Goal: Task Accomplishment & Management: Use online tool/utility

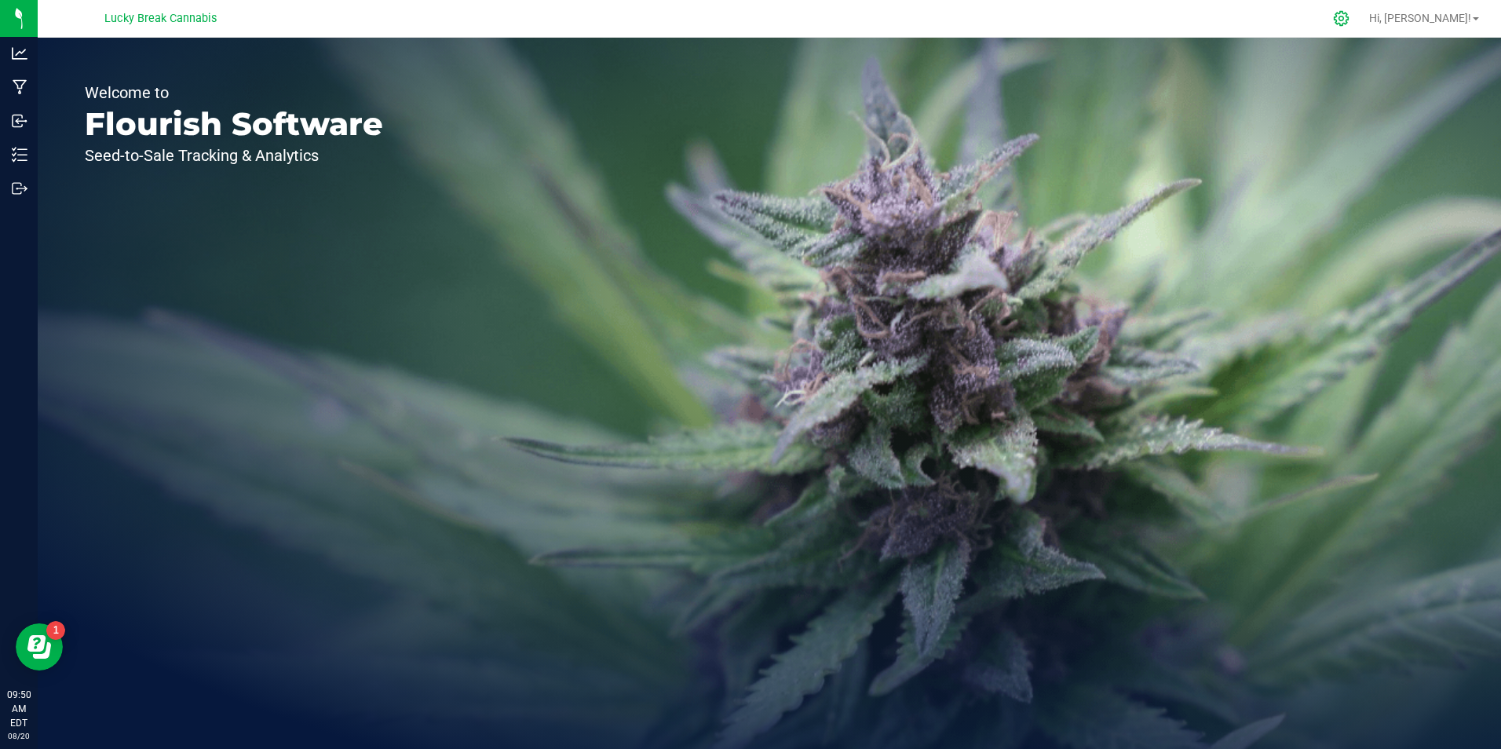
click at [1350, 24] on icon at bounding box center [1341, 18] width 16 height 16
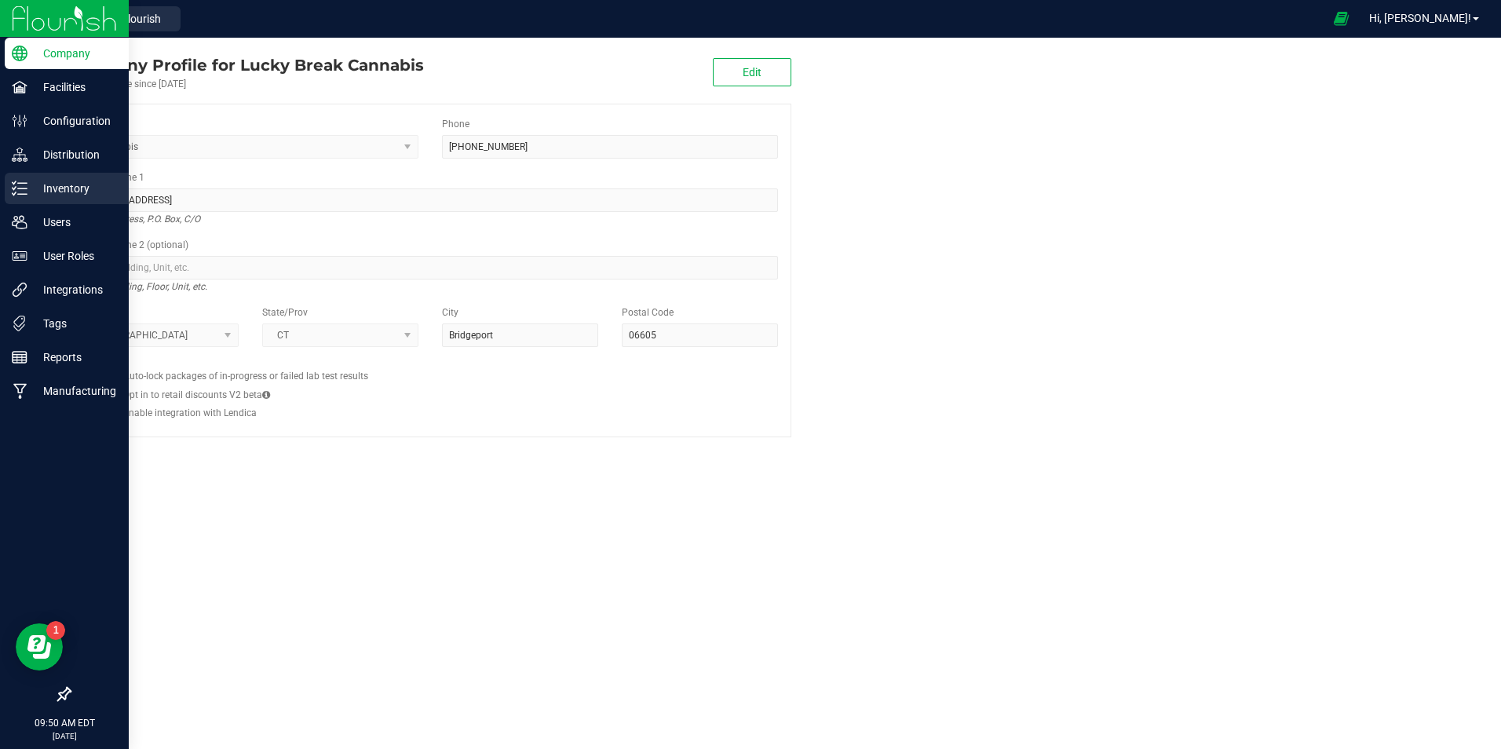
click at [52, 186] on p "Inventory" at bounding box center [74, 188] width 94 height 19
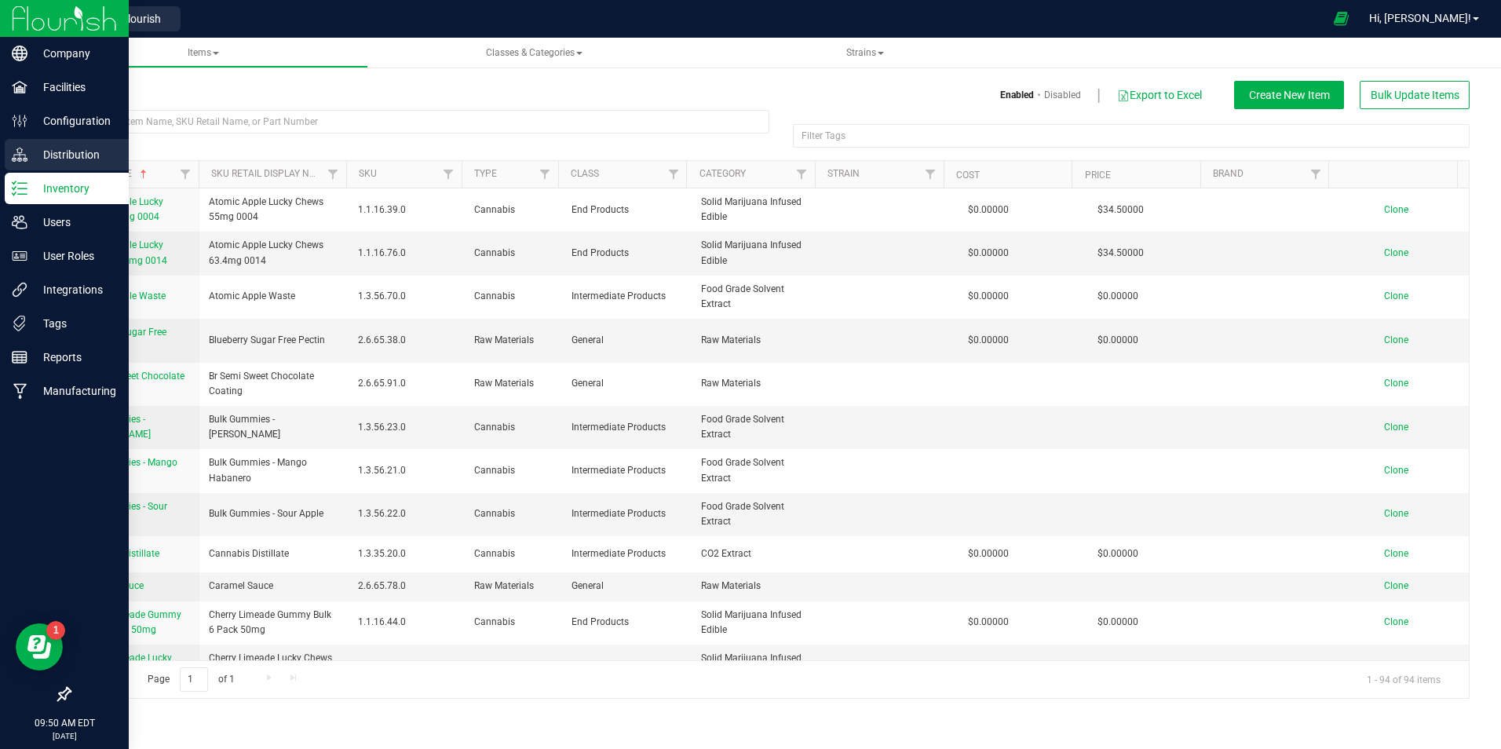
click at [57, 149] on p "Distribution" at bounding box center [74, 154] width 94 height 19
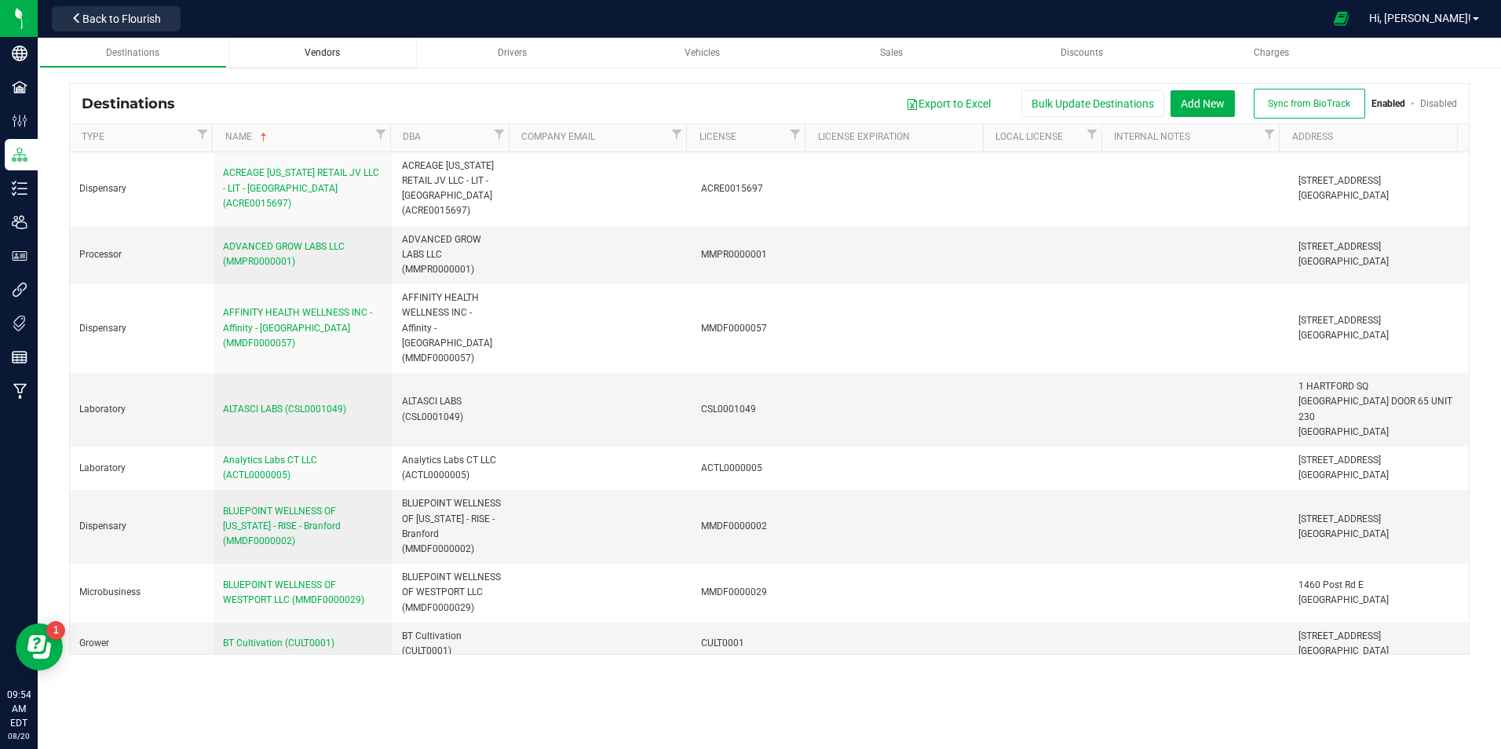
click at [321, 53] on span "Vendors" at bounding box center [322, 52] width 35 height 11
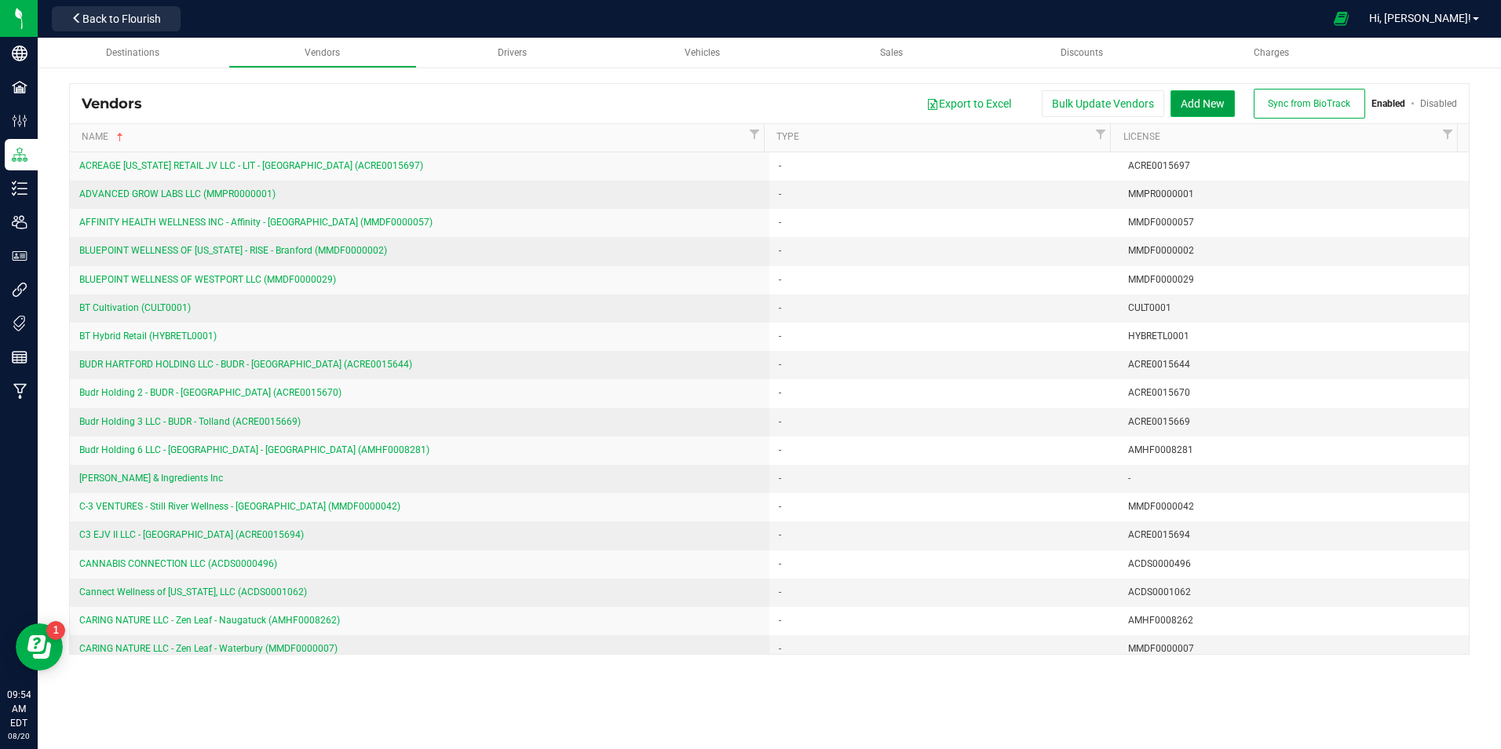
click at [1213, 101] on button "Add New" at bounding box center [1203, 103] width 64 height 27
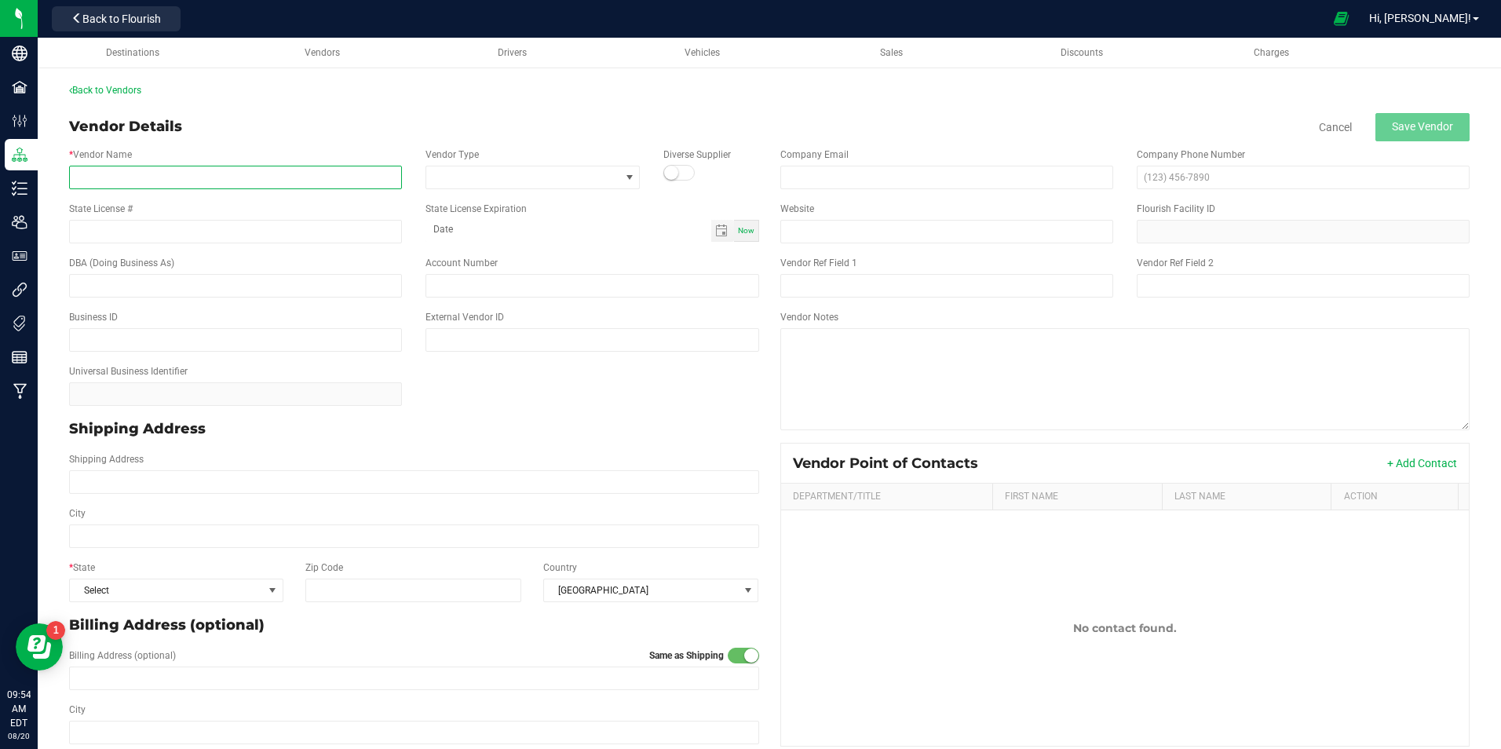
click at [312, 180] on input "* Vendor Name" at bounding box center [235, 178] width 333 height 24
type input "Lorann Oils Inc"
click at [174, 586] on span "Select" at bounding box center [166, 590] width 193 height 22
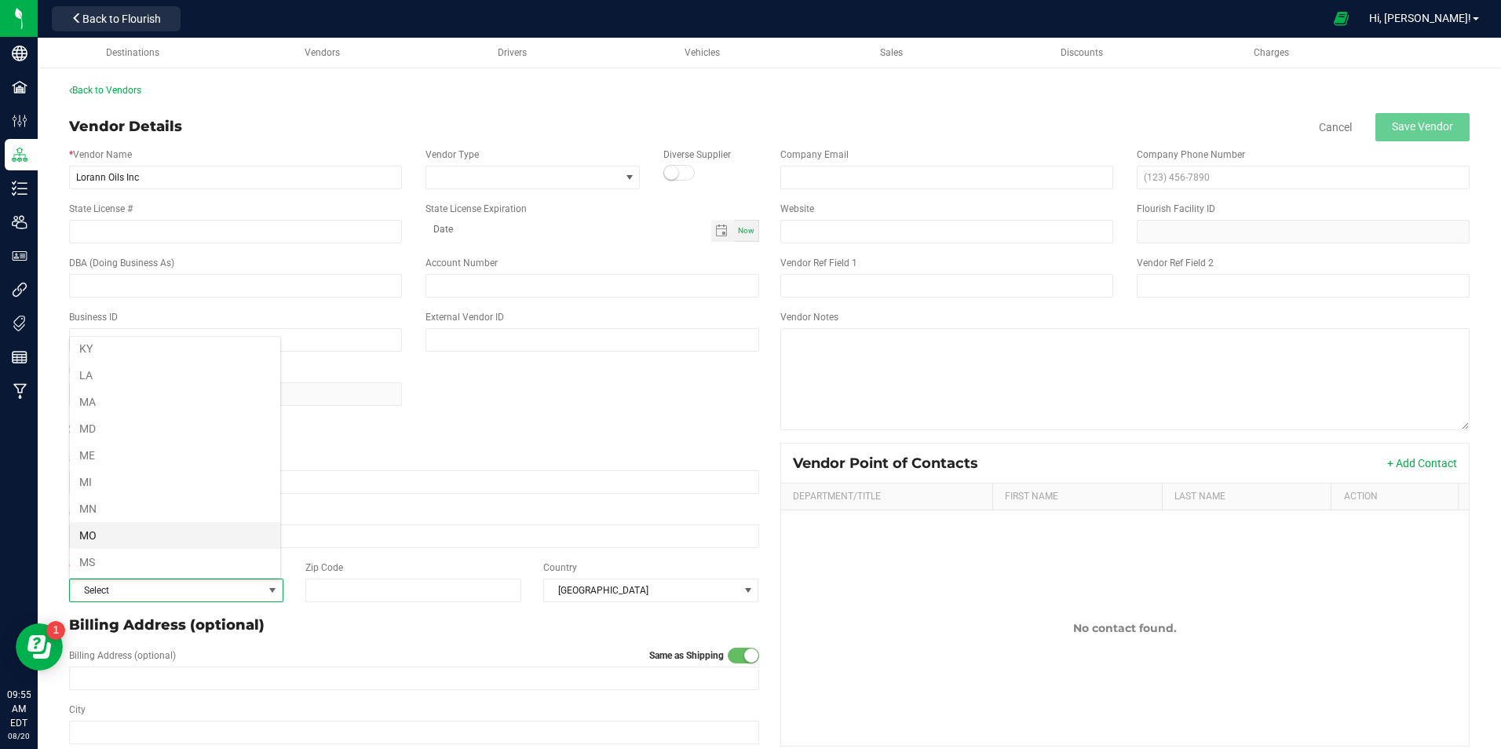
scroll to position [471, 0]
click at [137, 464] on li "MI" at bounding box center [175, 468] width 210 height 27
click at [1426, 130] on span "Save Vendor" at bounding box center [1422, 126] width 61 height 13
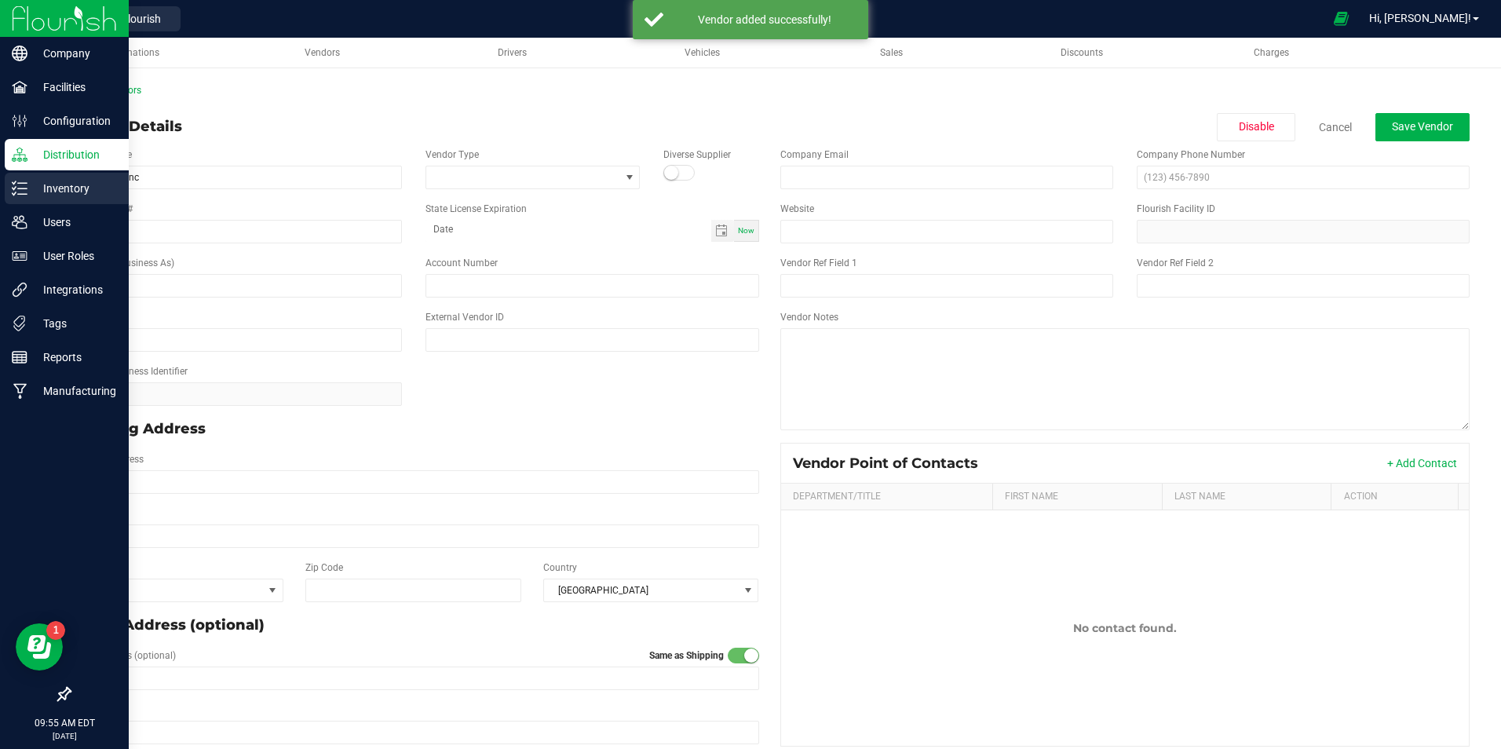
click at [75, 188] on p "Inventory" at bounding box center [74, 188] width 94 height 19
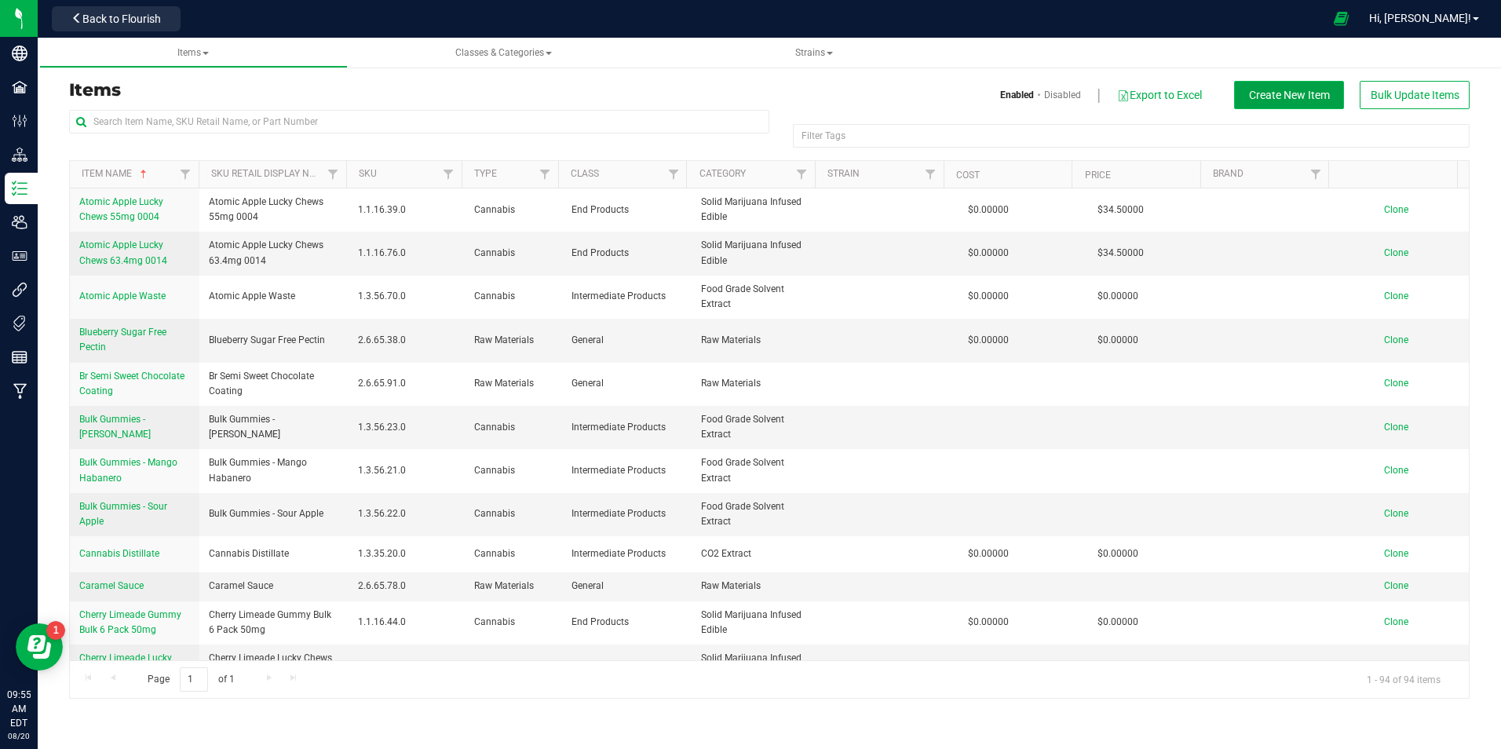
click at [1268, 96] on span "Create New Item" at bounding box center [1289, 95] width 81 height 13
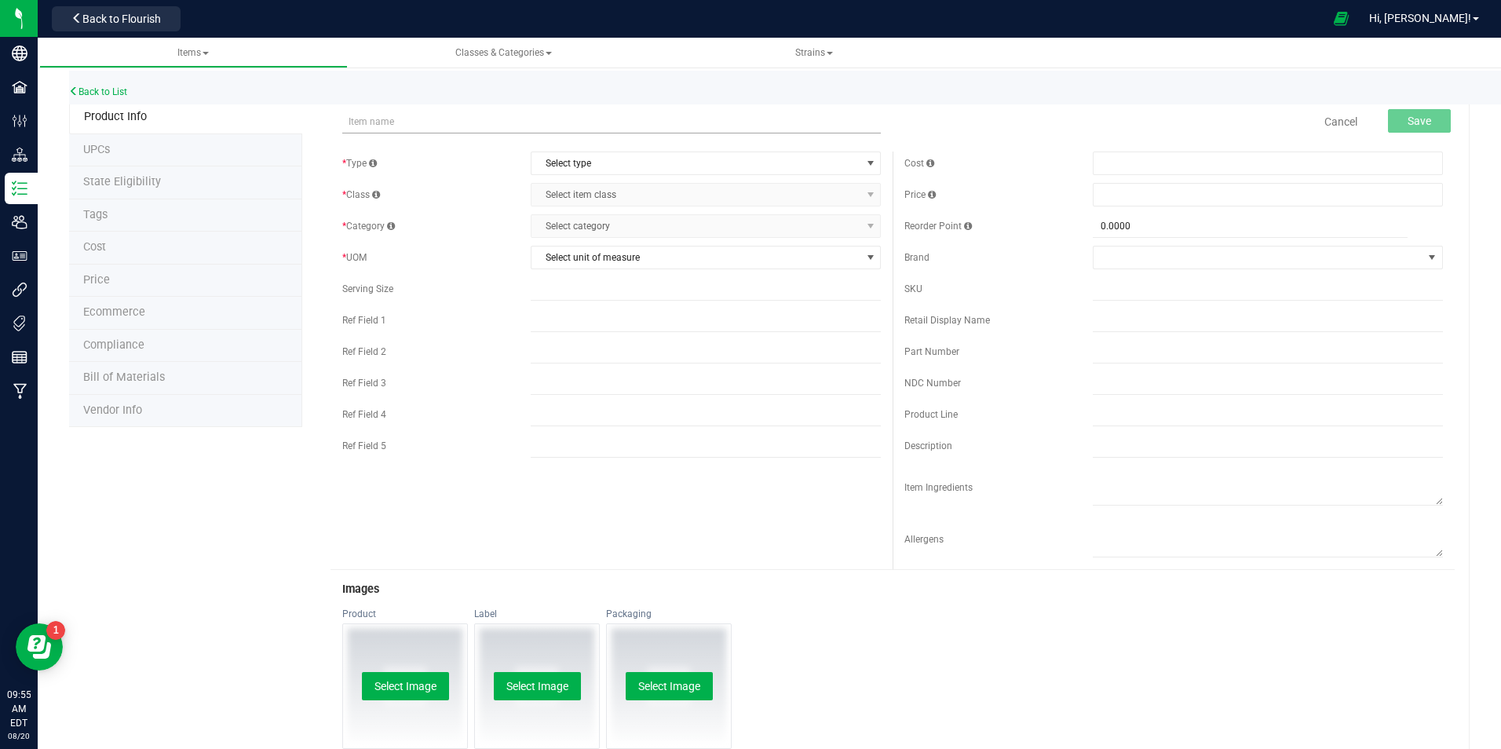
click at [426, 120] on input "text" at bounding box center [611, 122] width 539 height 24
type input "Key Lime Flavor"
click at [665, 163] on span "Select type" at bounding box center [696, 163] width 329 height 22
click at [567, 238] on li "Raw Materials" at bounding box center [700, 237] width 345 height 24
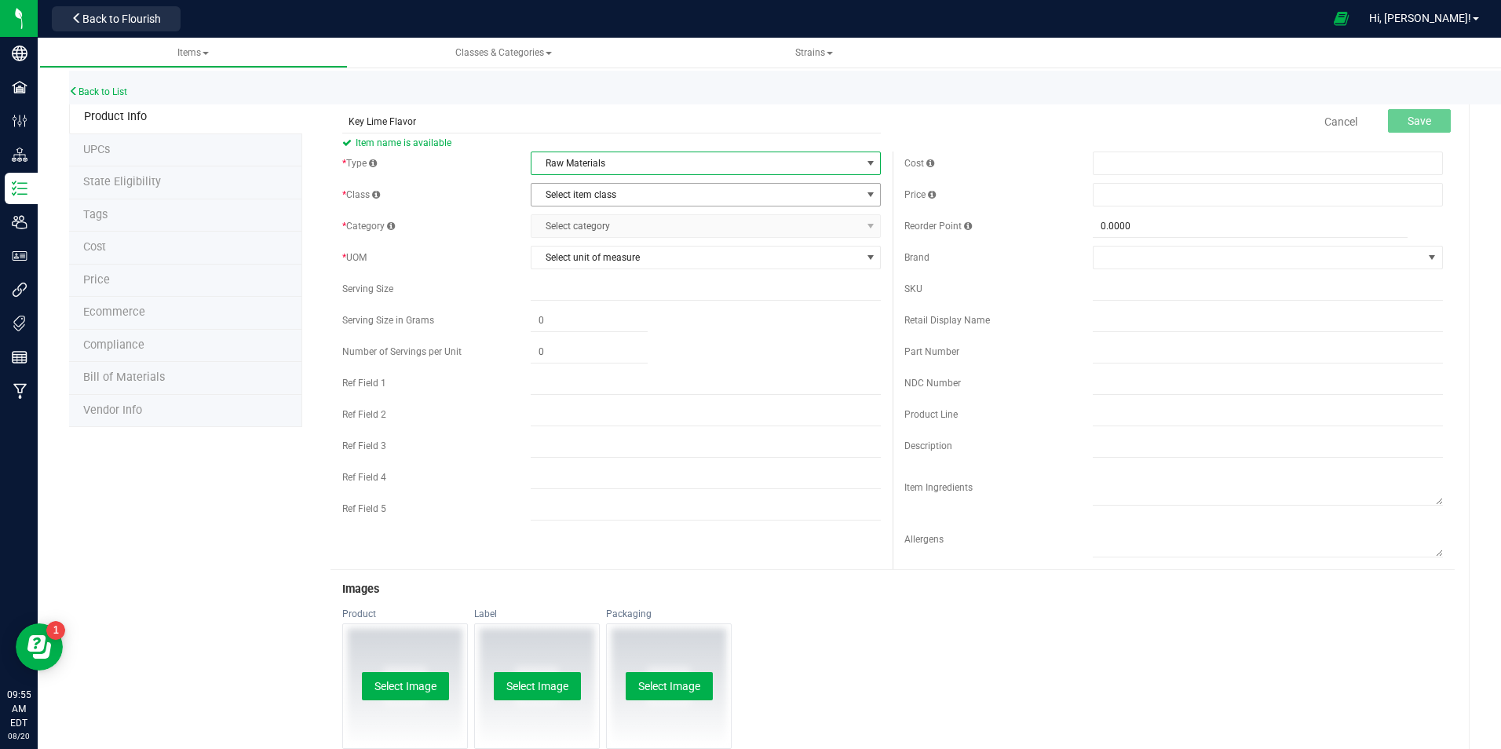
click at [568, 201] on span "Select item class" at bounding box center [696, 195] width 329 height 22
click at [572, 221] on li "General" at bounding box center [700, 222] width 345 height 24
click at [575, 222] on span "Select category" at bounding box center [696, 226] width 329 height 22
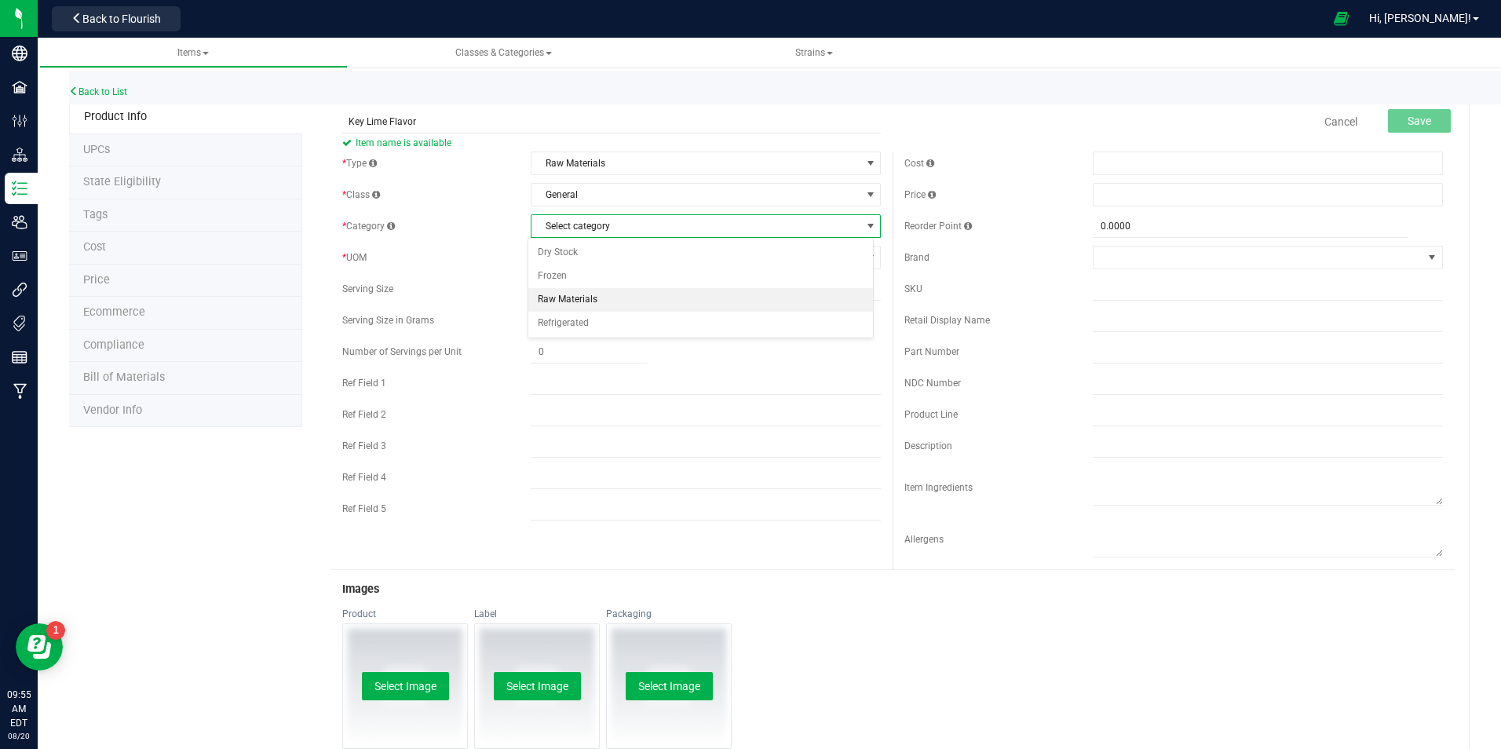
click at [575, 299] on li "Raw Materials" at bounding box center [700, 300] width 345 height 24
click at [583, 262] on span "Select unit of measure" at bounding box center [696, 258] width 329 height 22
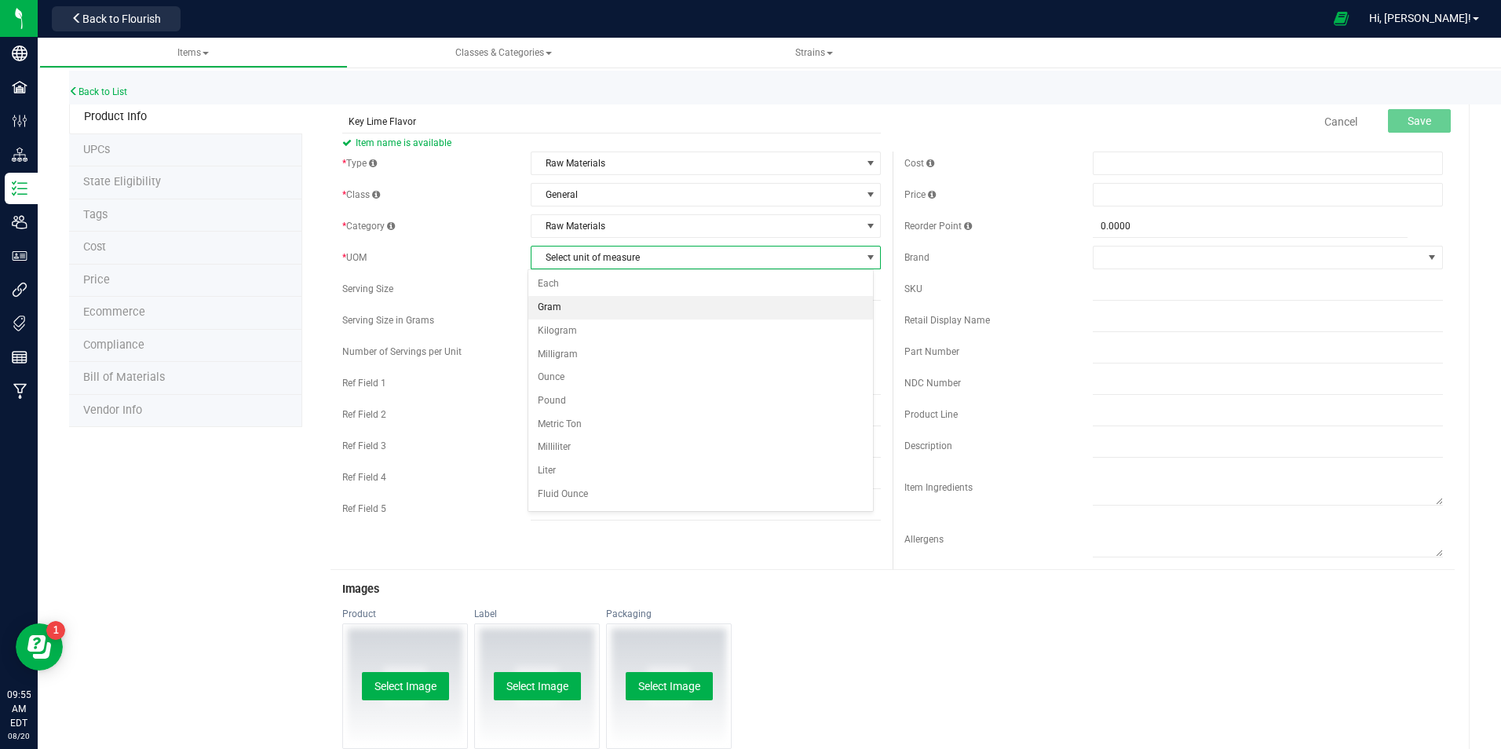
click at [569, 306] on li "Gram" at bounding box center [700, 308] width 345 height 24
click at [1408, 123] on span "Save" at bounding box center [1420, 121] width 24 height 13
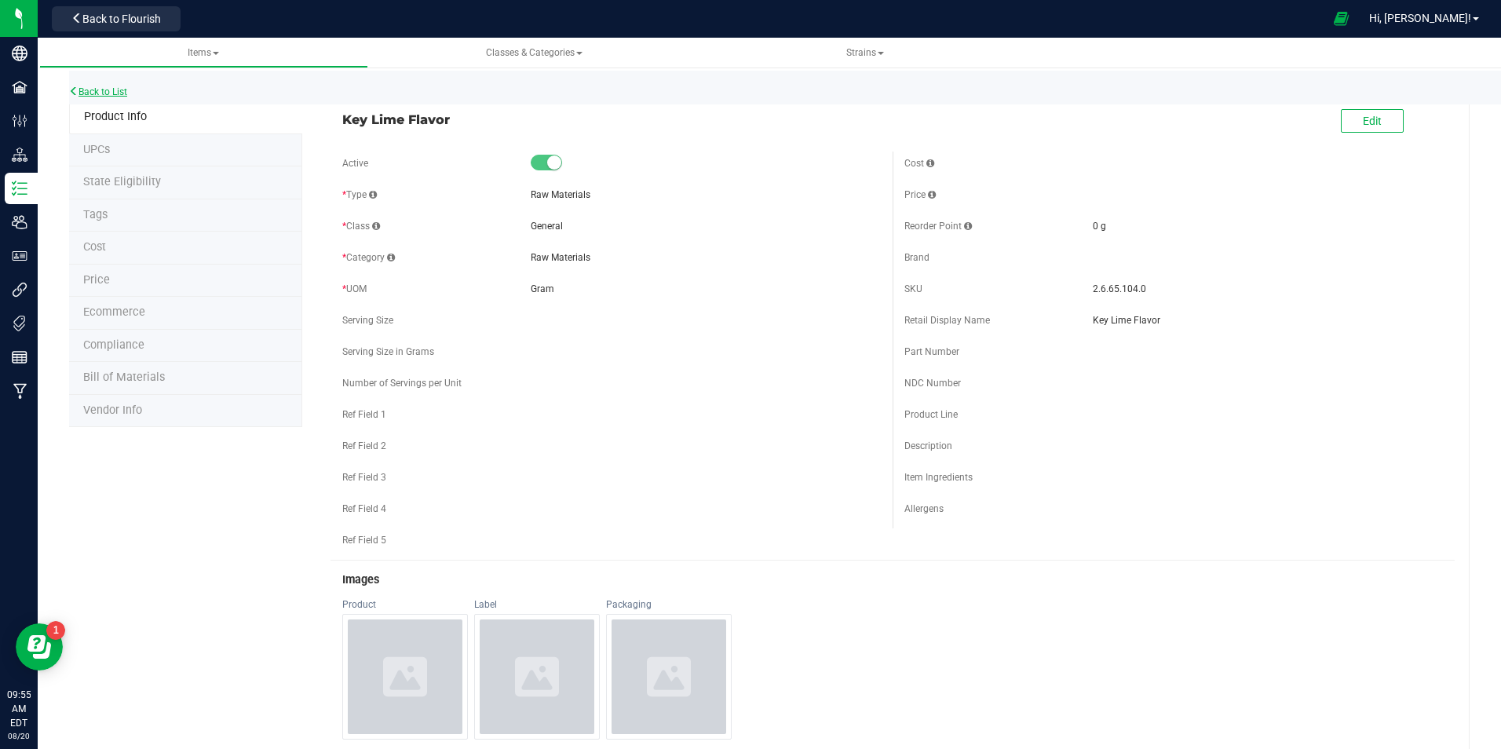
click at [111, 93] on link "Back to List" at bounding box center [98, 91] width 58 height 11
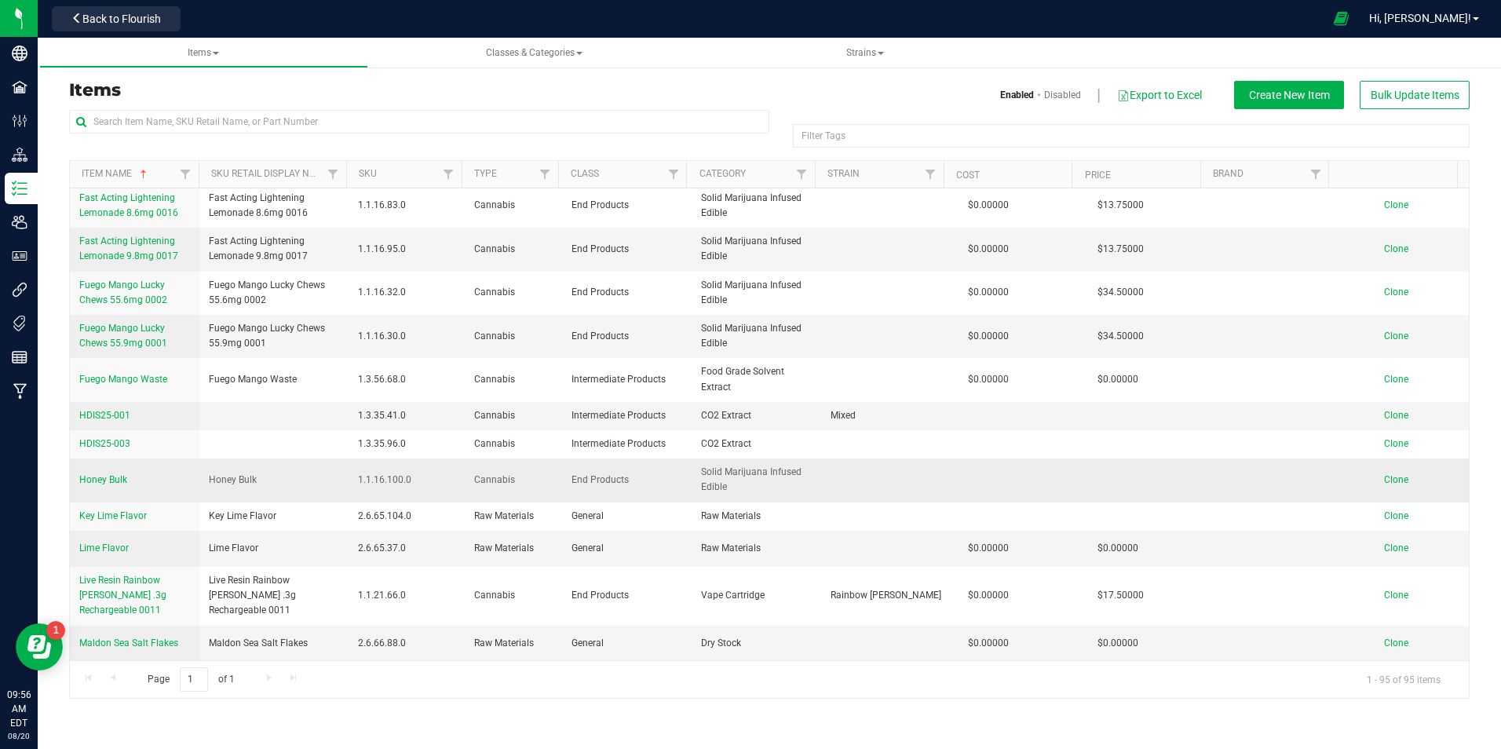
scroll to position [1021, 0]
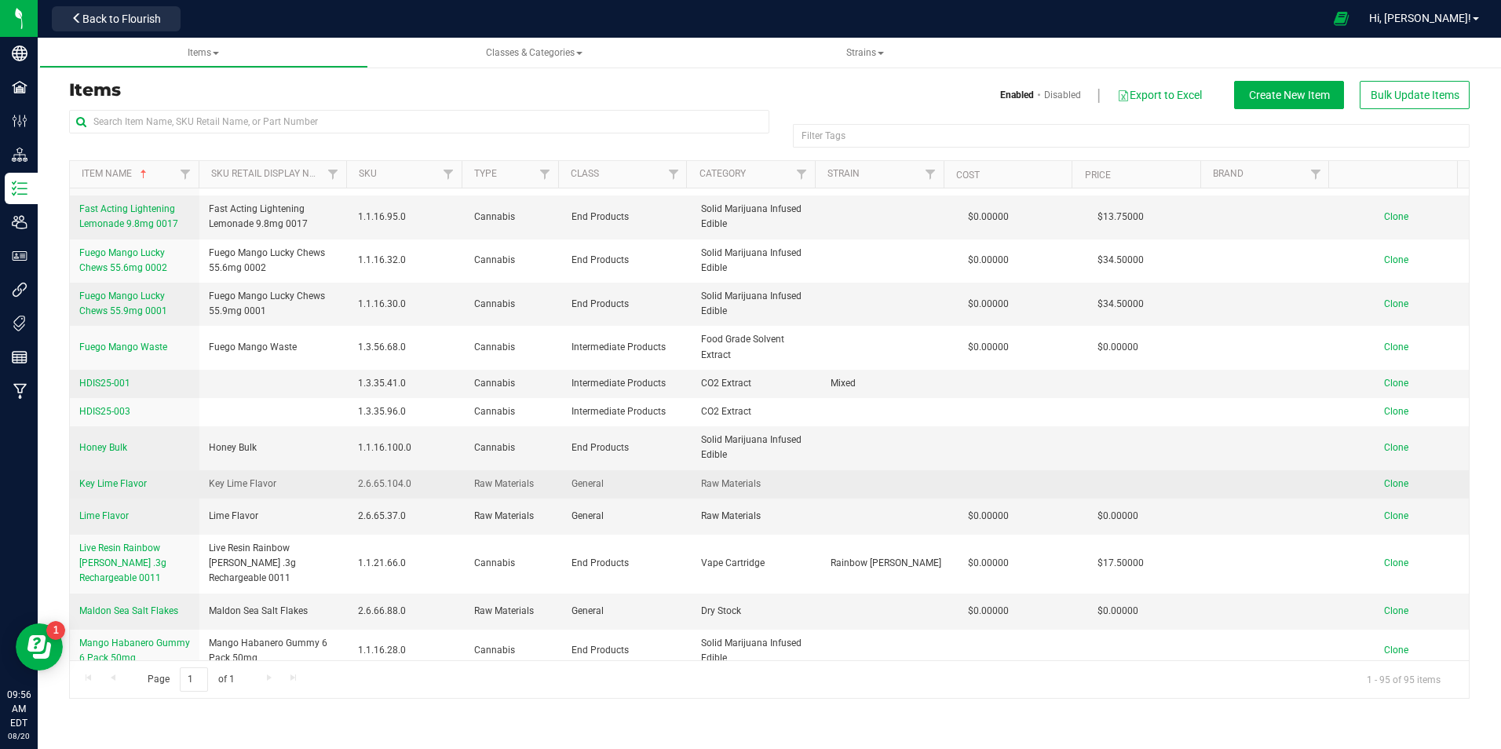
click at [1384, 478] on span "Clone" at bounding box center [1396, 483] width 24 height 11
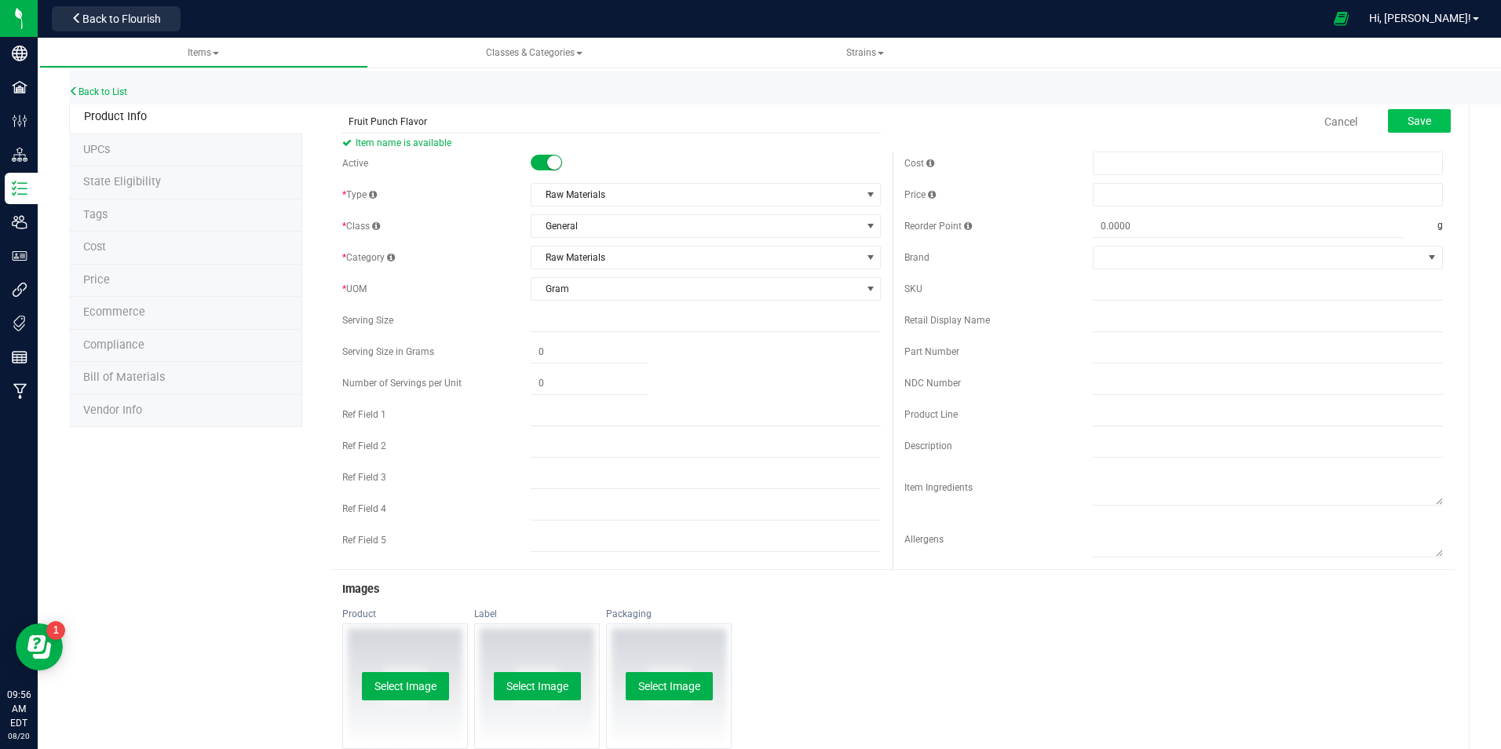
type input "Fruit Punch Flavor"
click at [1408, 122] on span "Save" at bounding box center [1420, 121] width 24 height 13
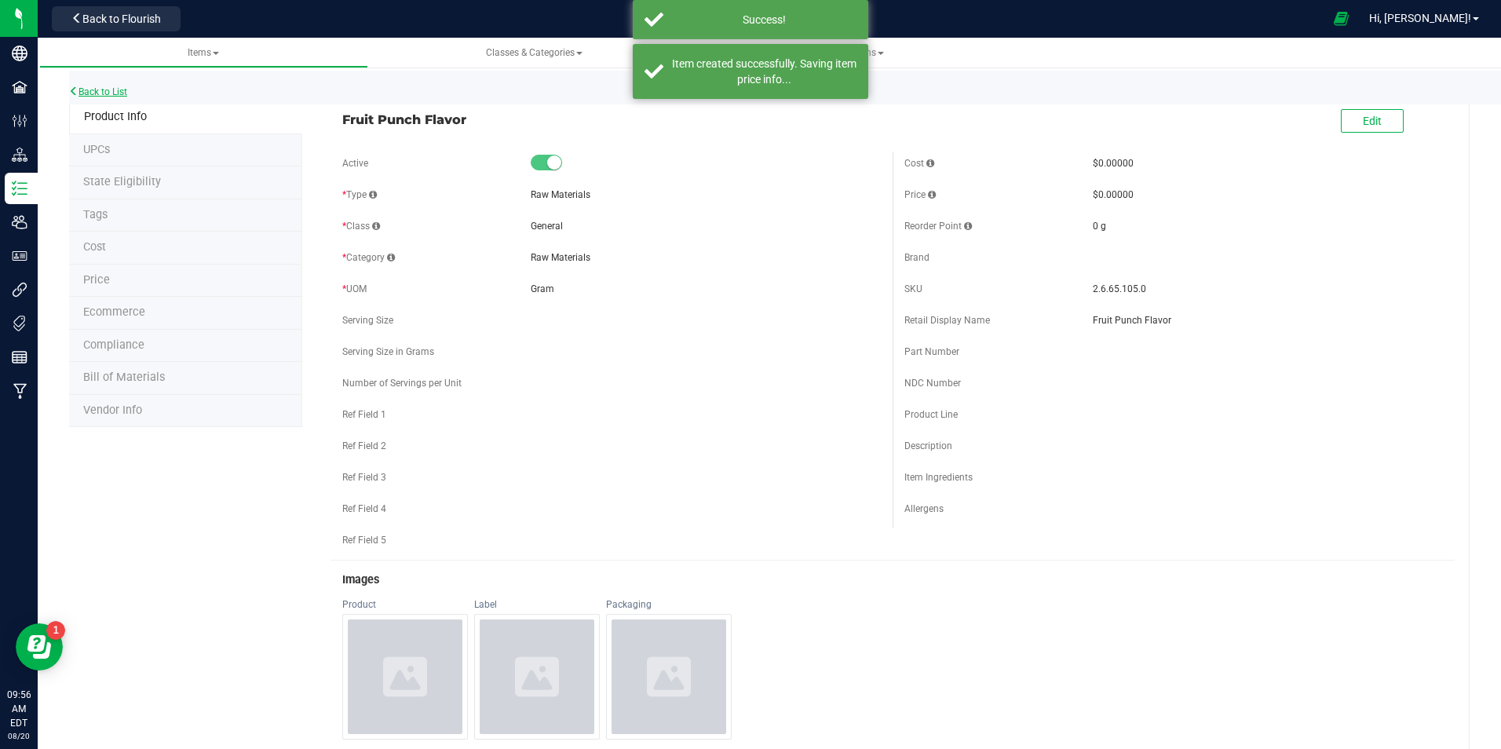
click at [90, 97] on link "Back to List" at bounding box center [98, 91] width 58 height 11
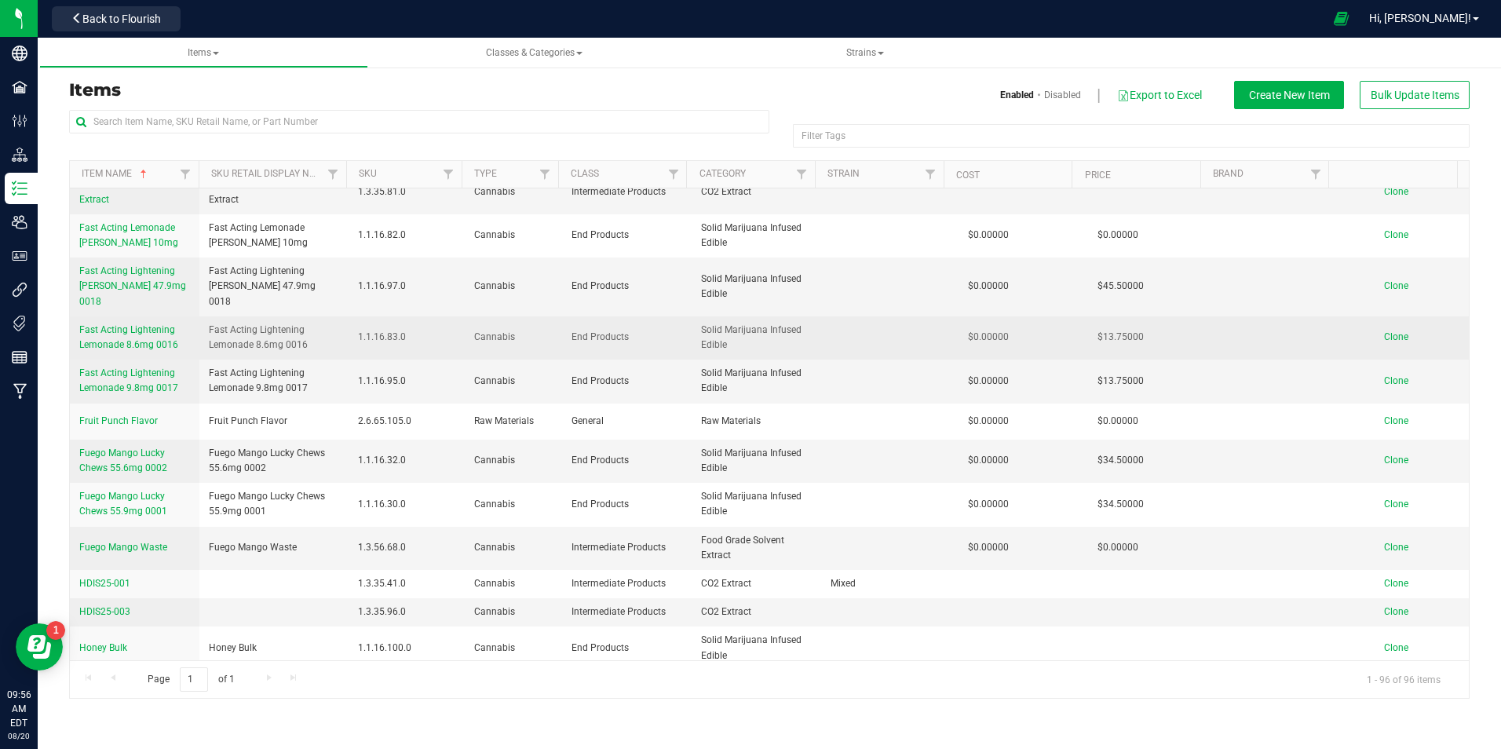
scroll to position [864, 0]
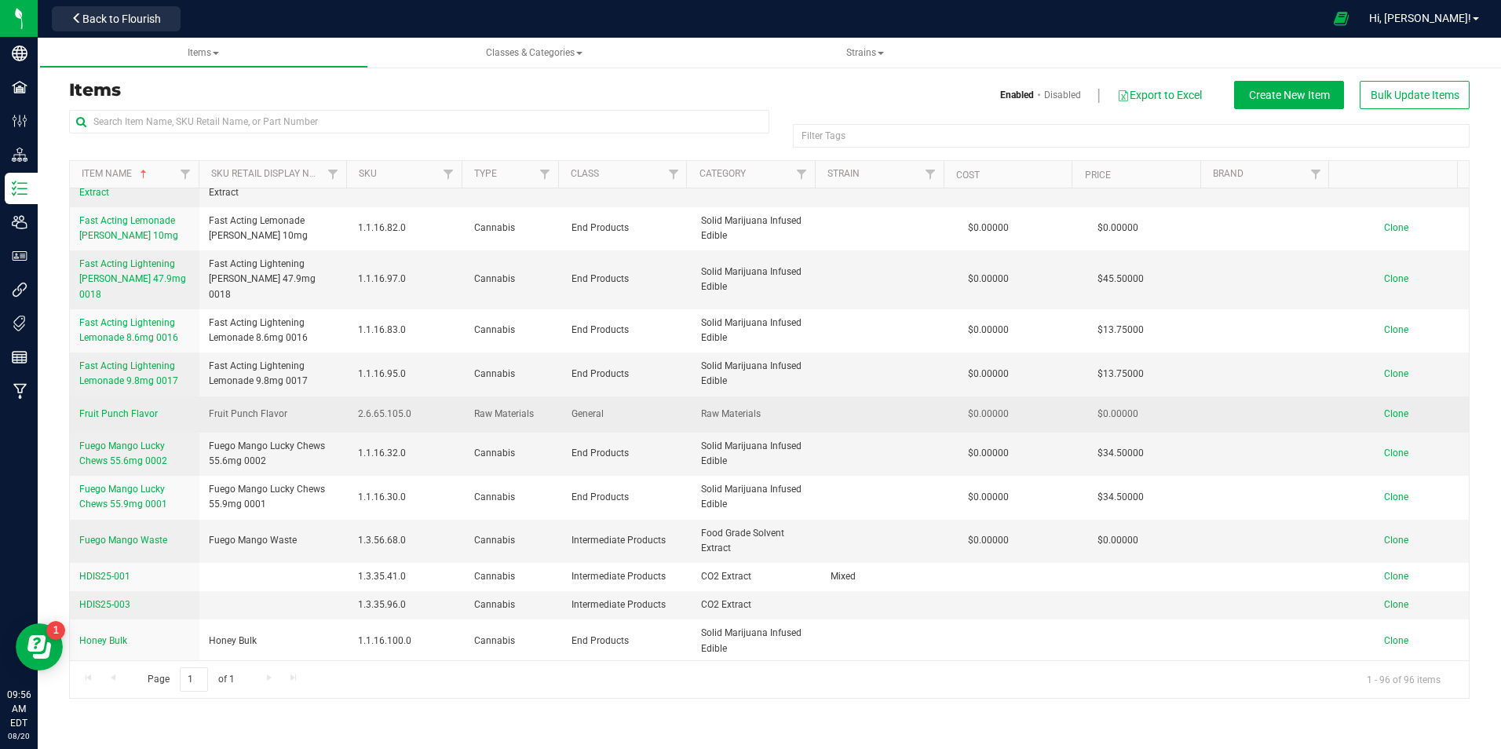
click at [1394, 408] on span "Clone" at bounding box center [1396, 413] width 24 height 11
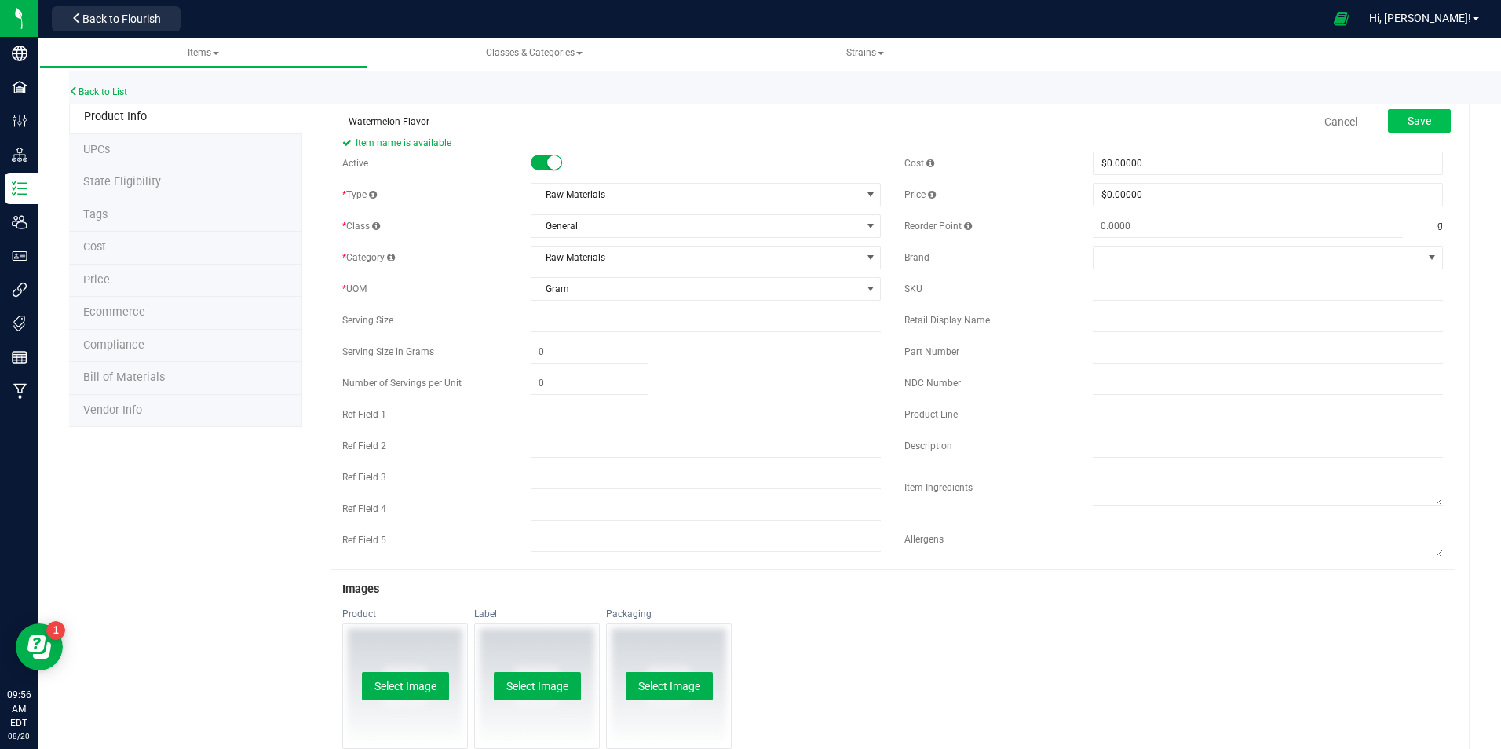
type input "Watermelon Flavor"
click at [1409, 124] on span "Save" at bounding box center [1420, 121] width 24 height 13
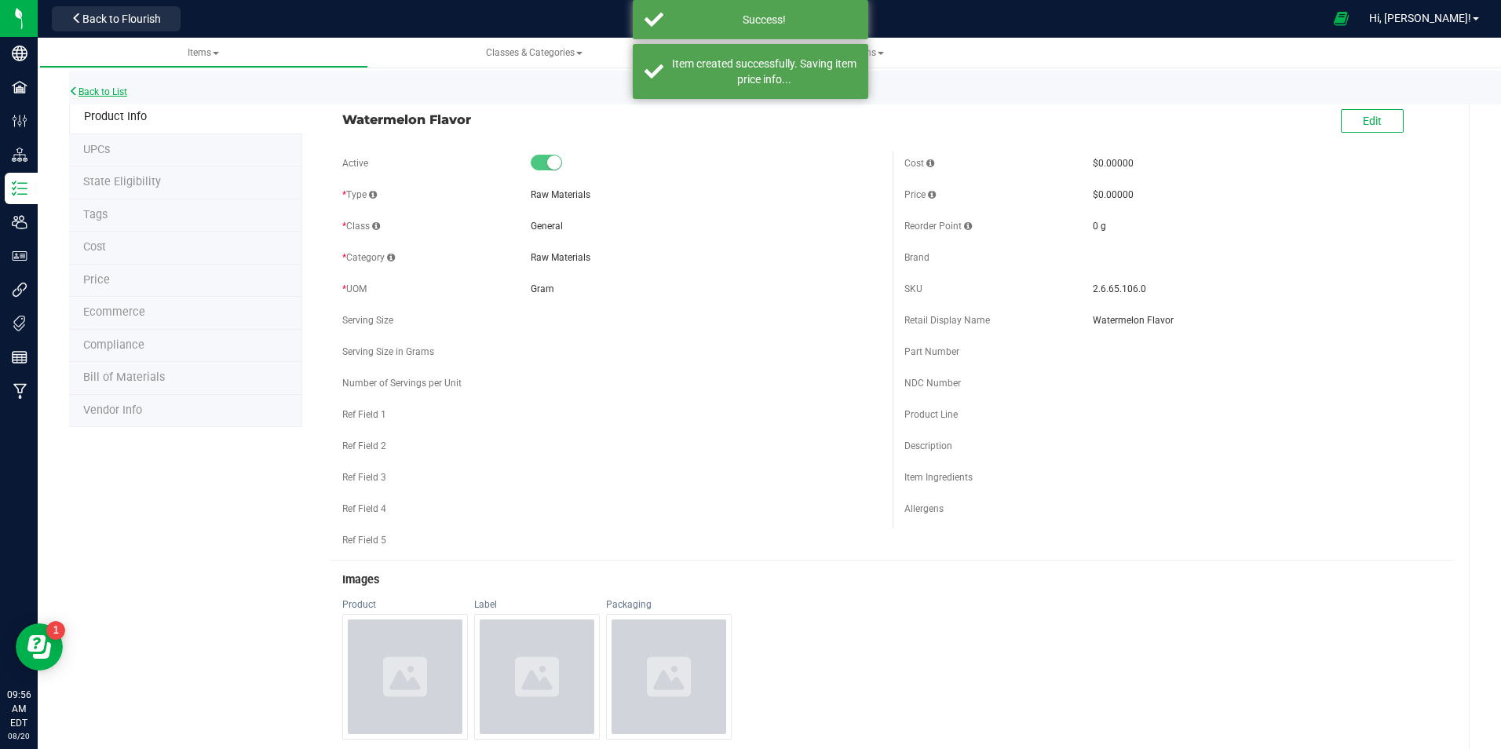
click at [97, 94] on link "Back to List" at bounding box center [98, 91] width 58 height 11
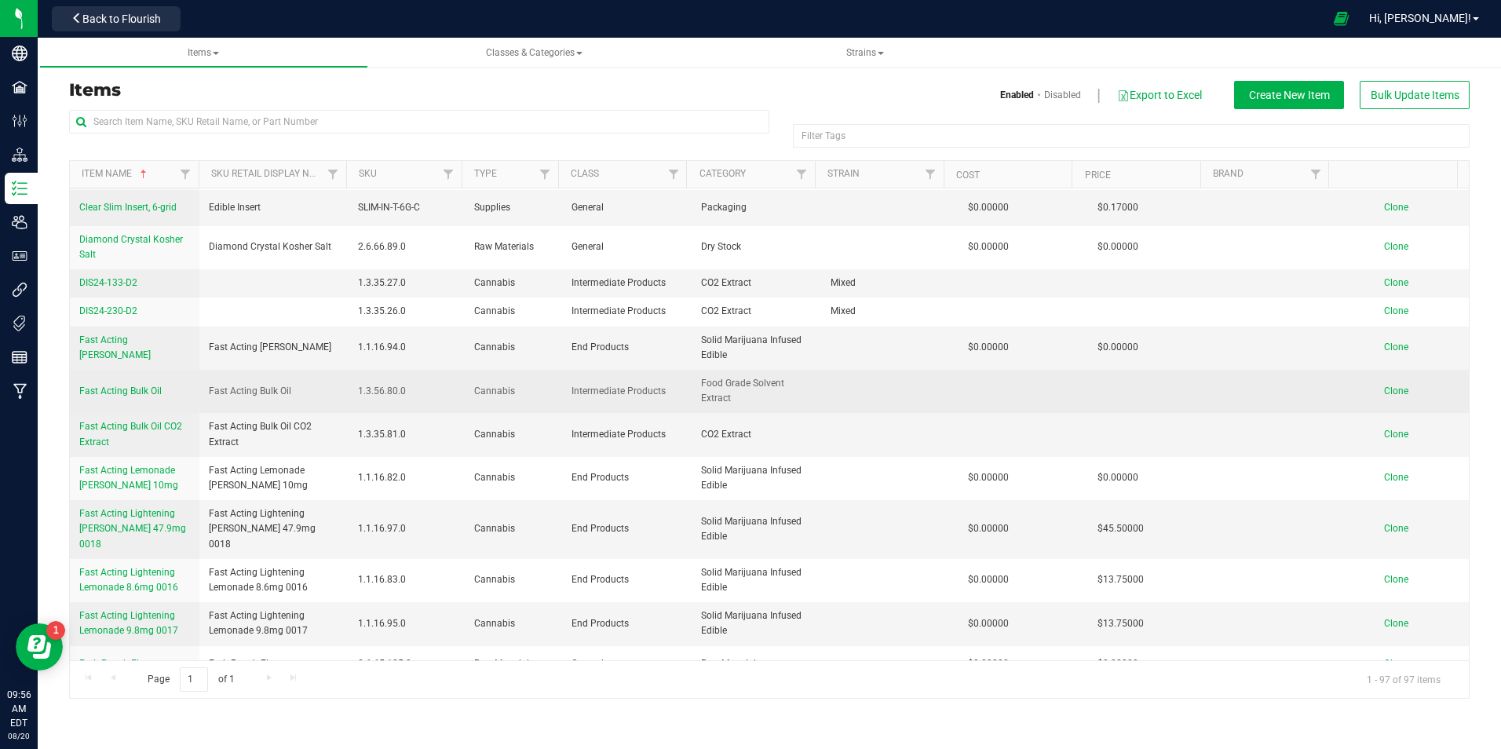
scroll to position [628, 0]
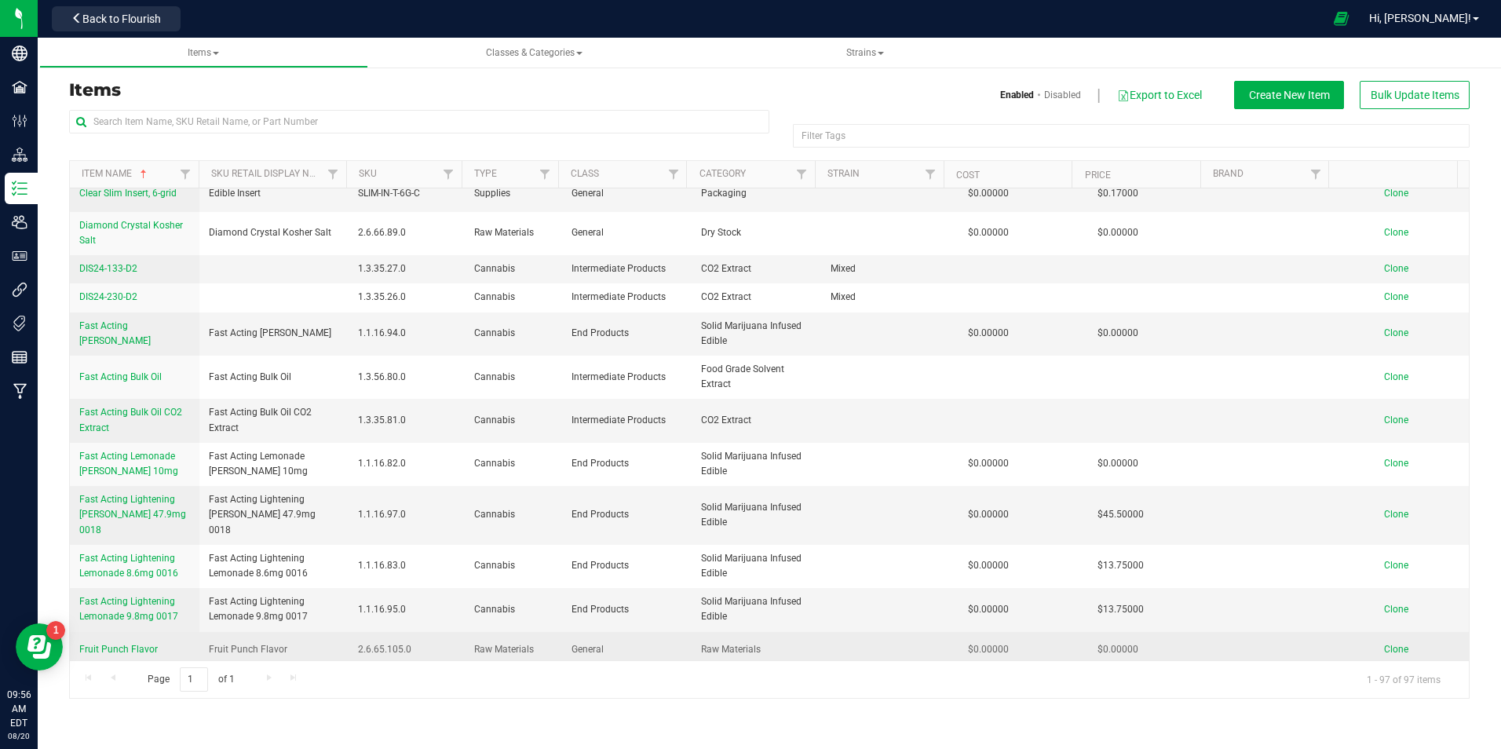
click at [1384, 644] on span "Clone" at bounding box center [1396, 649] width 24 height 11
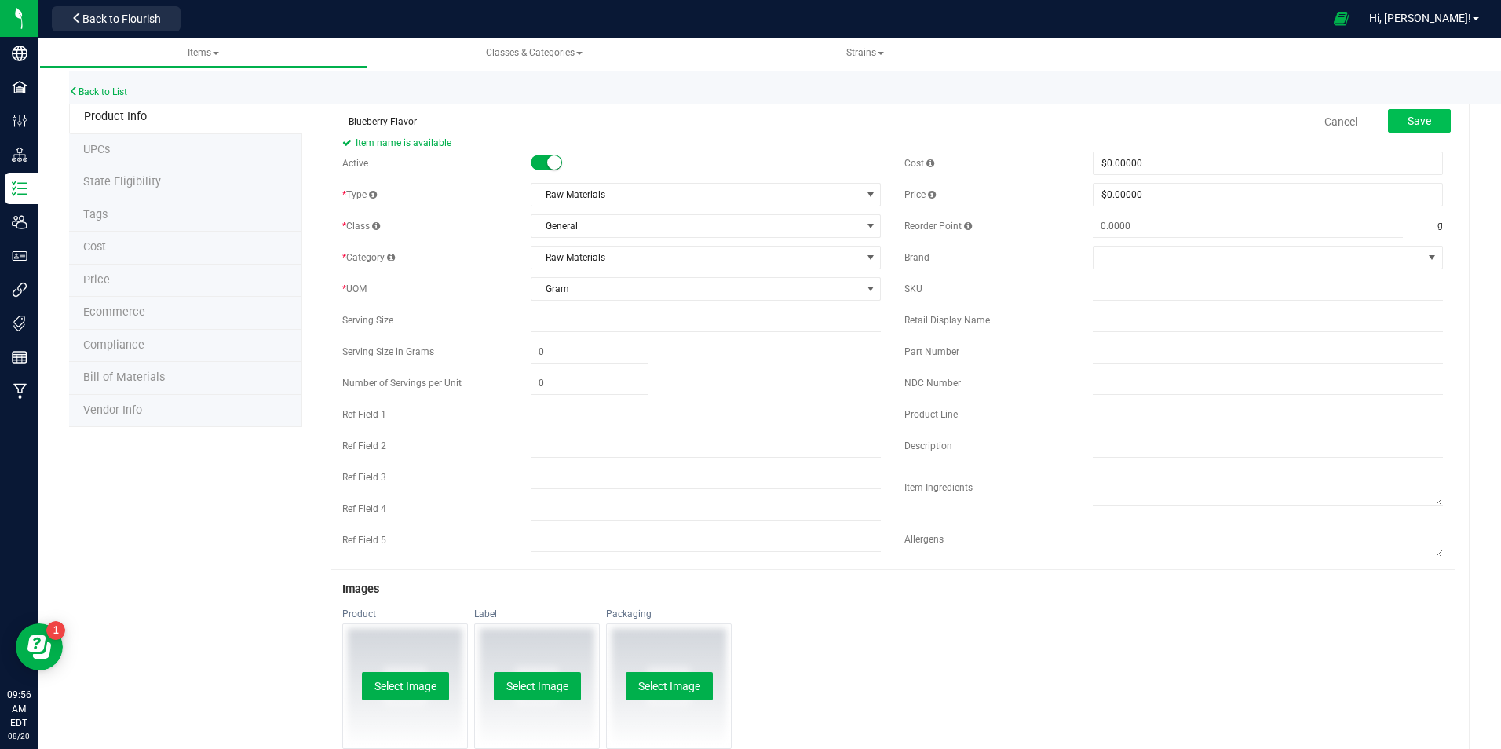
type input "Blueberry Flavor"
click at [1408, 121] on span "Save" at bounding box center [1420, 121] width 24 height 13
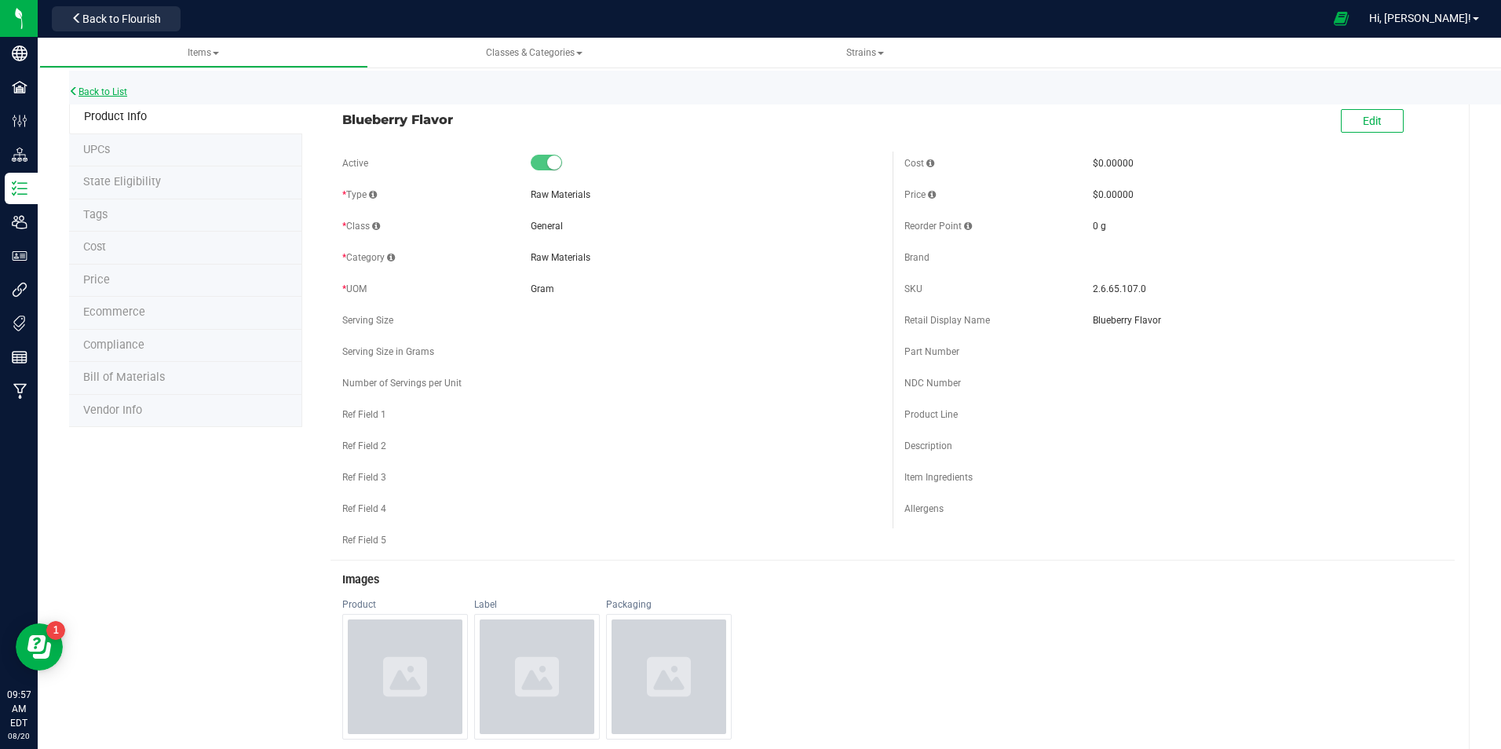
click at [115, 93] on link "Back to List" at bounding box center [98, 91] width 58 height 11
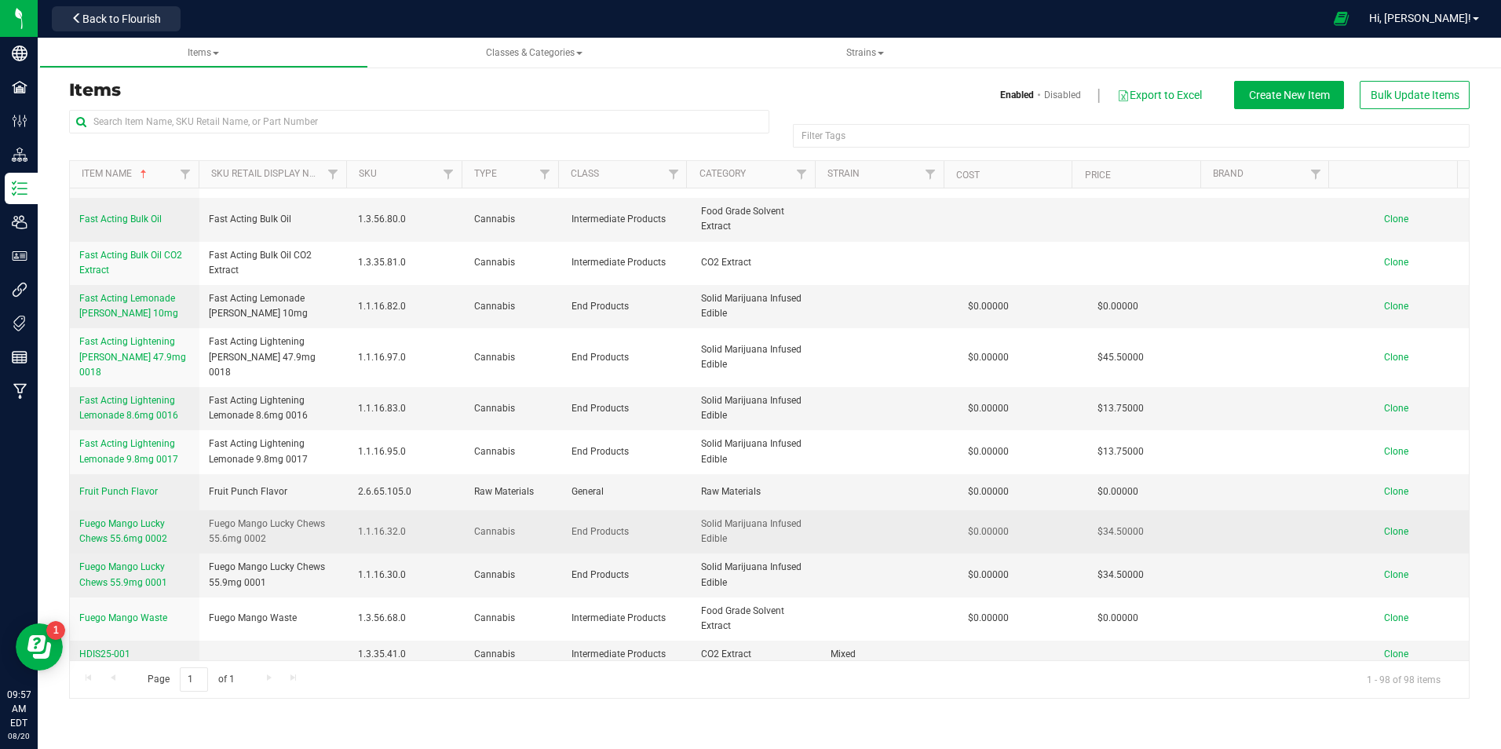
scroll to position [864, 0]
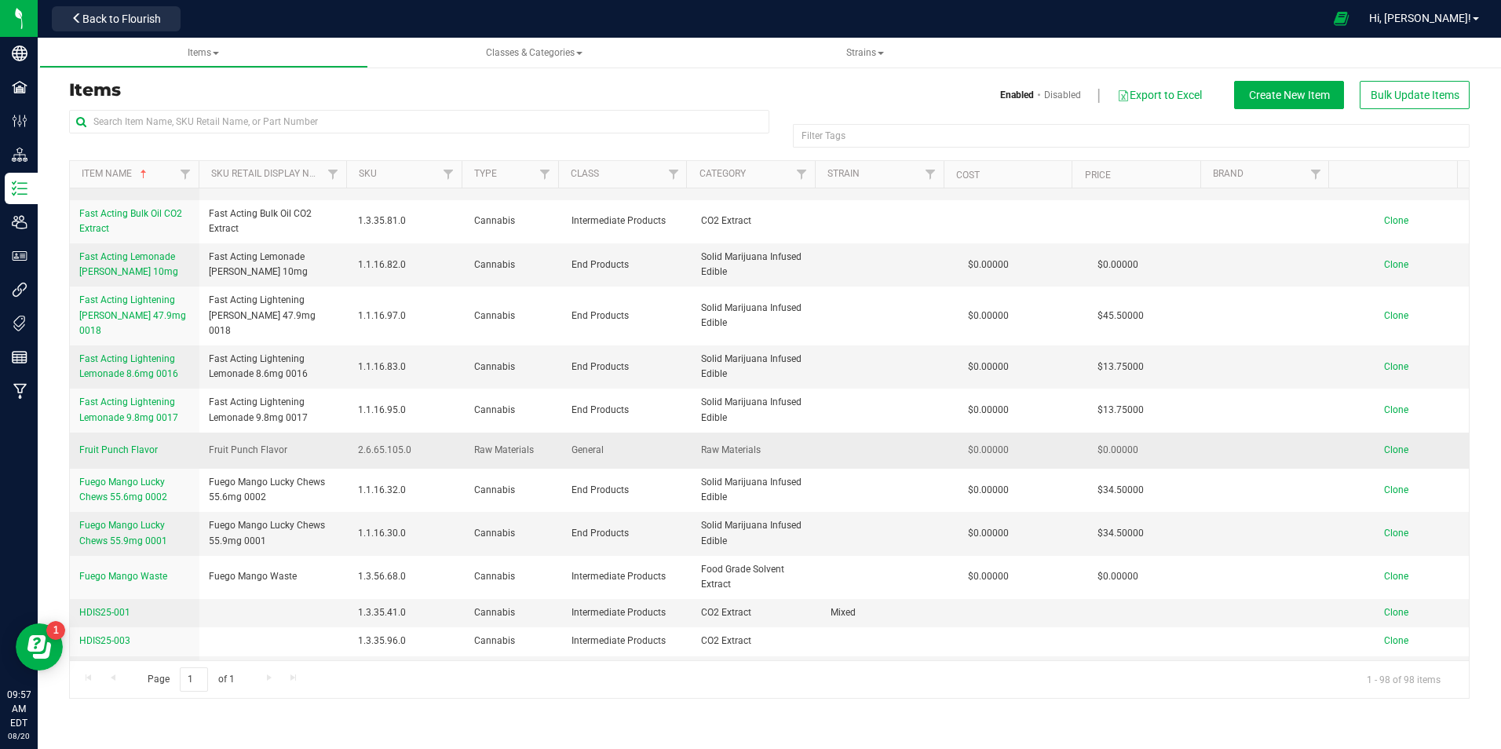
click at [1384, 444] on span "Clone" at bounding box center [1396, 449] width 24 height 11
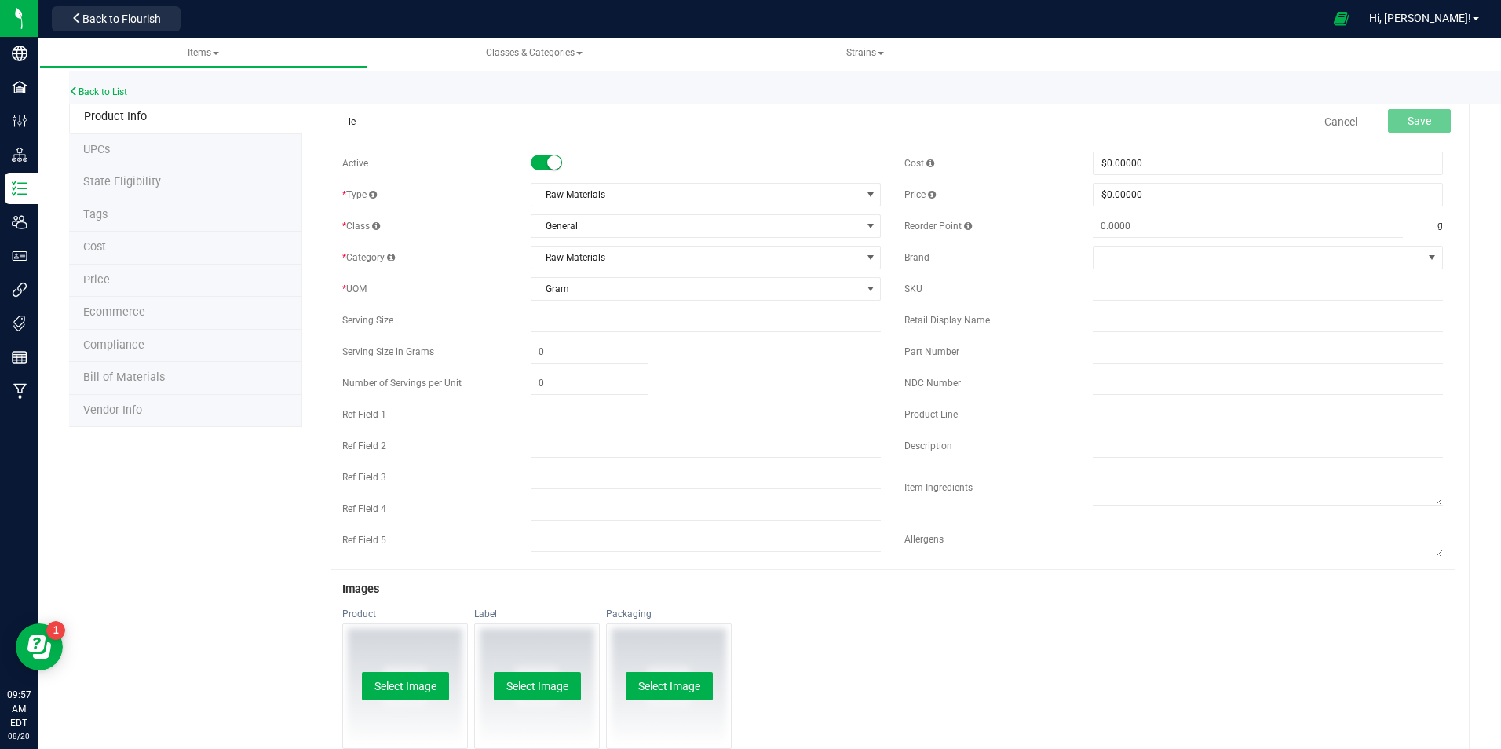
type input "l"
type input "Lemonade Flavor"
click at [1408, 115] on span "Save" at bounding box center [1420, 121] width 24 height 13
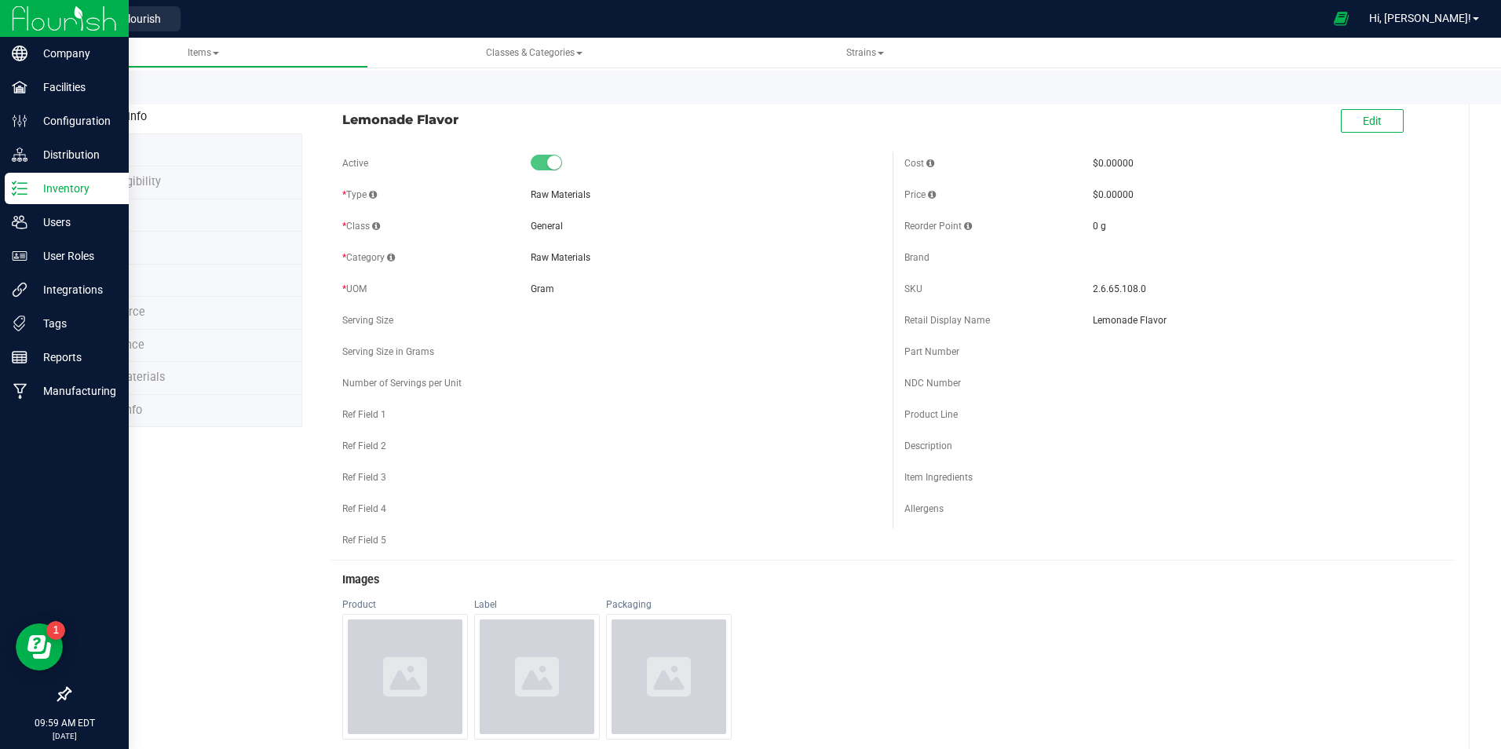
click at [33, 27] on img at bounding box center [64, 18] width 105 height 37
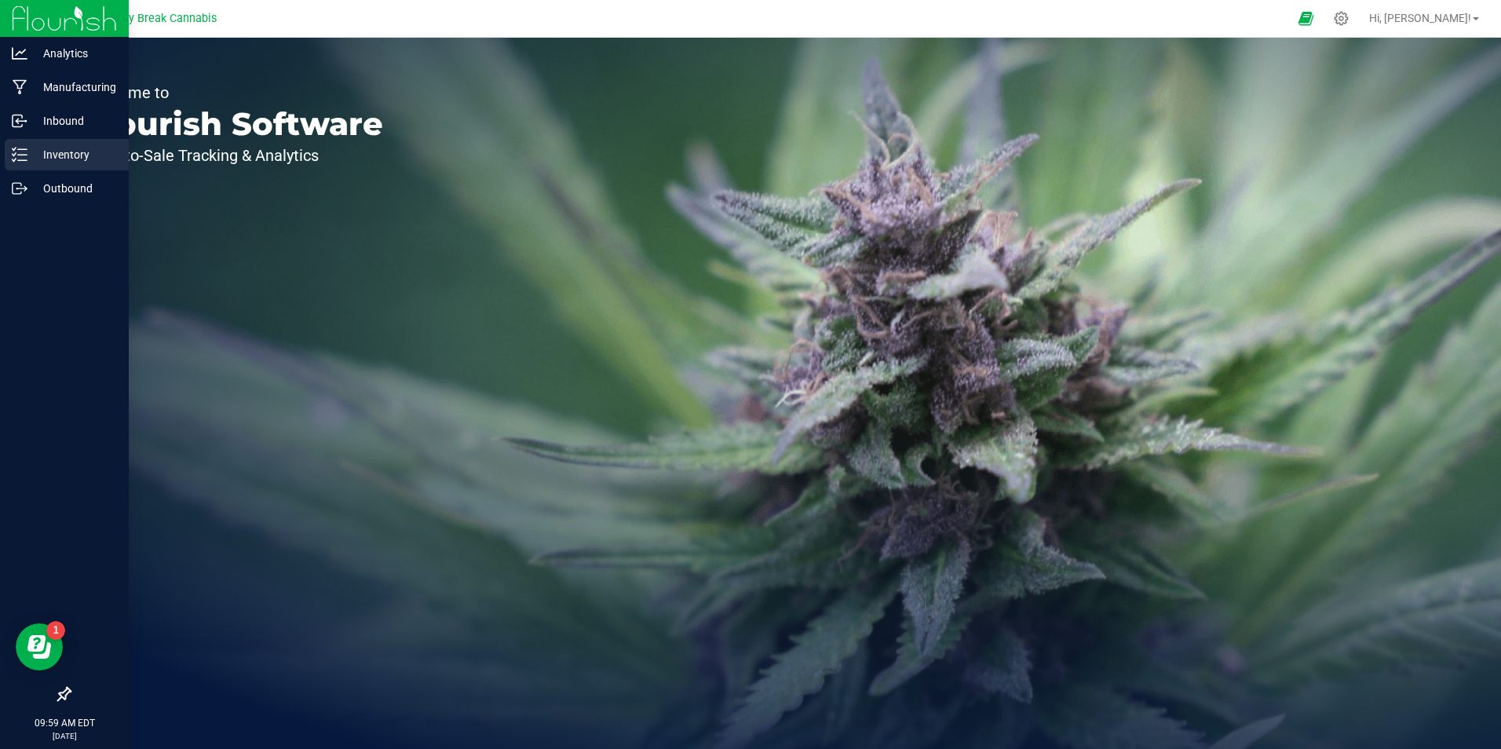
click at [58, 155] on p "Inventory" at bounding box center [74, 154] width 94 height 19
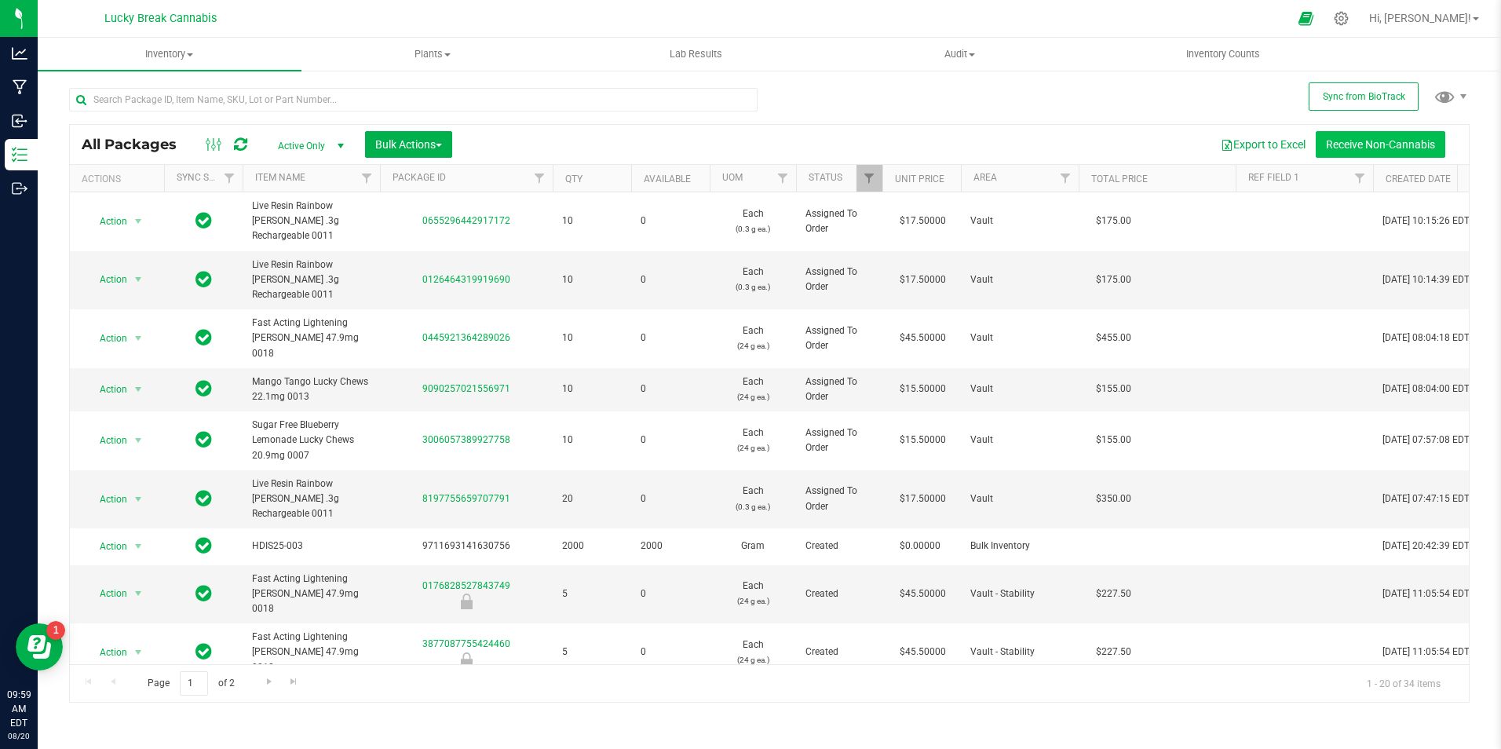
click at [1381, 137] on button "Receive Non-Cannabis" at bounding box center [1381, 144] width 130 height 27
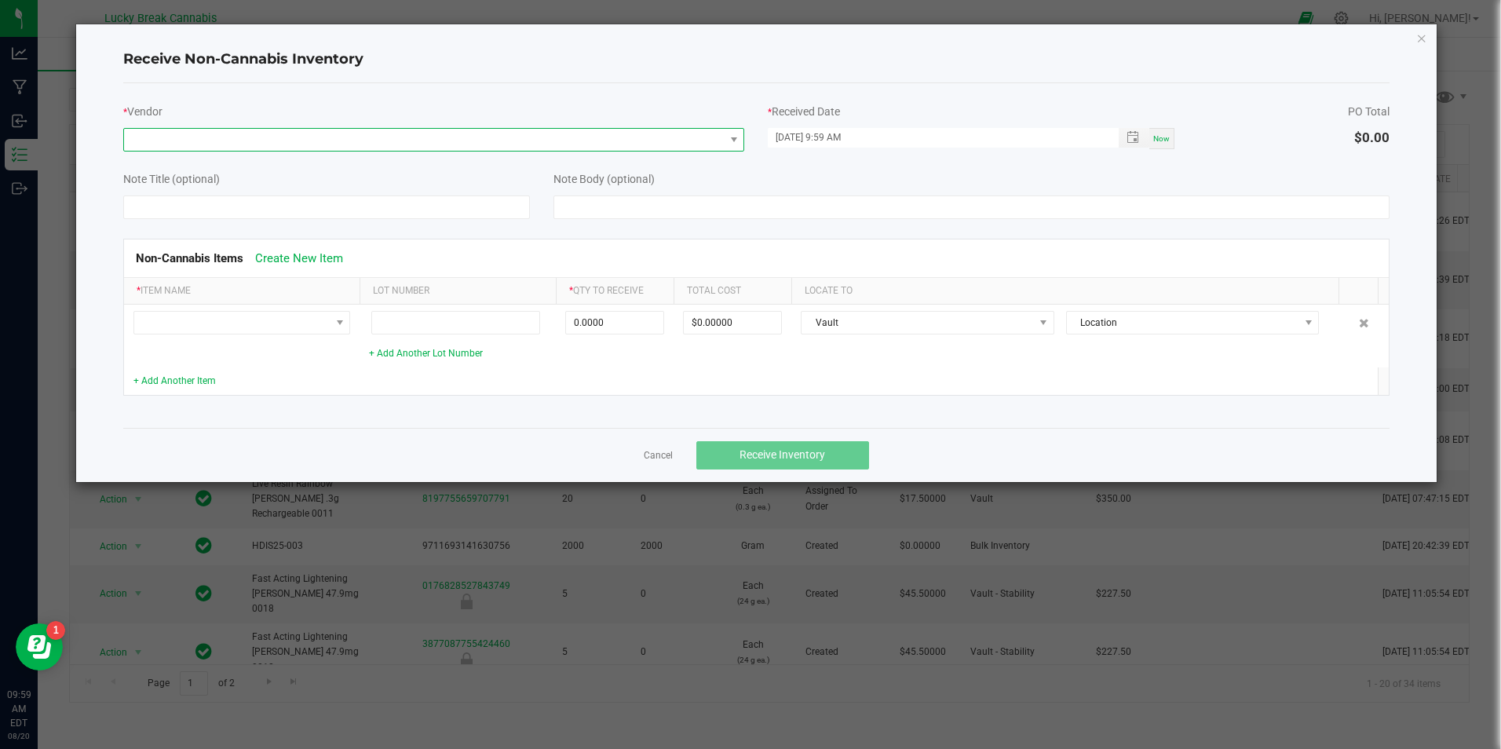
click at [239, 142] on span at bounding box center [424, 140] width 600 height 22
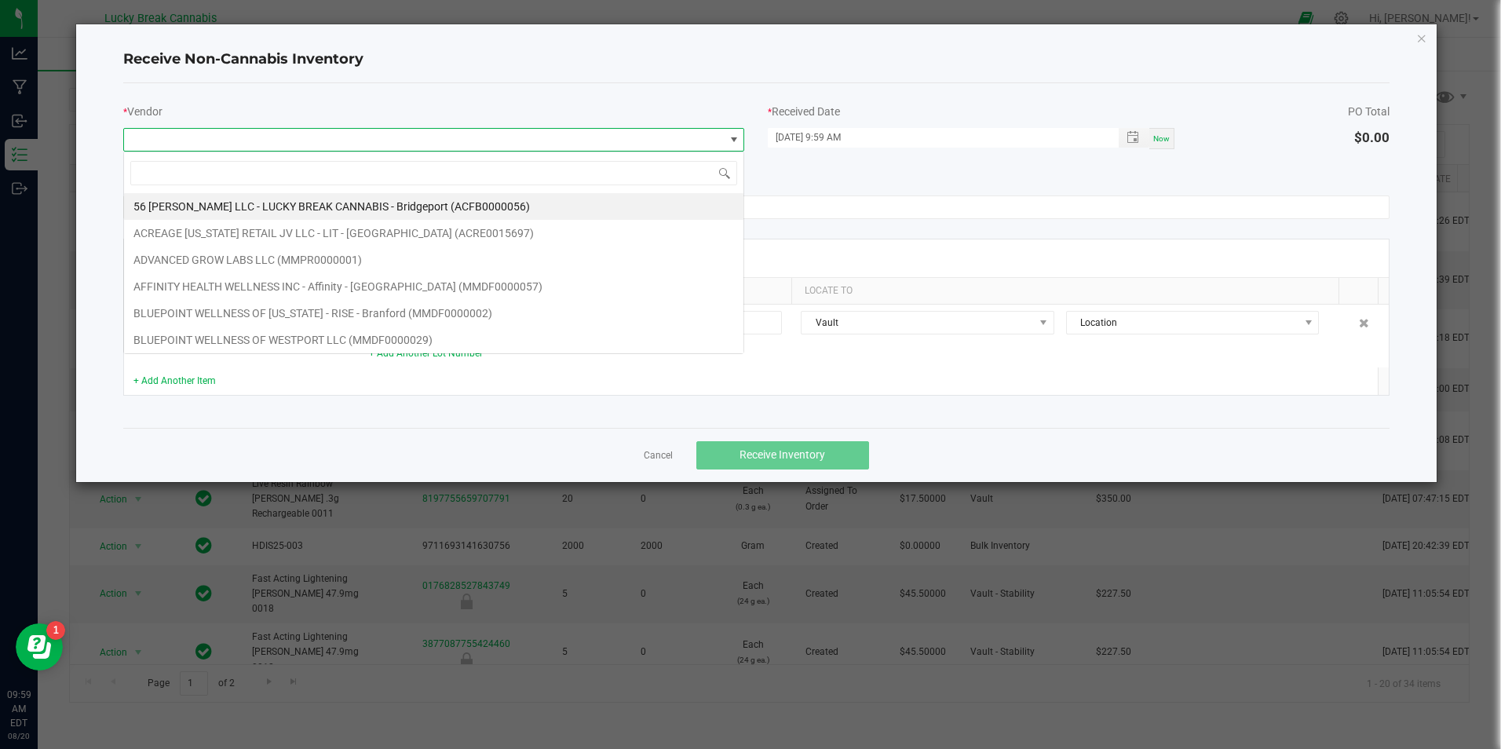
scroll to position [24, 621]
type input "lor"
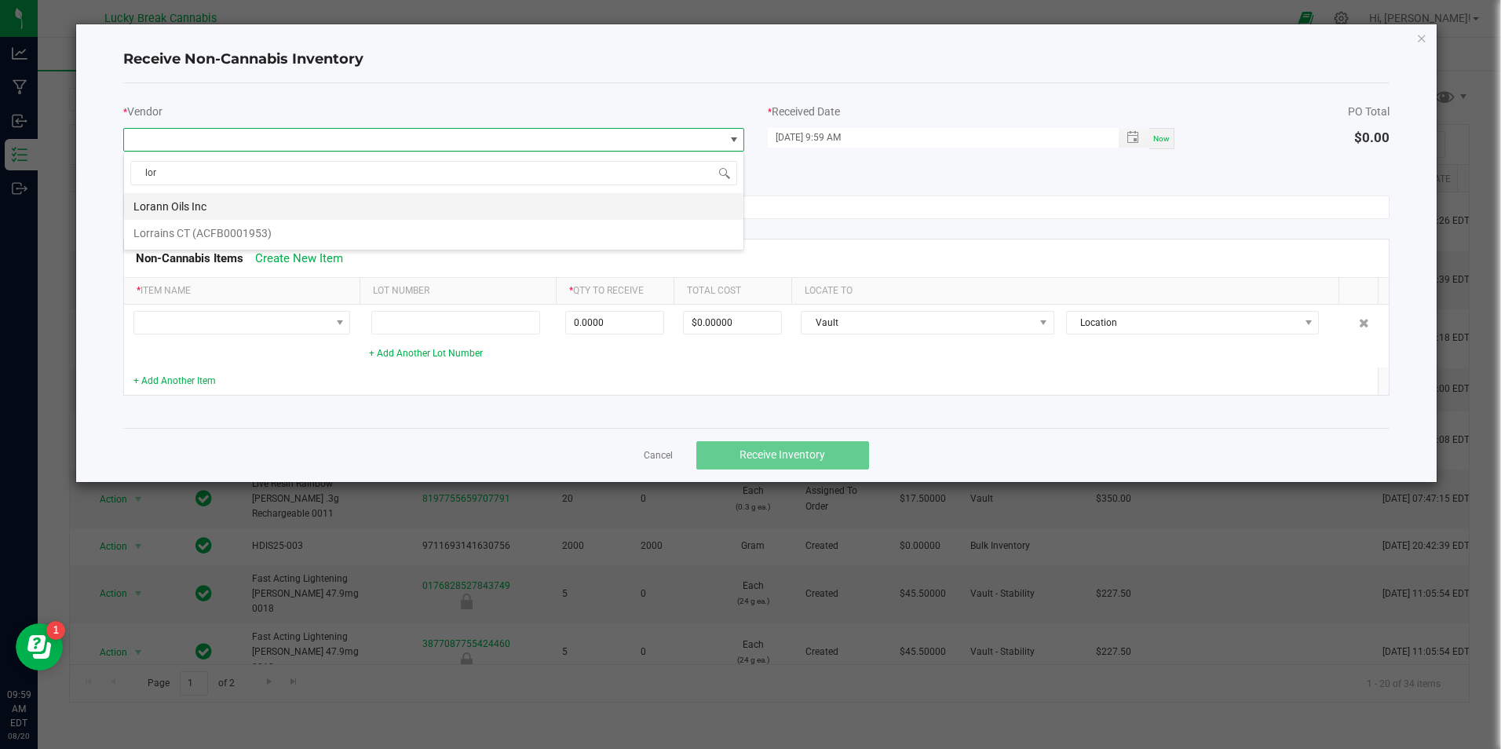
click at [206, 203] on li "Lorann Oils Inc" at bounding box center [433, 206] width 619 height 27
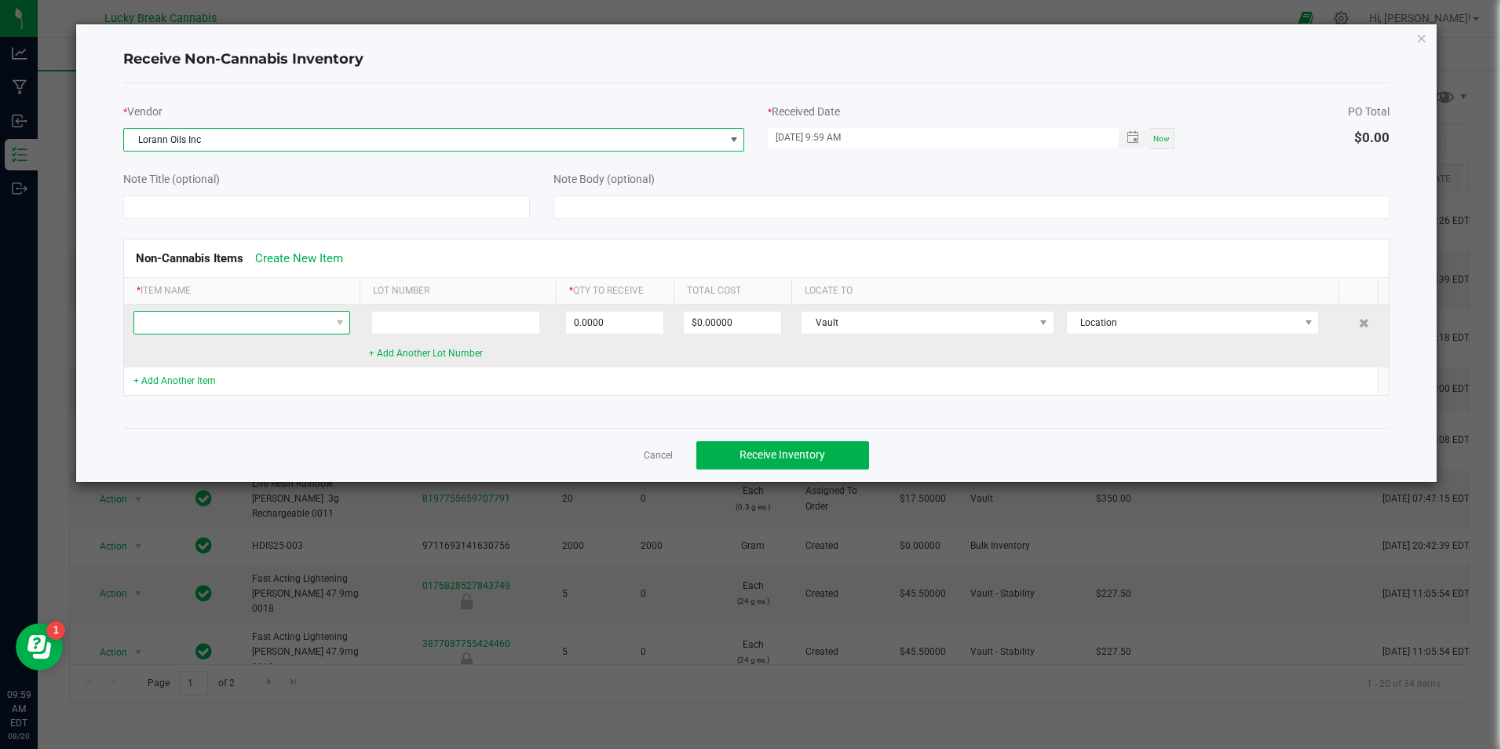
click at [198, 319] on span at bounding box center [231, 323] width 195 height 22
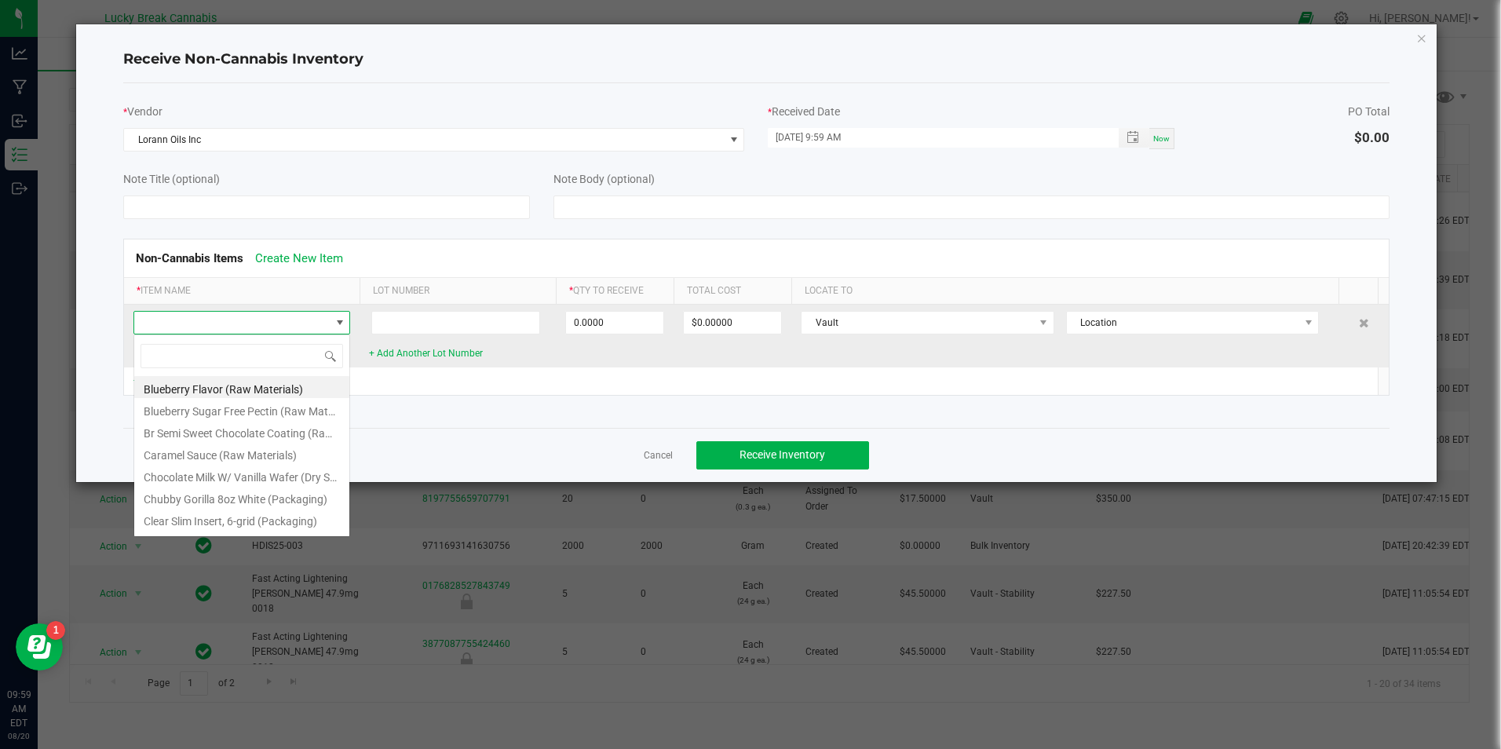
scroll to position [24, 217]
type input "key"
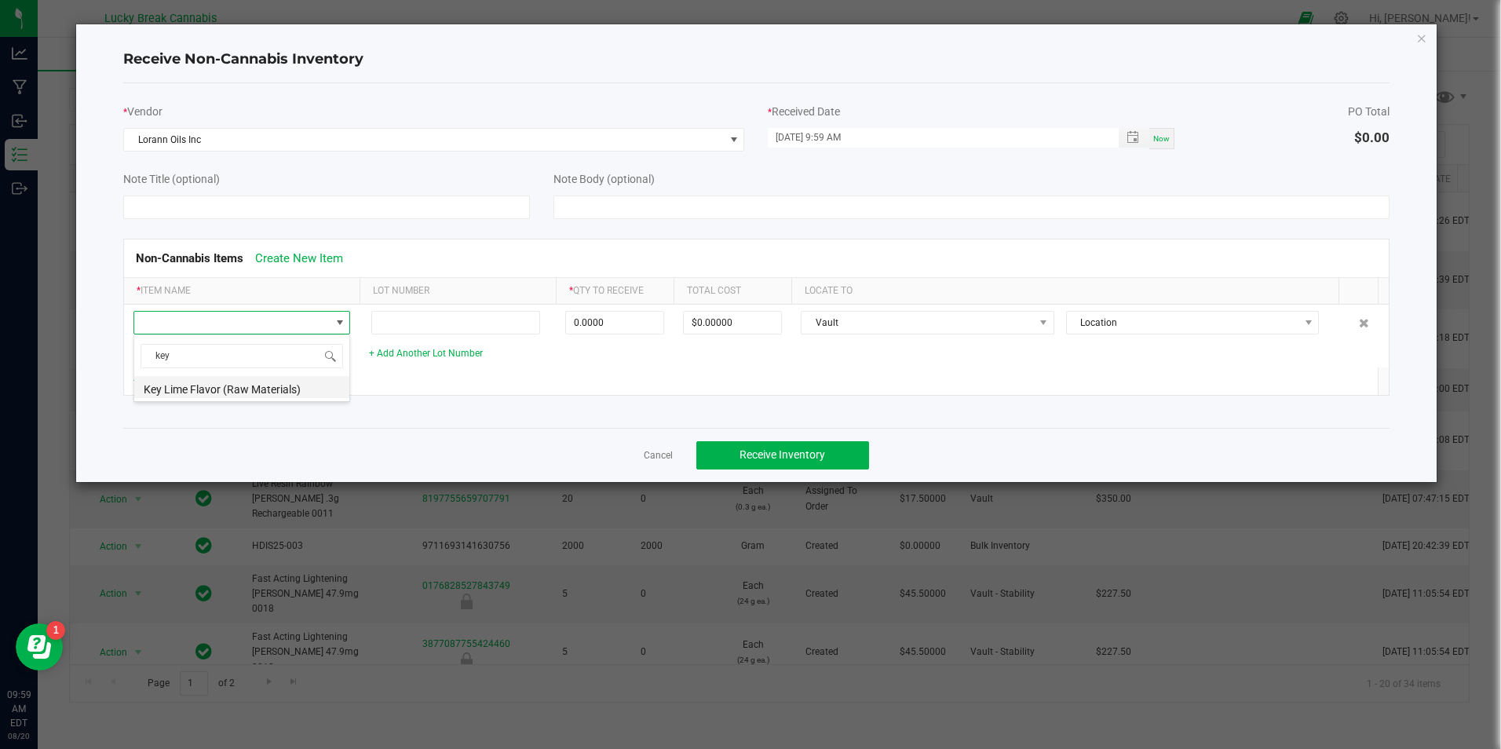
click at [281, 386] on li "Key Lime Flavor (Raw Materials)" at bounding box center [241, 387] width 215 height 22
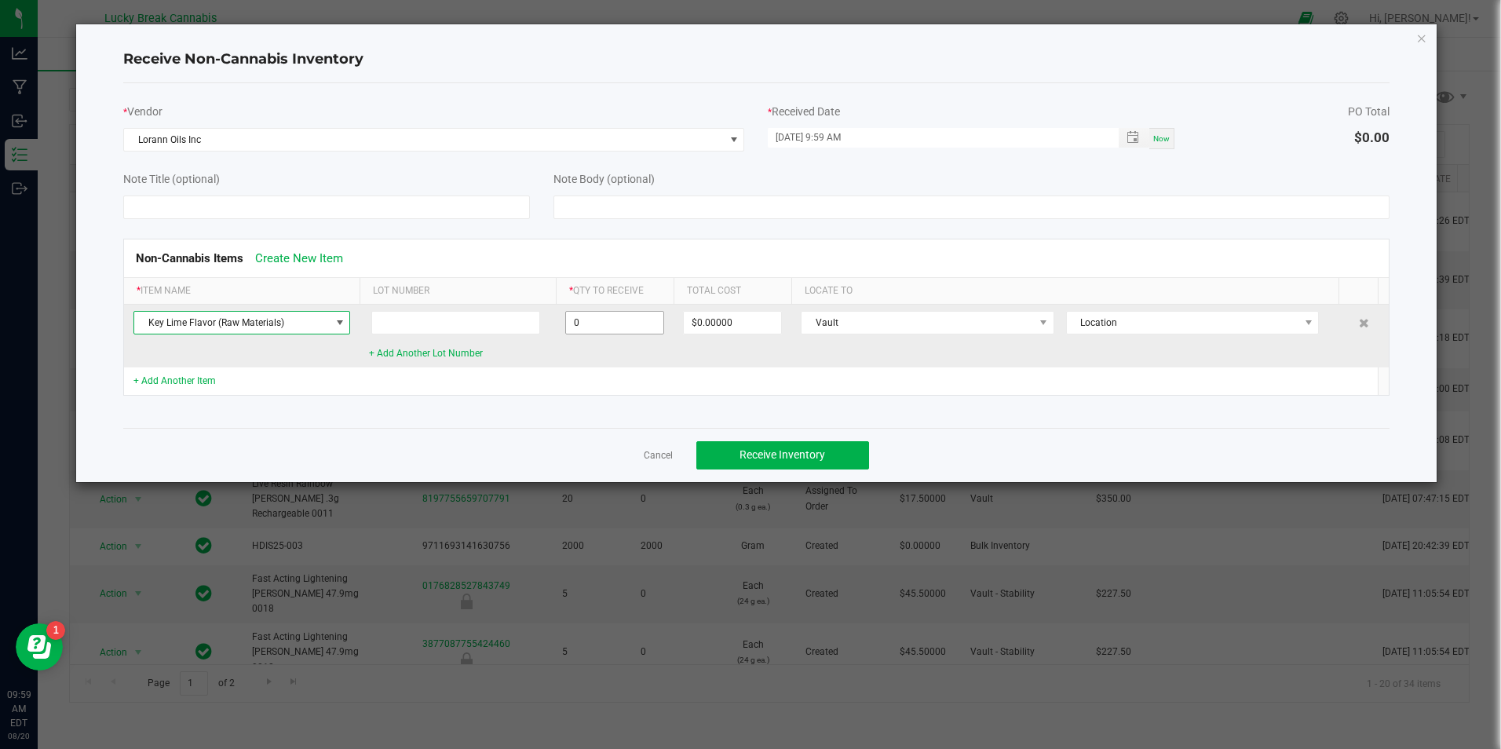
click at [633, 323] on input "0" at bounding box center [614, 323] width 97 height 22
type input "28.3000 g"
click at [682, 359] on td "$0.00000" at bounding box center [733, 336] width 118 height 63
click at [879, 324] on span "Vault" at bounding box center [918, 323] width 232 height 22
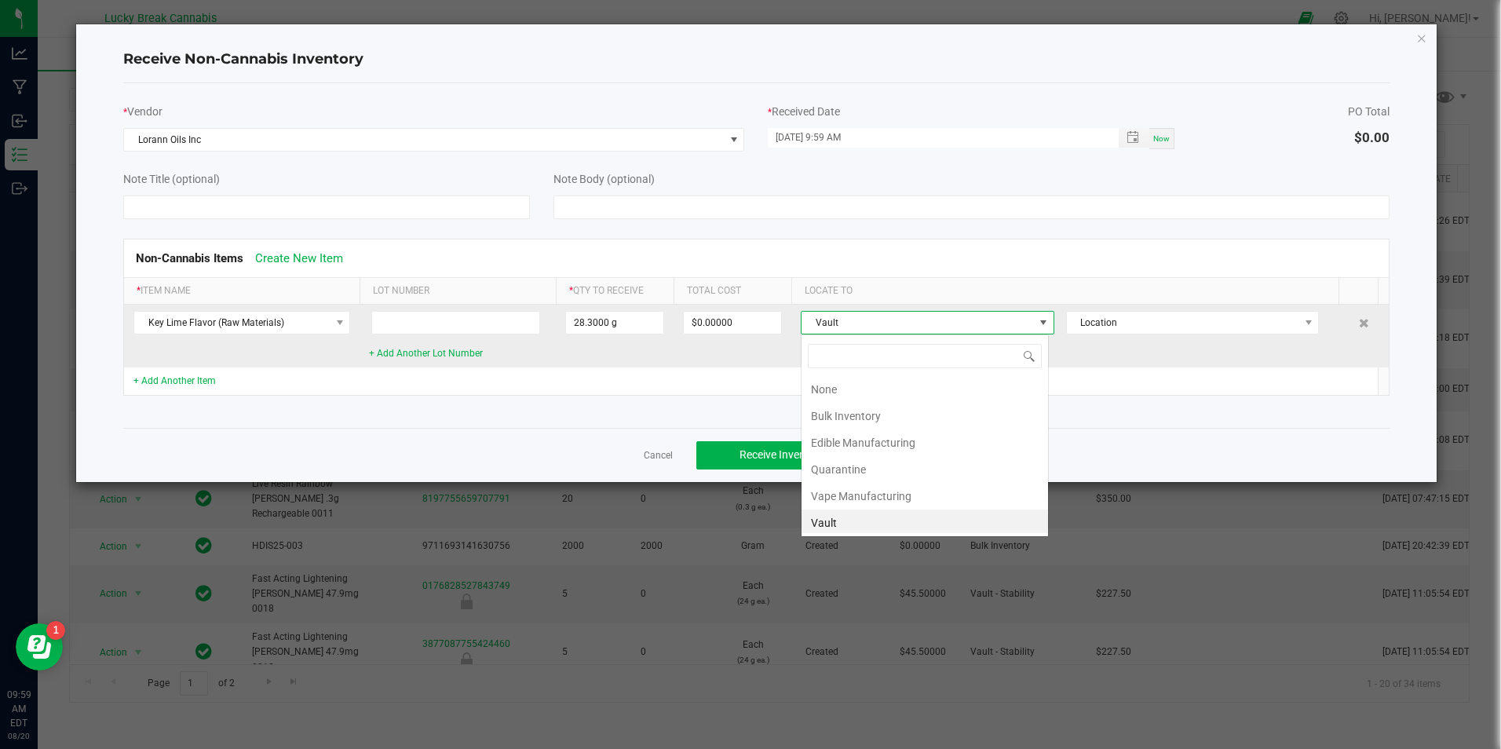
scroll to position [3, 0]
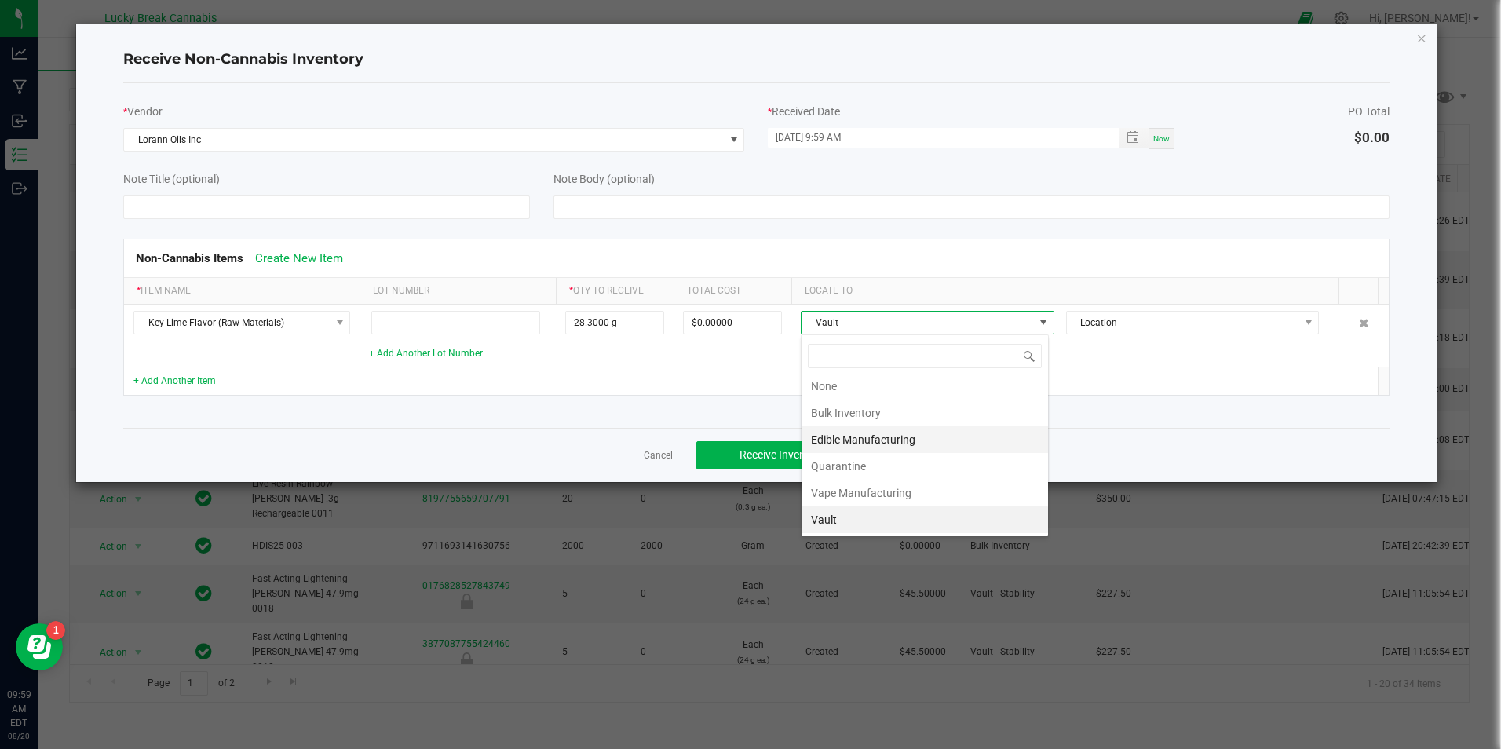
click at [869, 430] on li "Edible Manufacturing" at bounding box center [925, 439] width 247 height 27
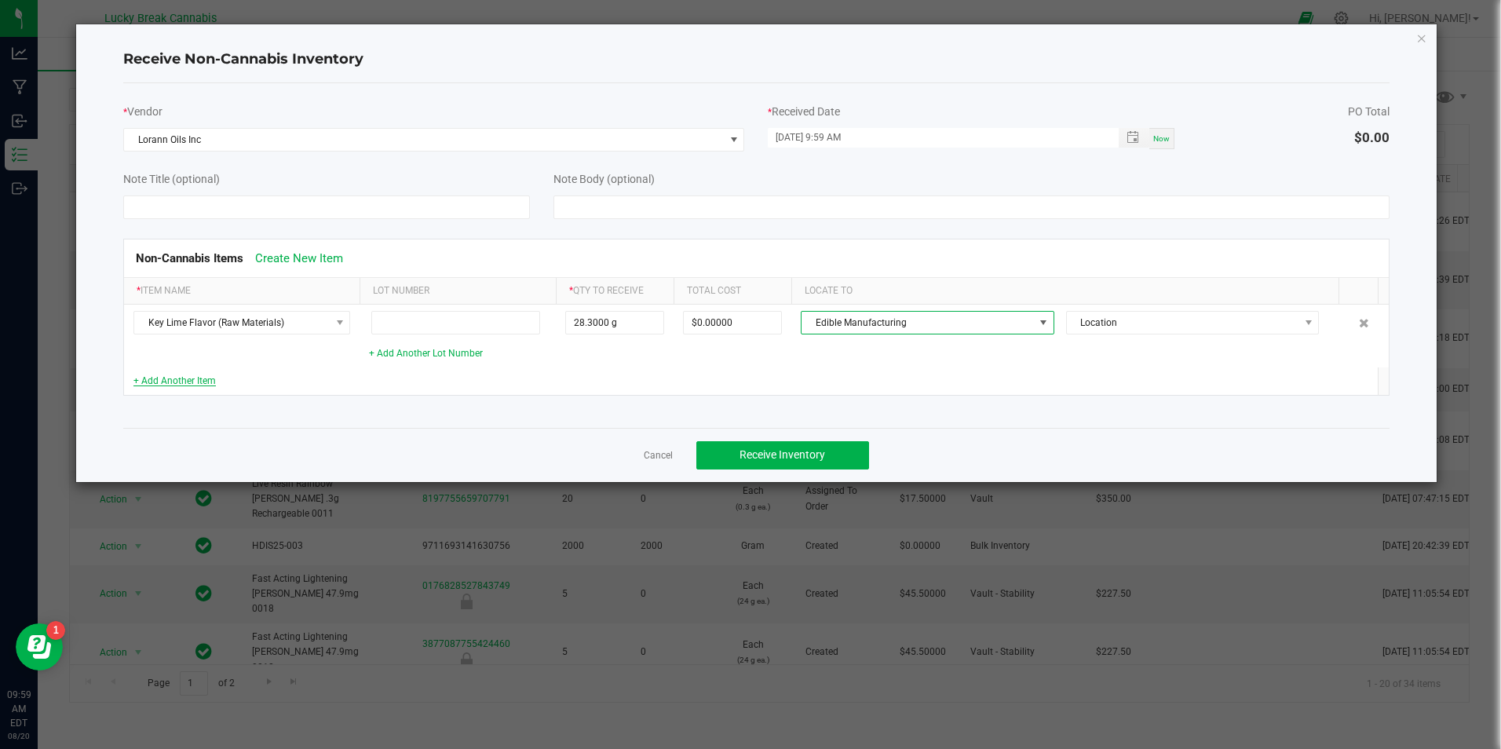
click at [183, 379] on link "+ Add Another Item" at bounding box center [174, 380] width 82 height 11
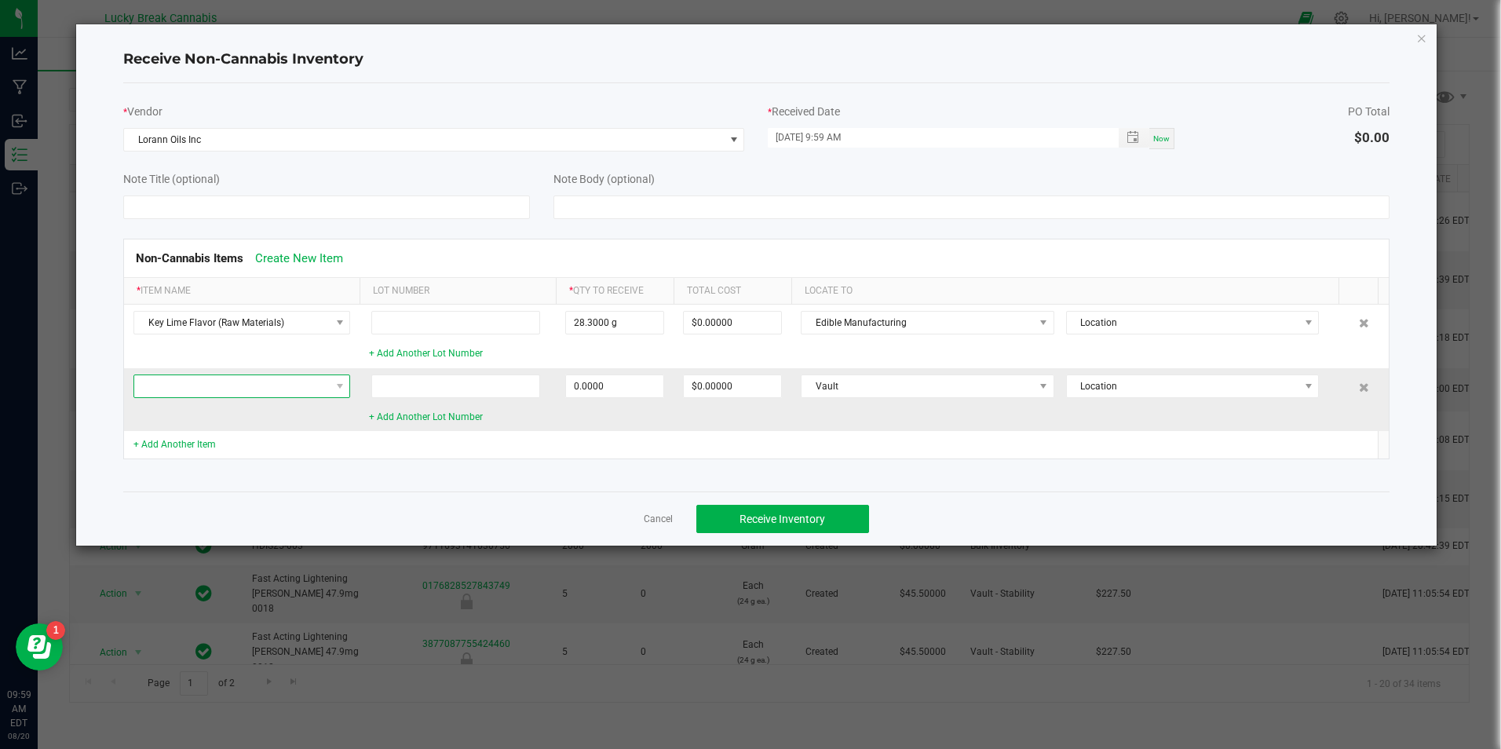
click at [178, 385] on span at bounding box center [231, 386] width 195 height 22
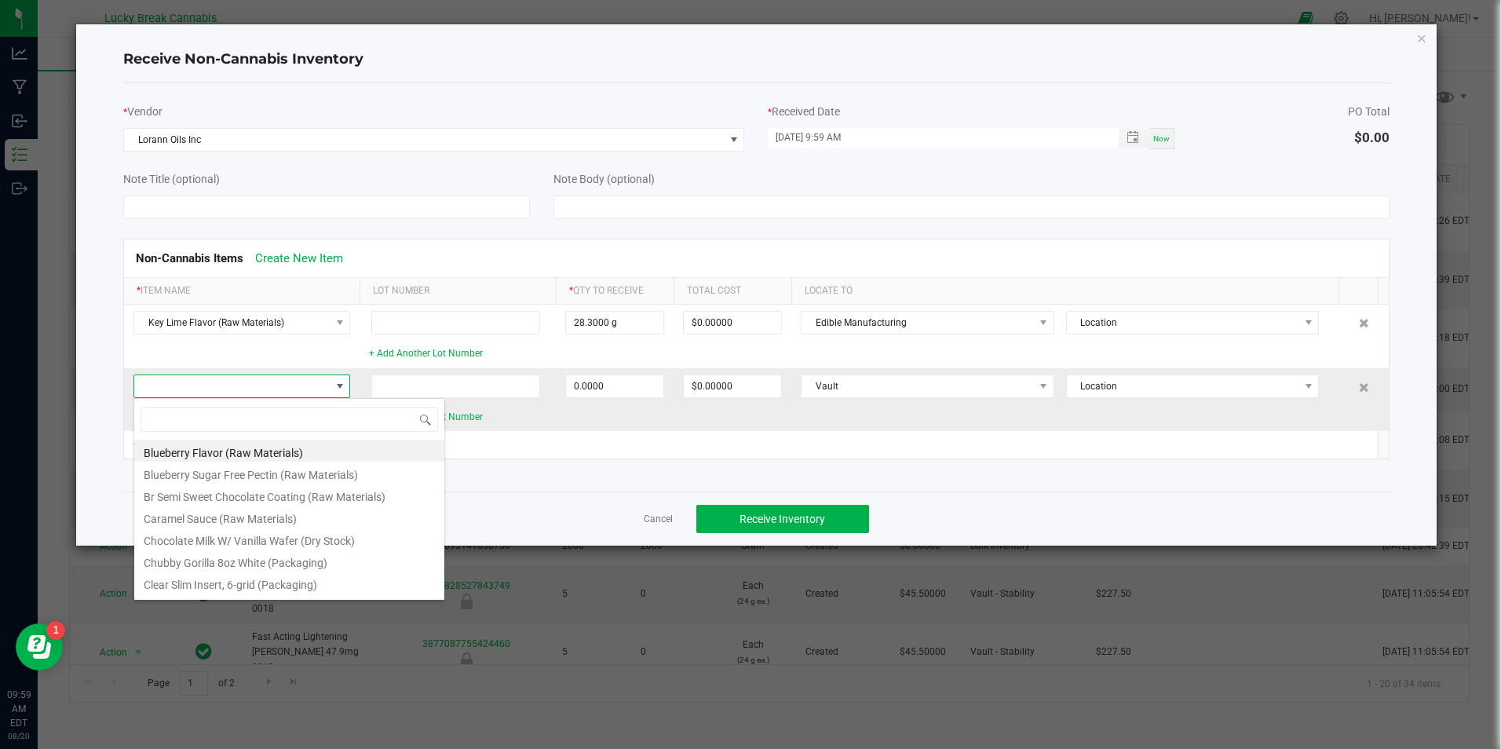
scroll to position [24, 217]
type input "fruit p"
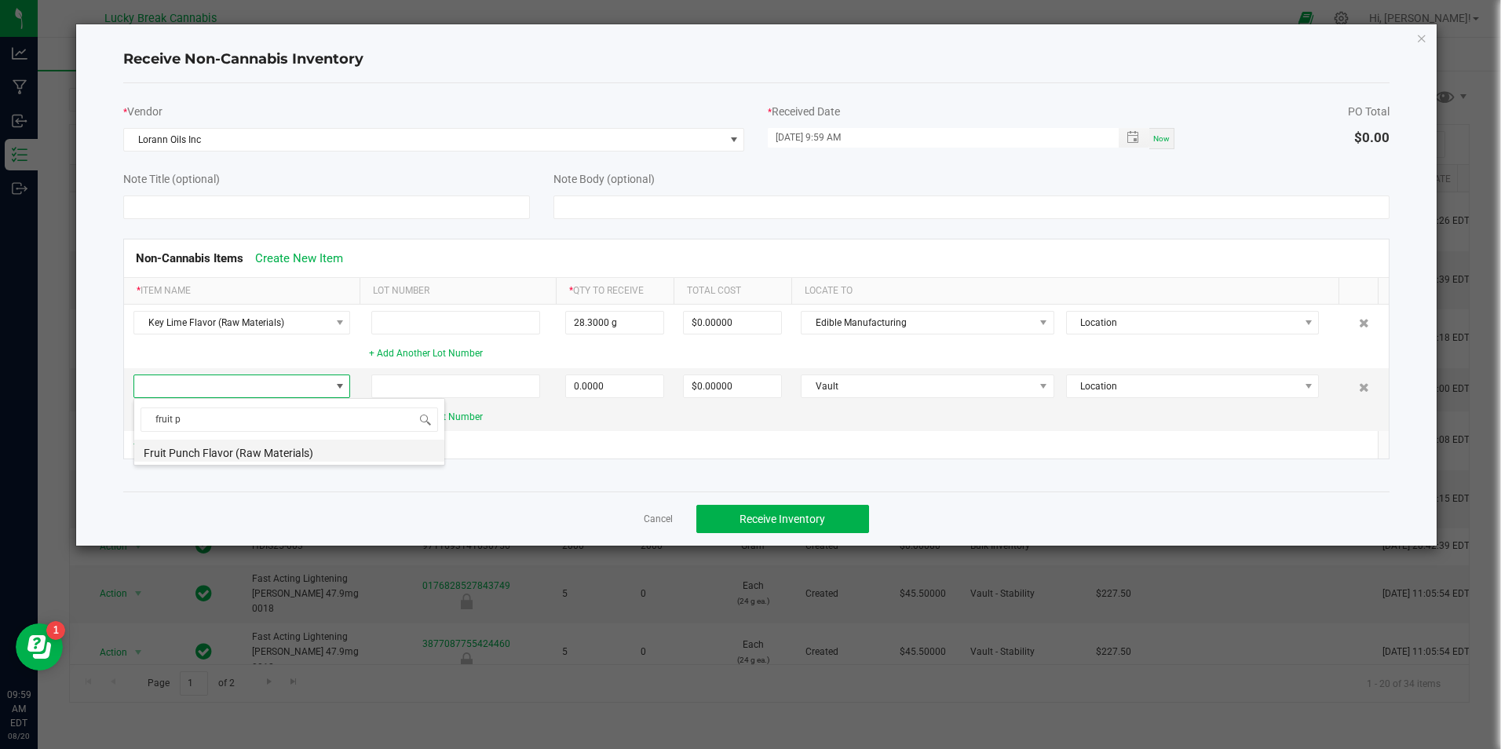
click at [250, 455] on li "Fruit Punch Flavor (Raw Materials)" at bounding box center [289, 451] width 310 height 22
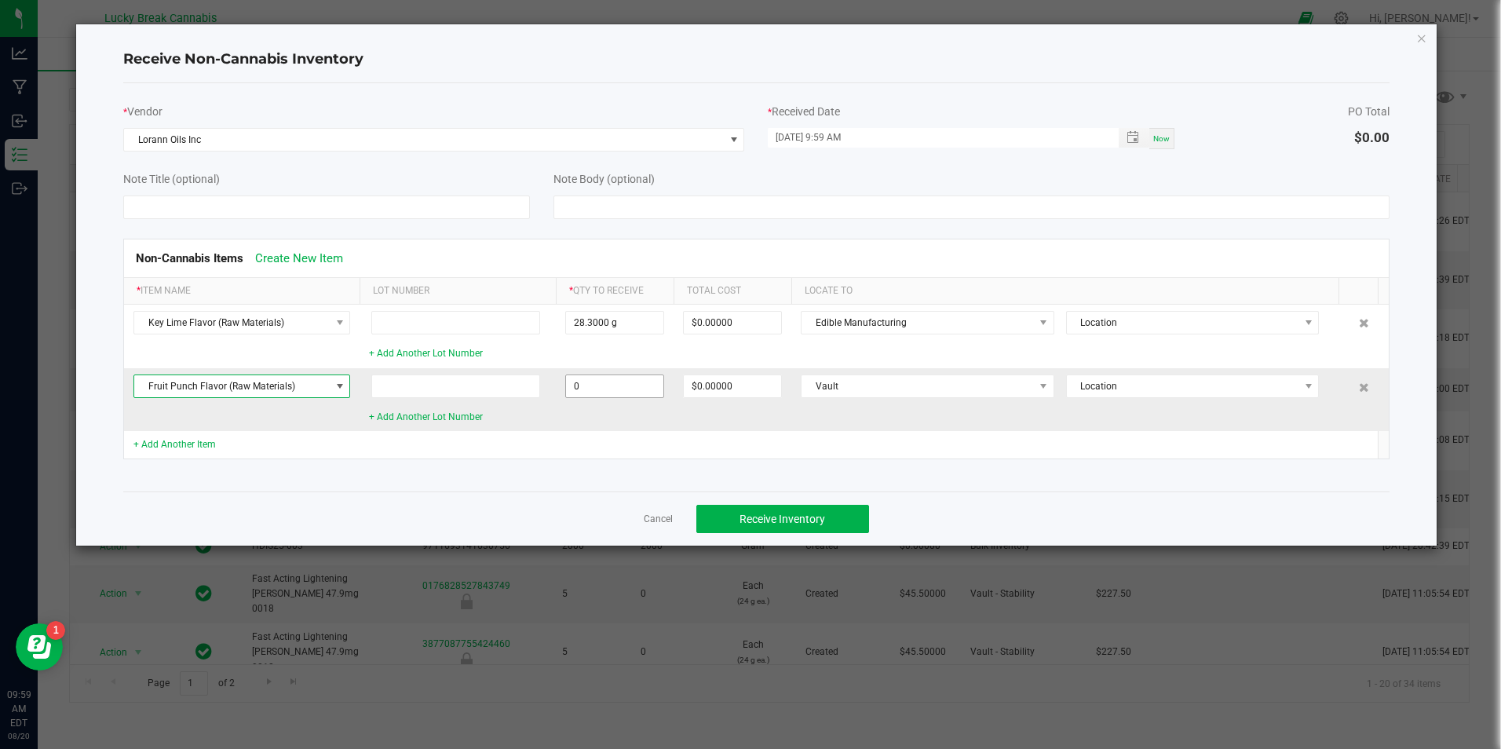
click at [619, 383] on input "0" at bounding box center [614, 386] width 97 height 22
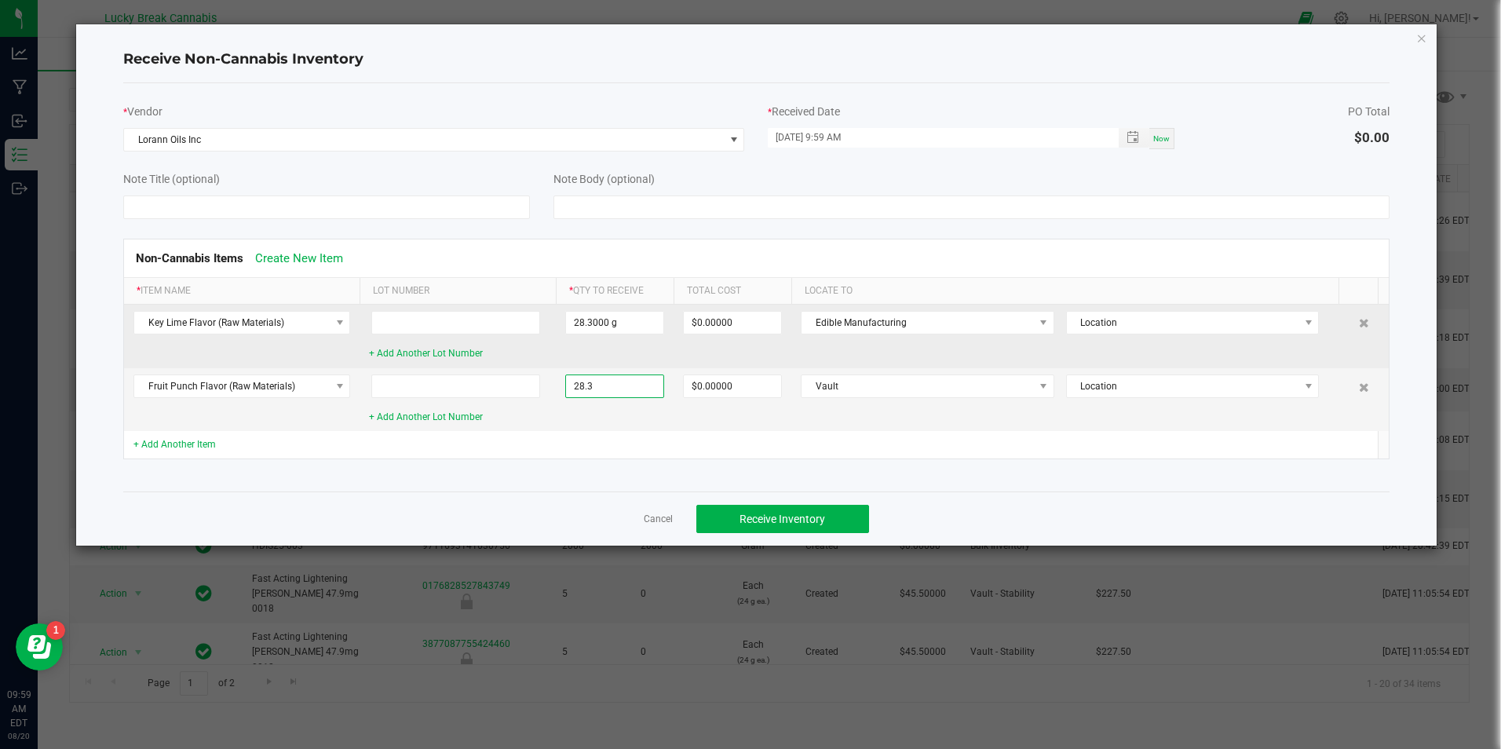
type input "28.3000 g"
click at [617, 345] on td "28.3000 g" at bounding box center [615, 337] width 118 height 64
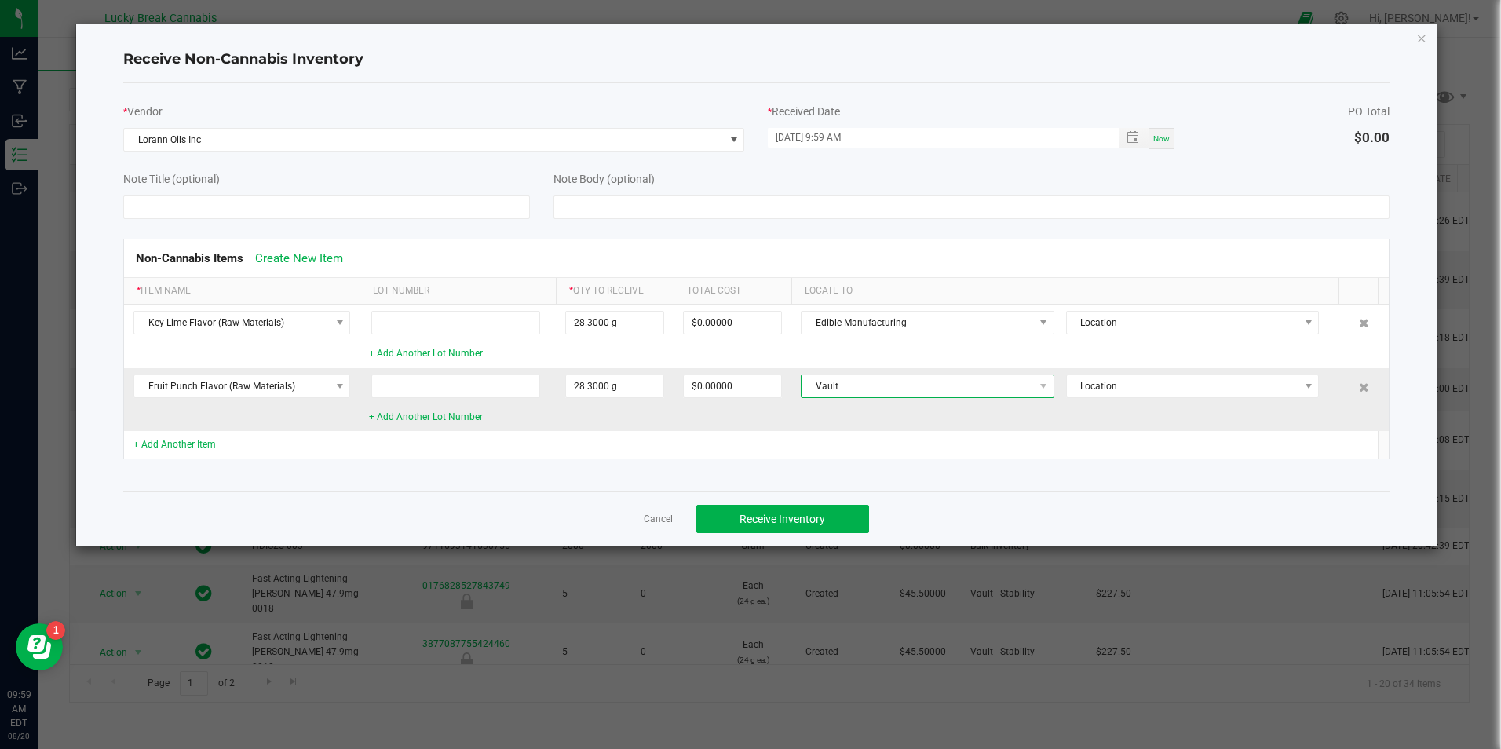
click at [931, 382] on span "Vault" at bounding box center [918, 386] width 232 height 22
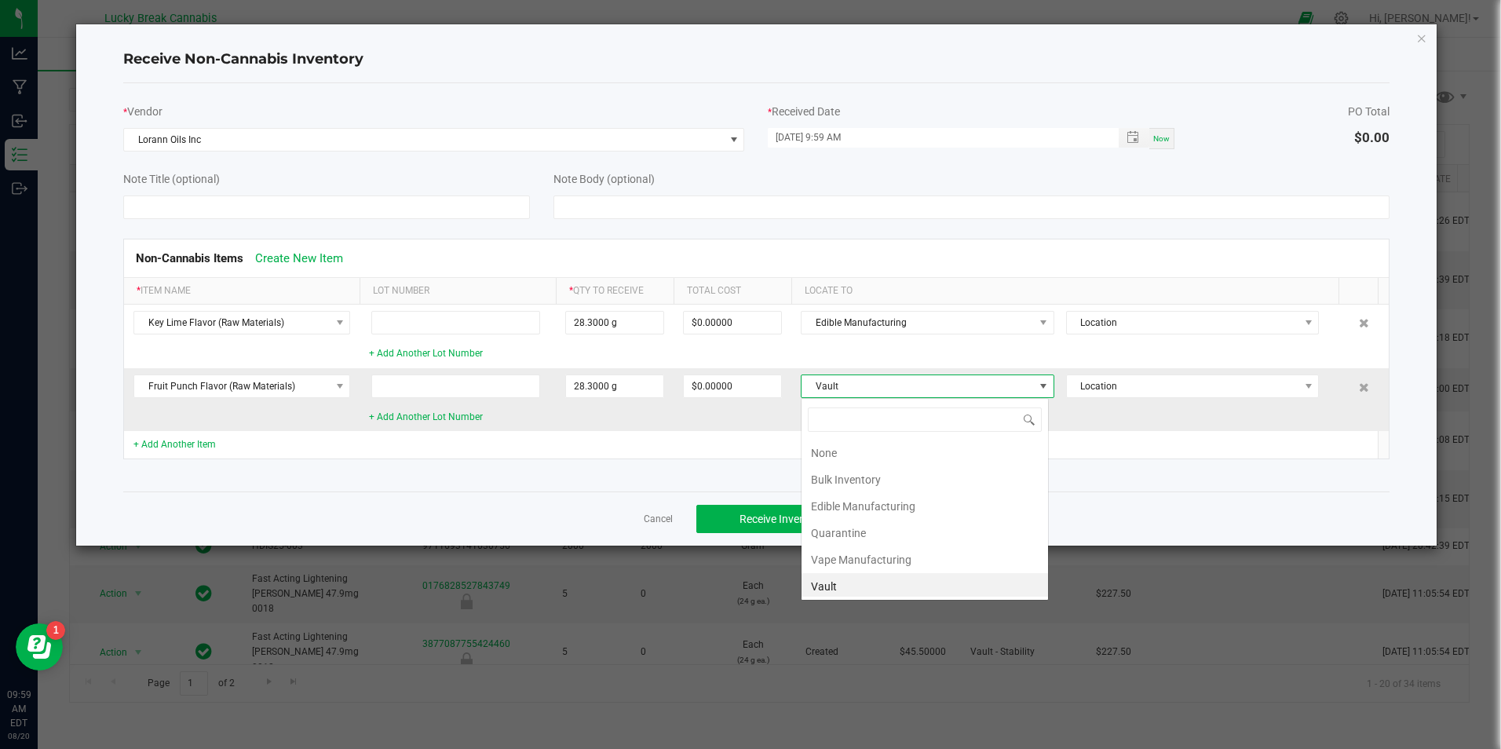
scroll to position [3, 0]
click at [871, 504] on li "Edible Manufacturing" at bounding box center [925, 503] width 247 height 27
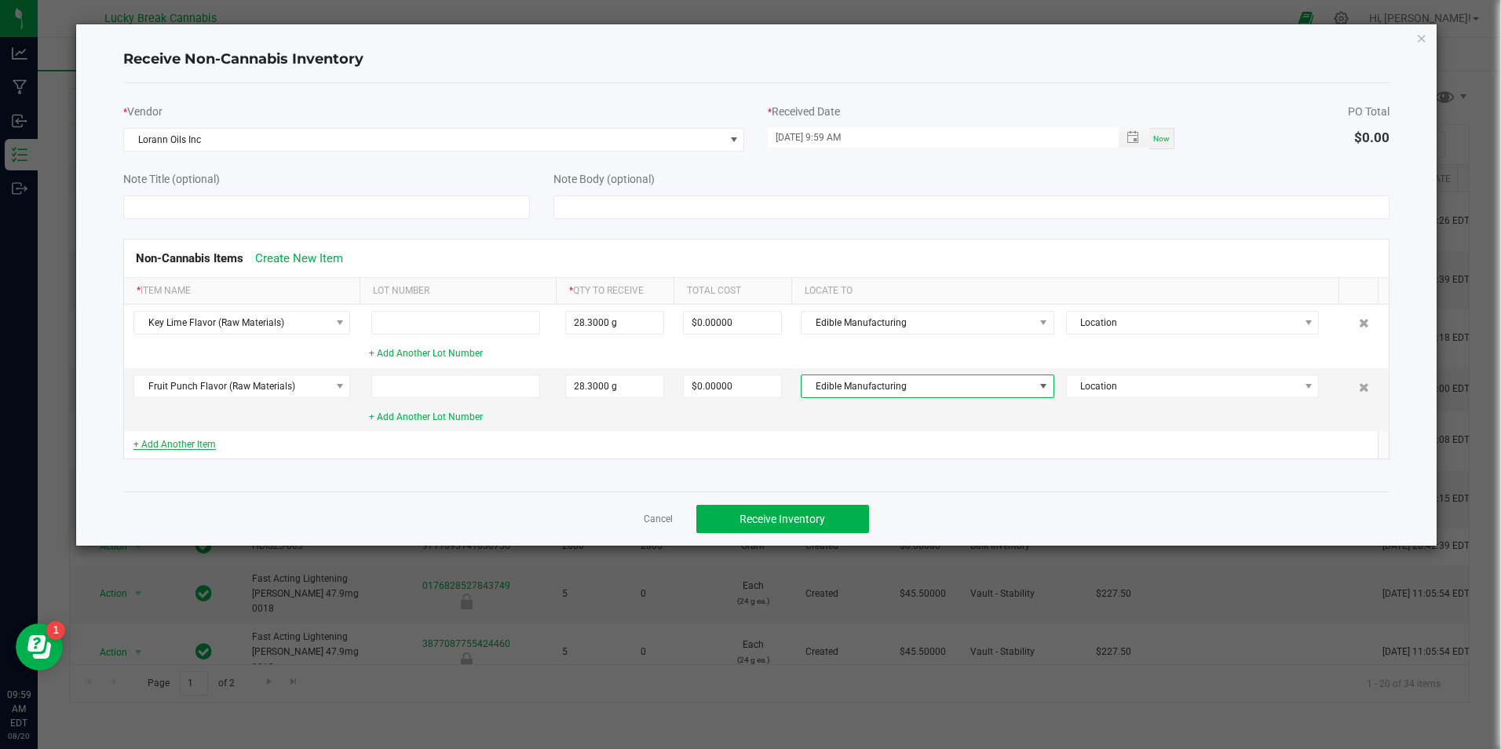
click at [159, 440] on link "+ Add Another Item" at bounding box center [174, 444] width 82 height 11
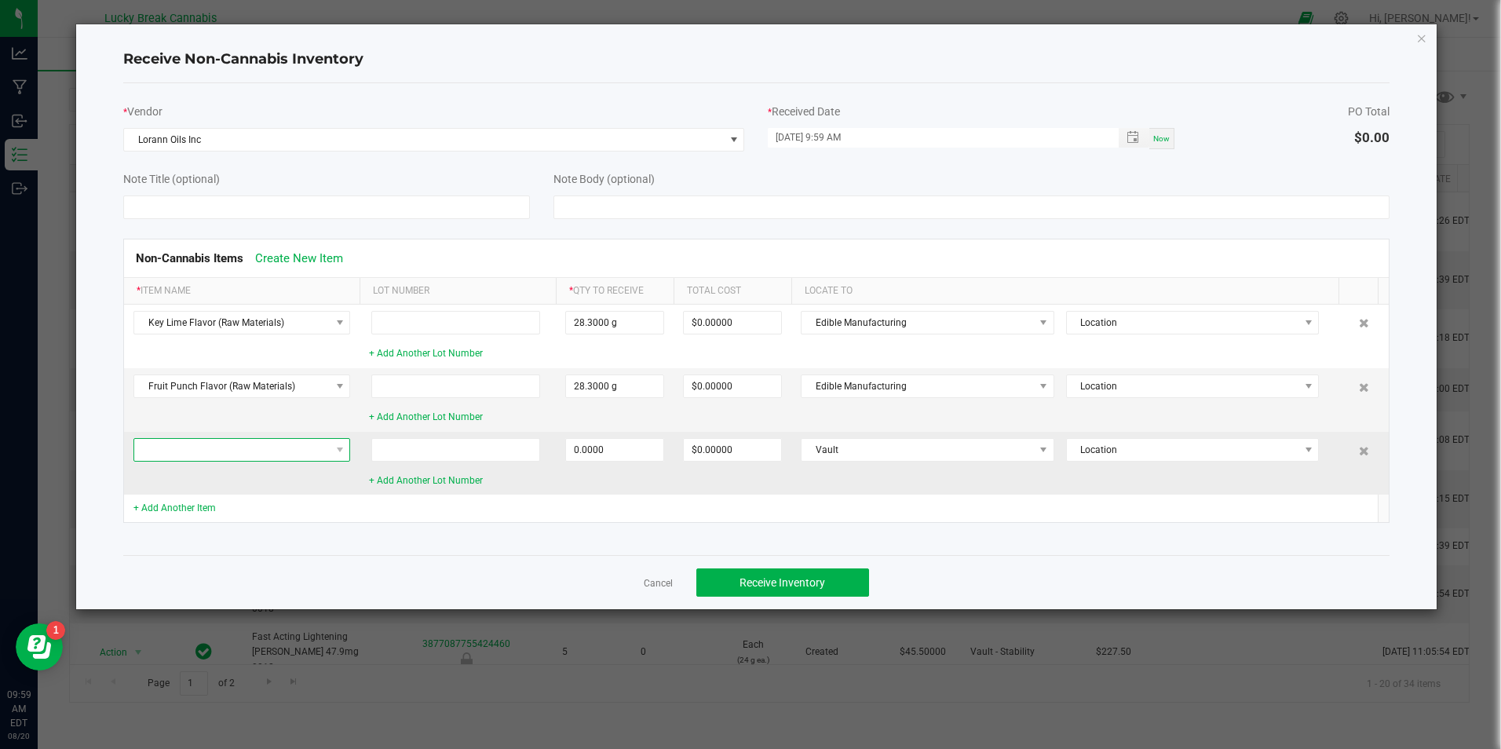
click at [328, 453] on span at bounding box center [231, 450] width 195 height 22
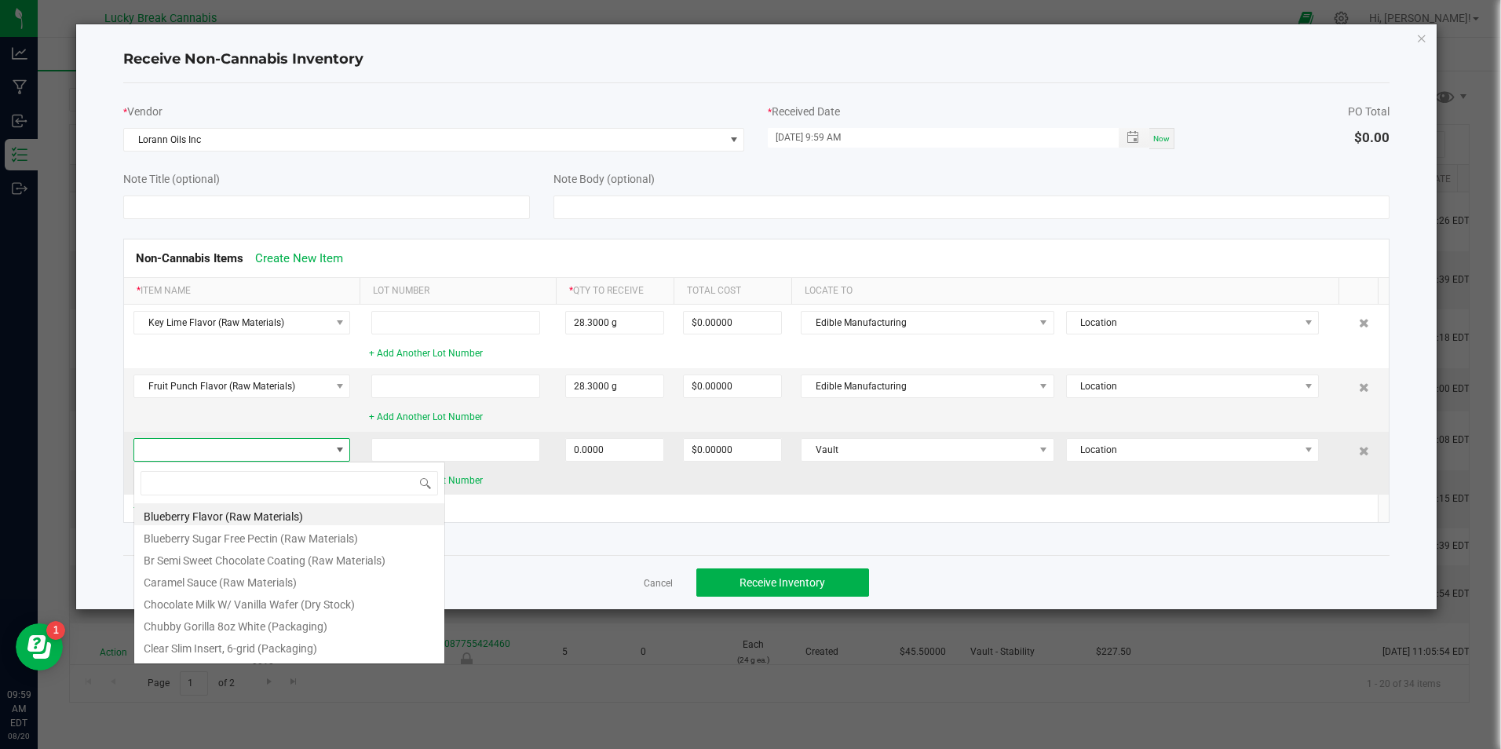
scroll to position [24, 217]
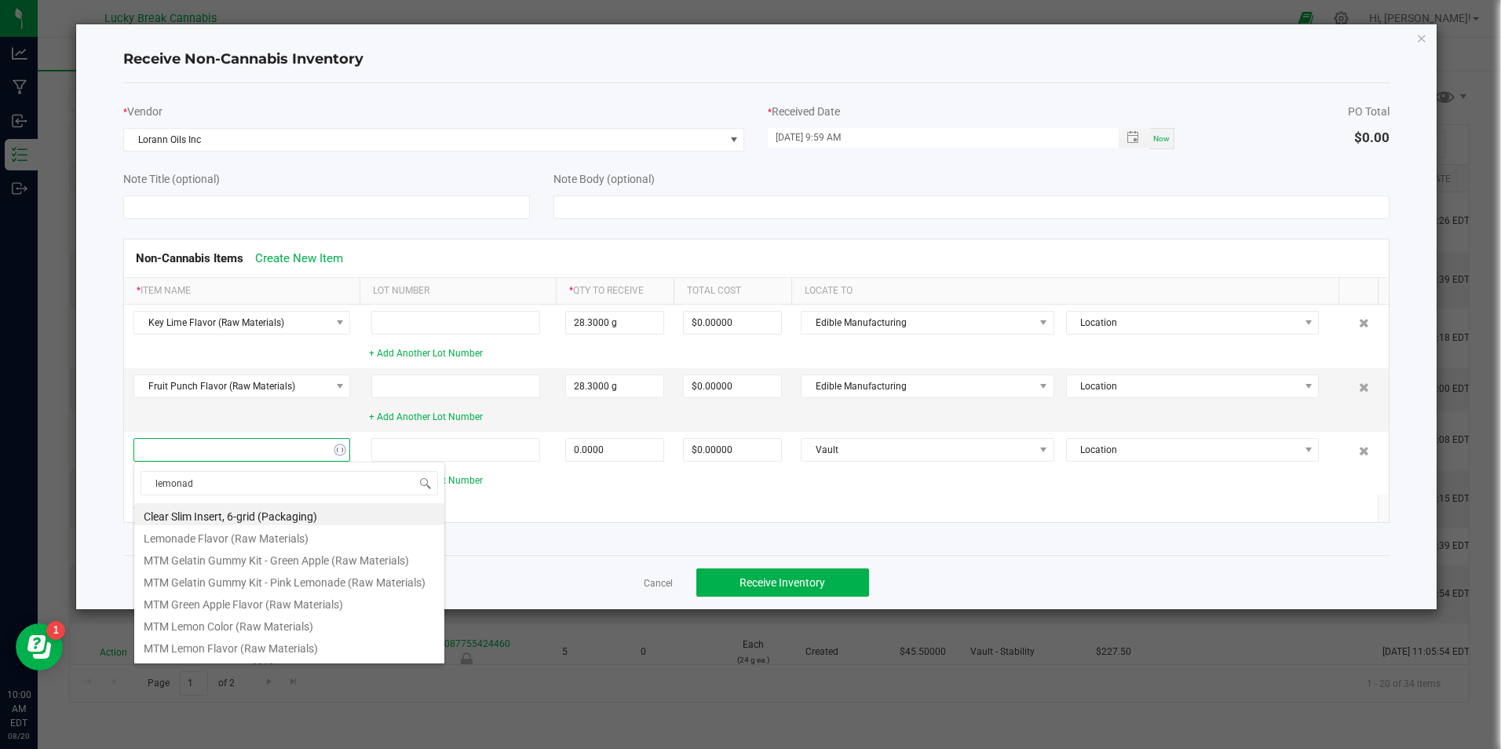
type input "lemonade"
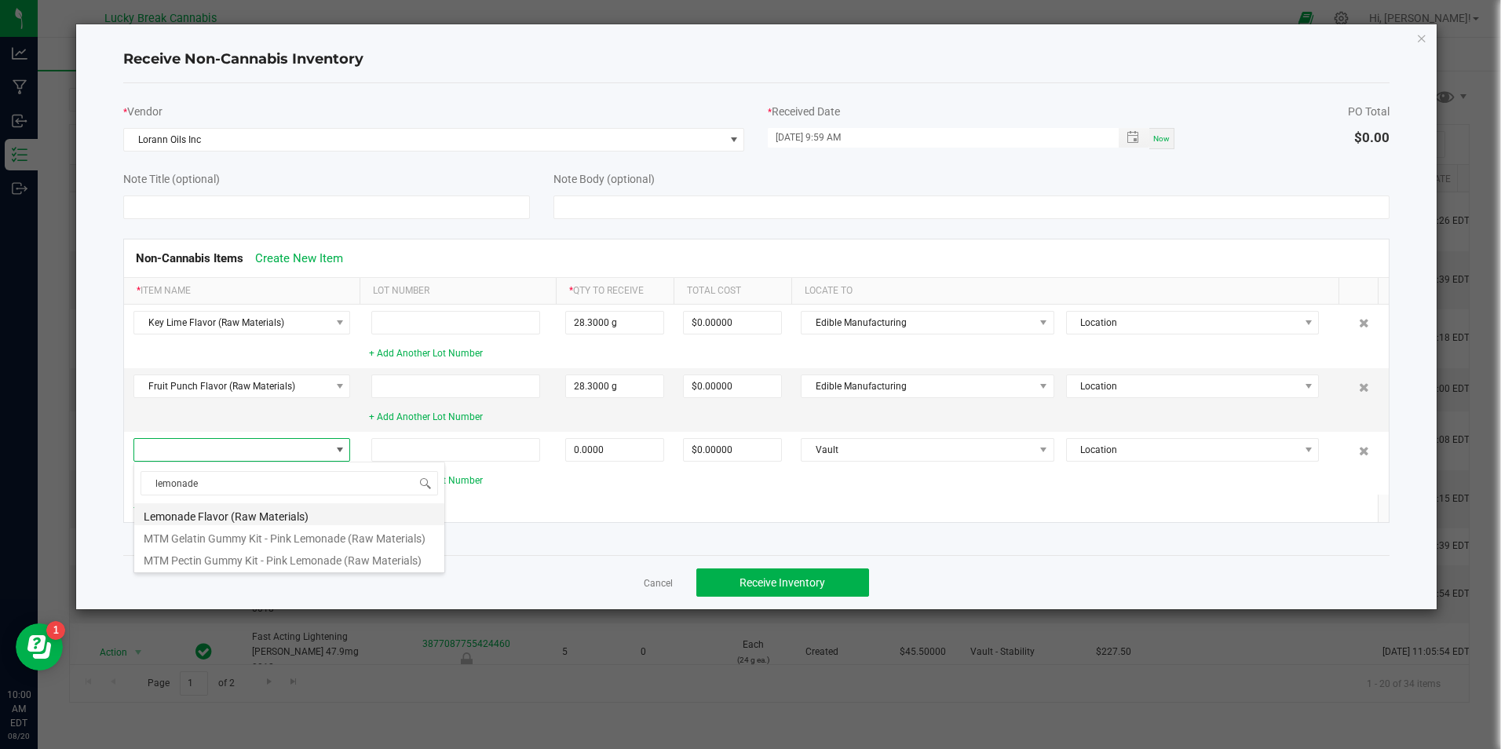
click at [297, 515] on li "Lemonade Flavor (Raw Materials)" at bounding box center [289, 514] width 310 height 22
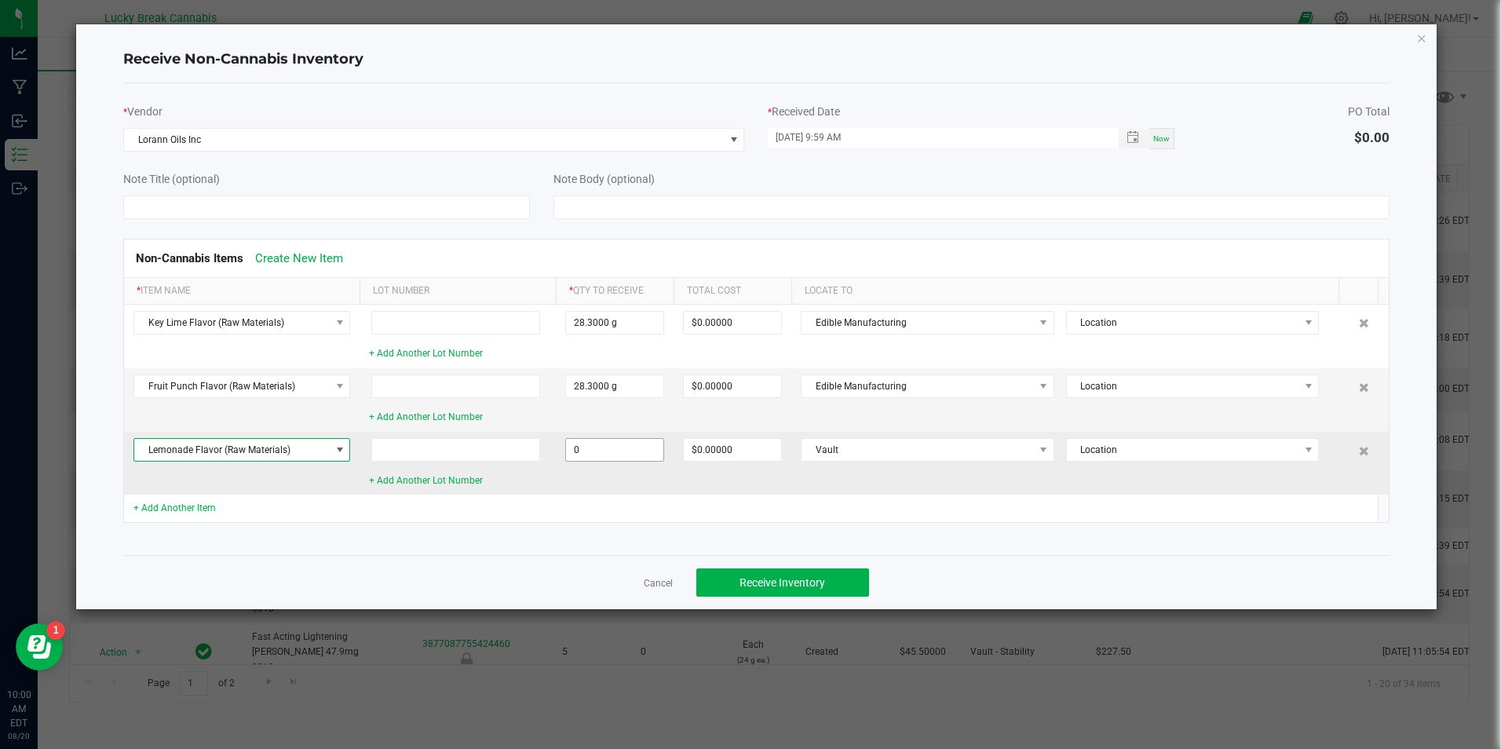
click at [636, 446] on input "0" at bounding box center [614, 450] width 97 height 22
type input "28.3000 g"
click at [730, 469] on td "$0.00000" at bounding box center [733, 463] width 118 height 63
click at [920, 440] on span "Vault" at bounding box center [918, 450] width 232 height 22
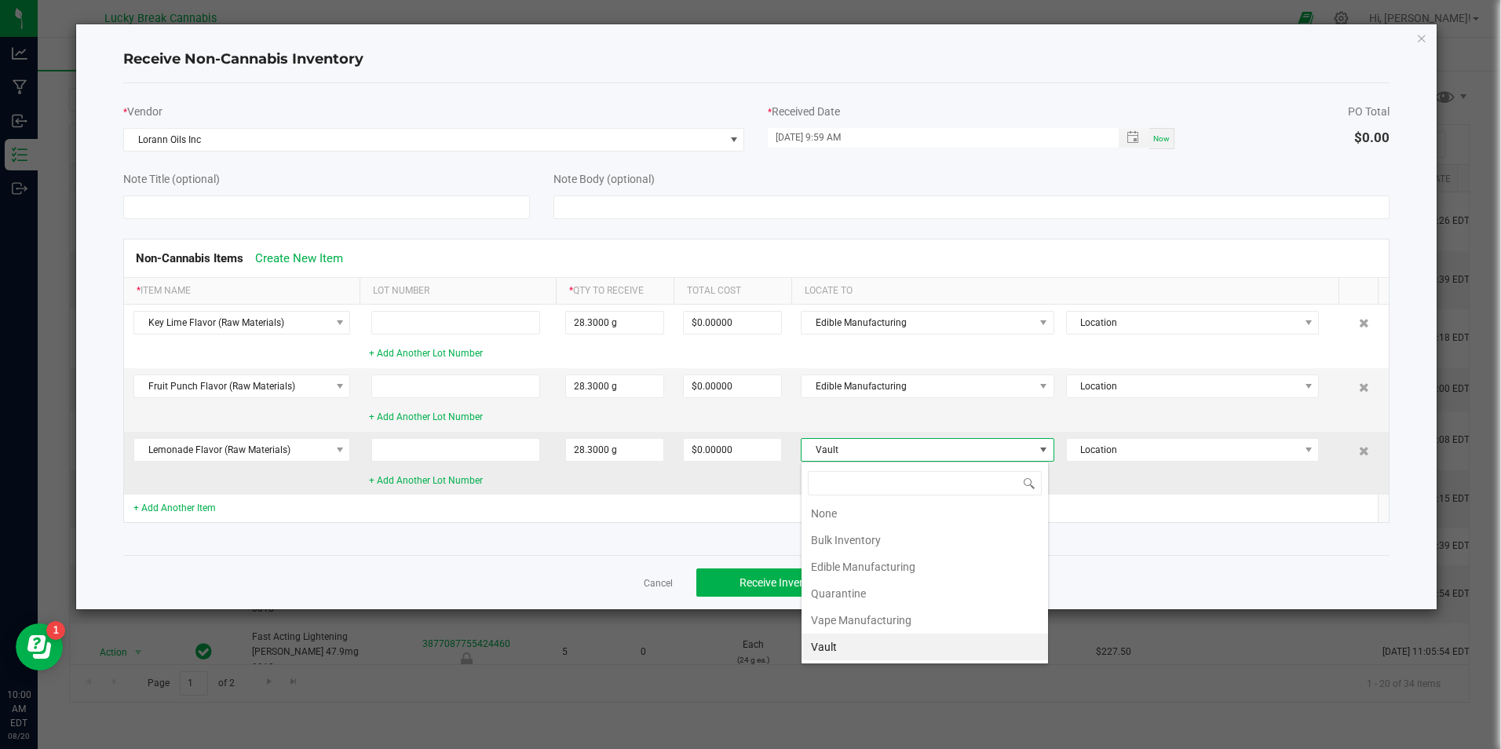
scroll to position [24, 247]
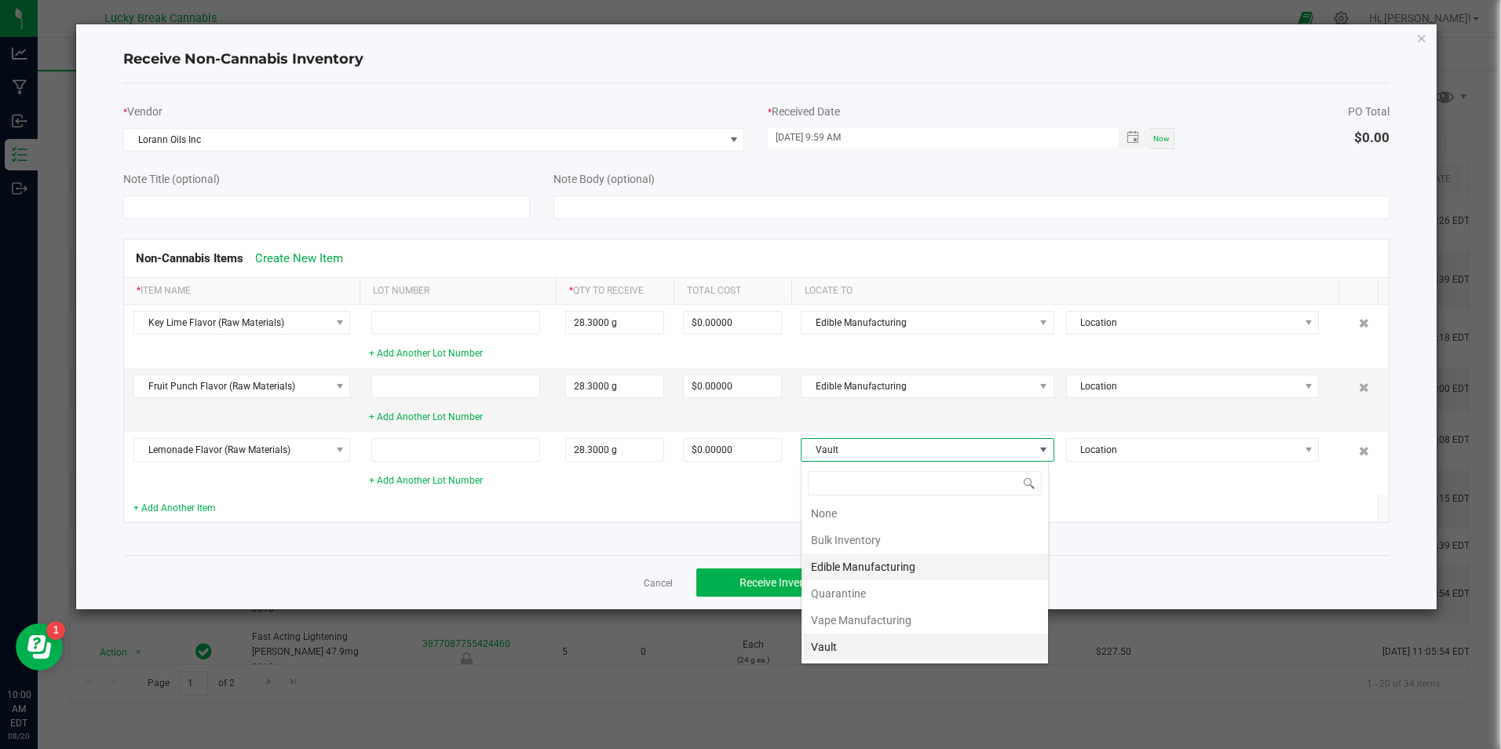
click at [860, 558] on li "Edible Manufacturing" at bounding box center [925, 566] width 247 height 27
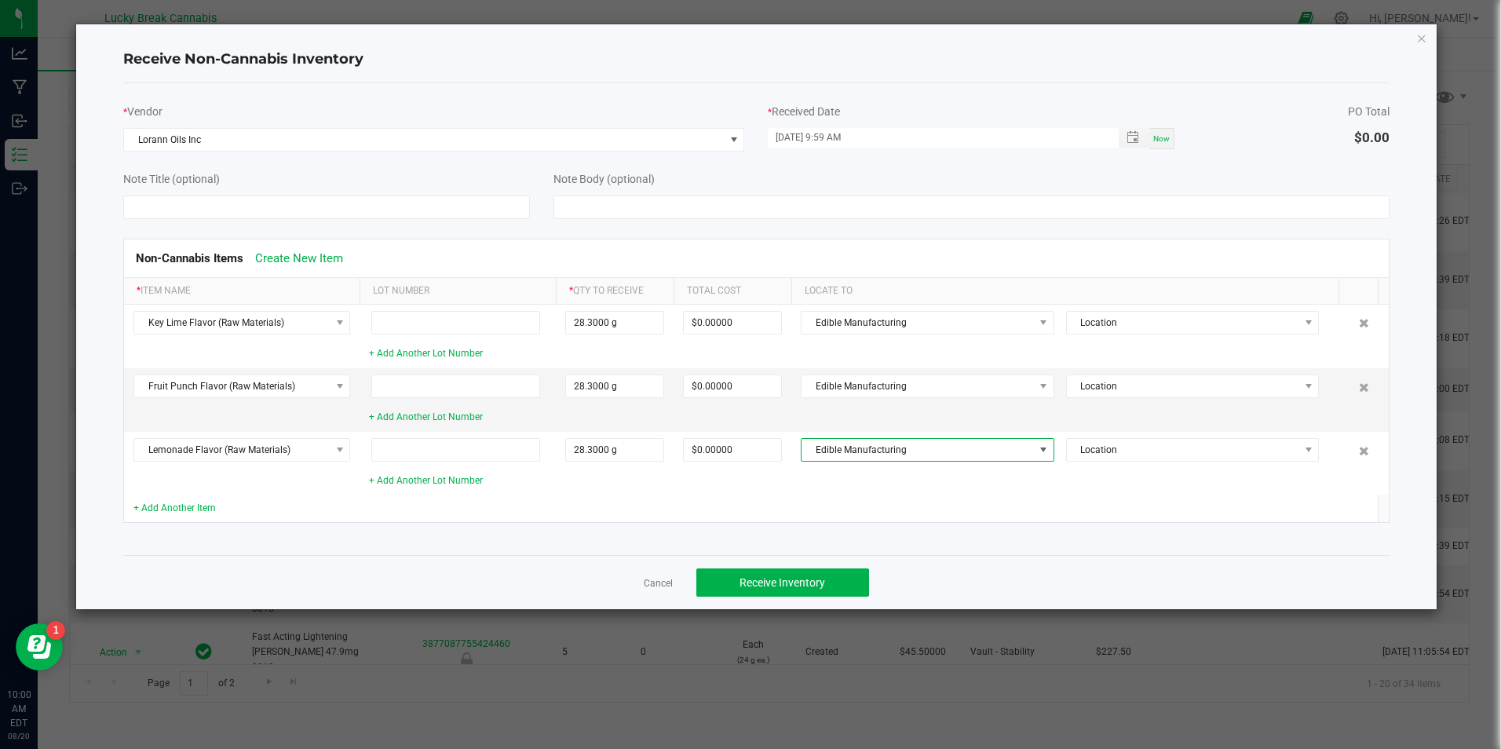
click at [608, 501] on td at bounding box center [615, 508] width 118 height 27
click at [187, 504] on link "+ Add Another Item" at bounding box center [174, 507] width 82 height 11
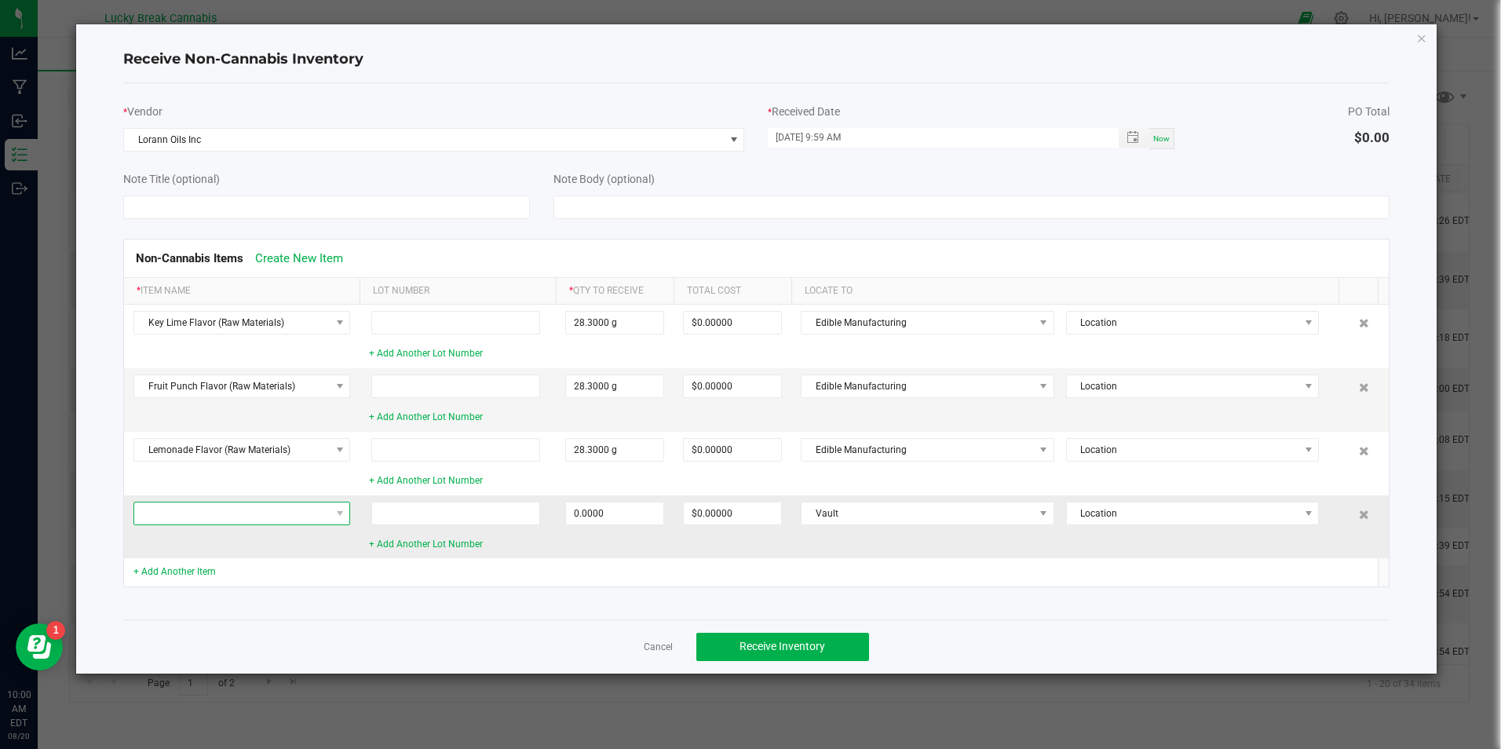
click at [189, 510] on span at bounding box center [231, 513] width 195 height 22
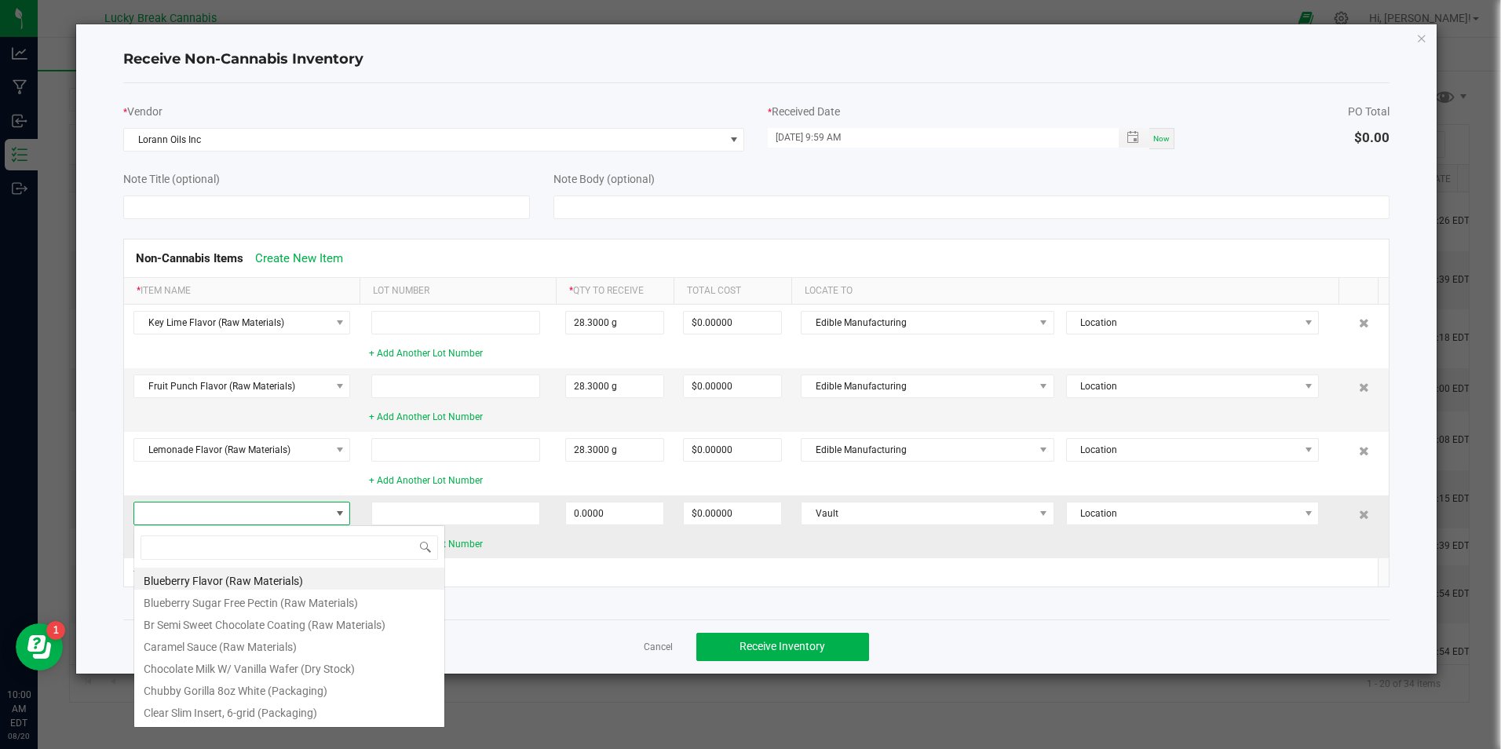
scroll to position [24, 217]
type input "water"
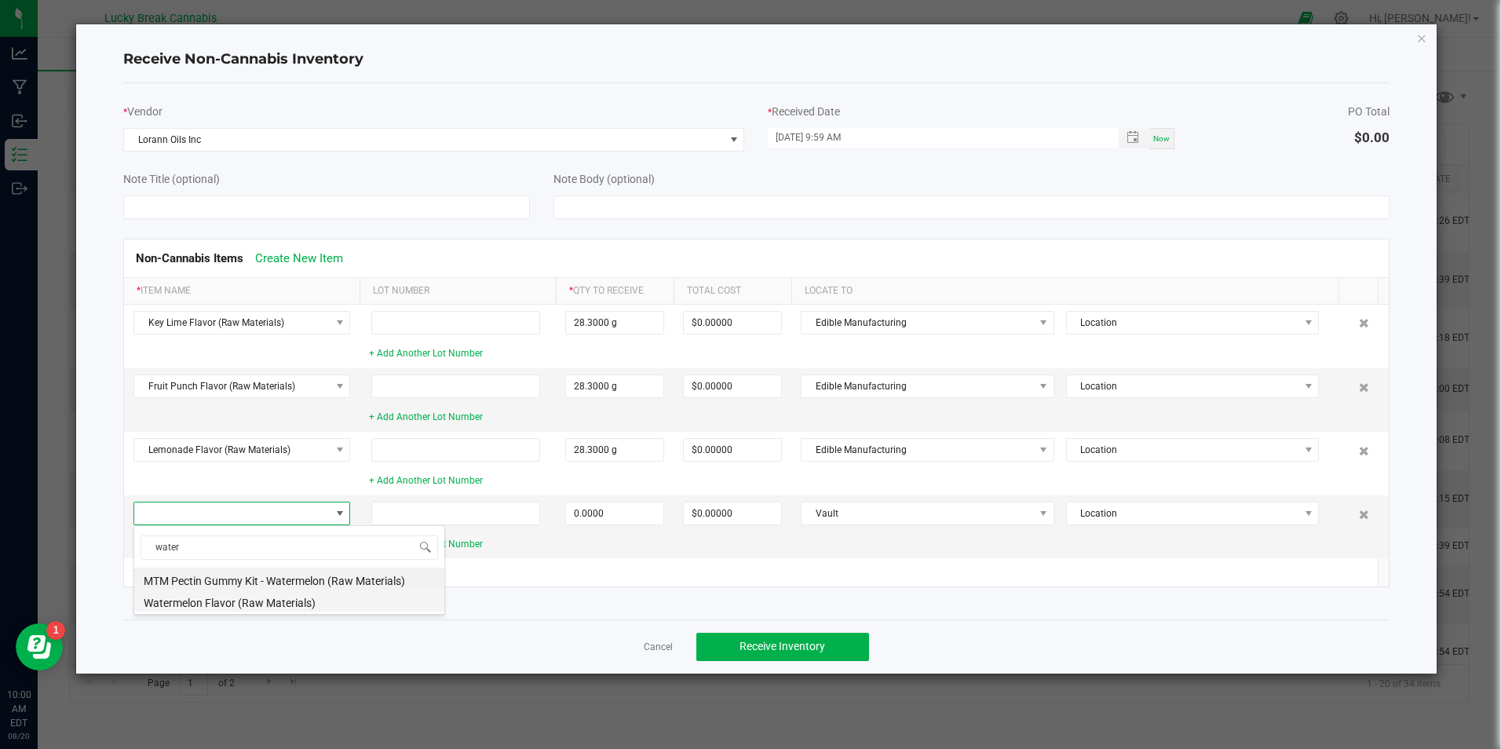
click at [214, 597] on li "Watermelon Flavor (Raw Materials)" at bounding box center [289, 601] width 310 height 22
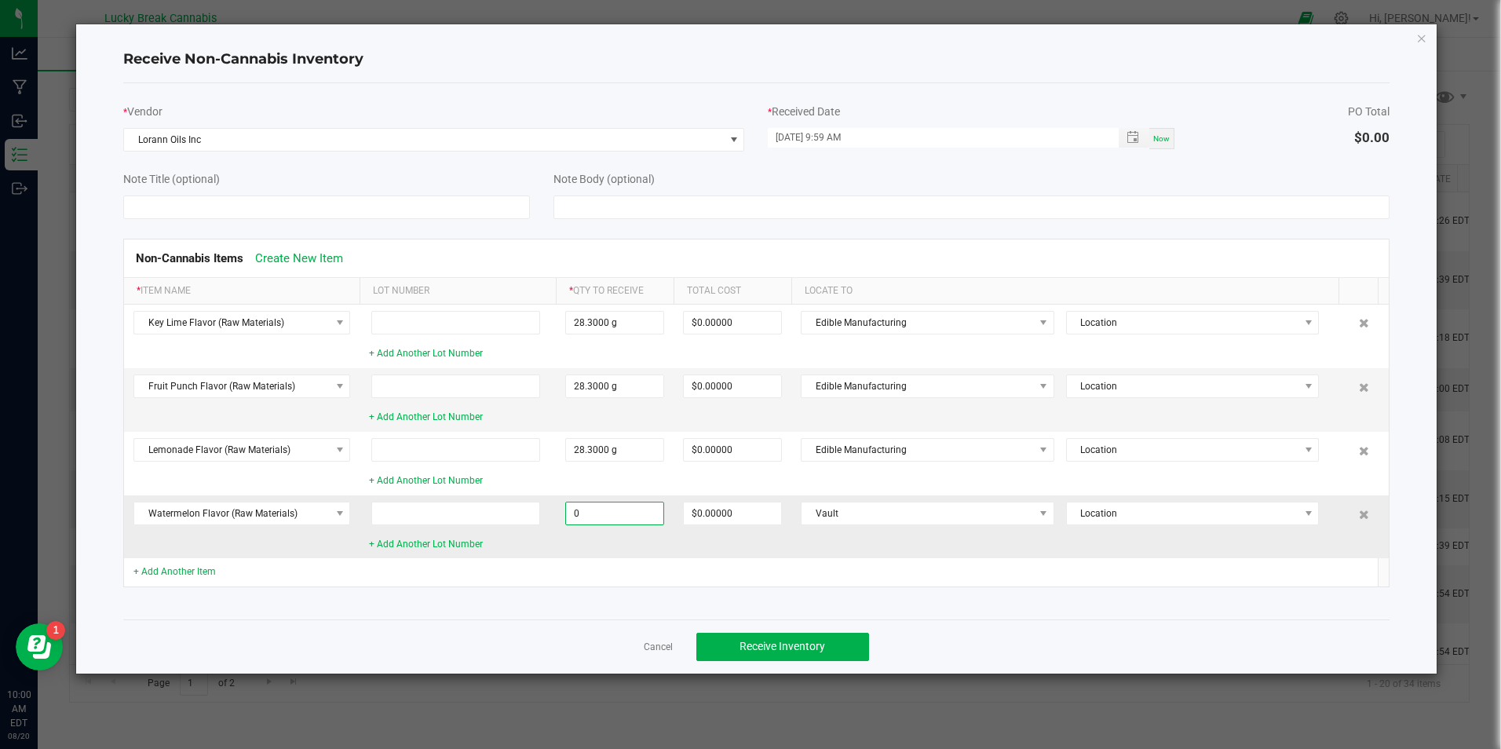
click at [621, 509] on input "0" at bounding box center [614, 513] width 97 height 22
type input "3753.0000 g"
click at [629, 539] on td "3753.0000 g" at bounding box center [615, 526] width 118 height 63
click at [851, 513] on span "Vault" at bounding box center [918, 513] width 232 height 22
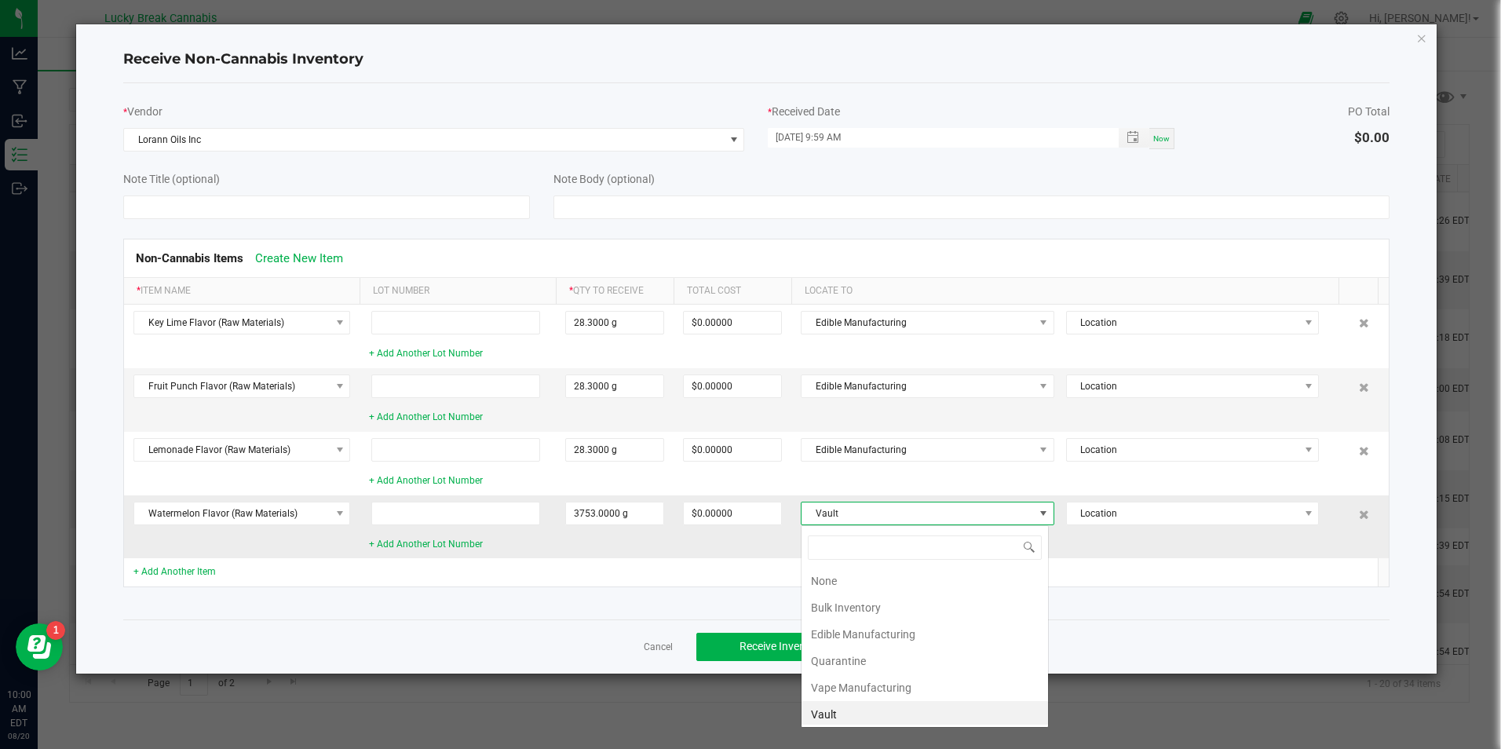
scroll to position [3, 0]
click at [849, 623] on li "Edible Manufacturing" at bounding box center [925, 631] width 247 height 27
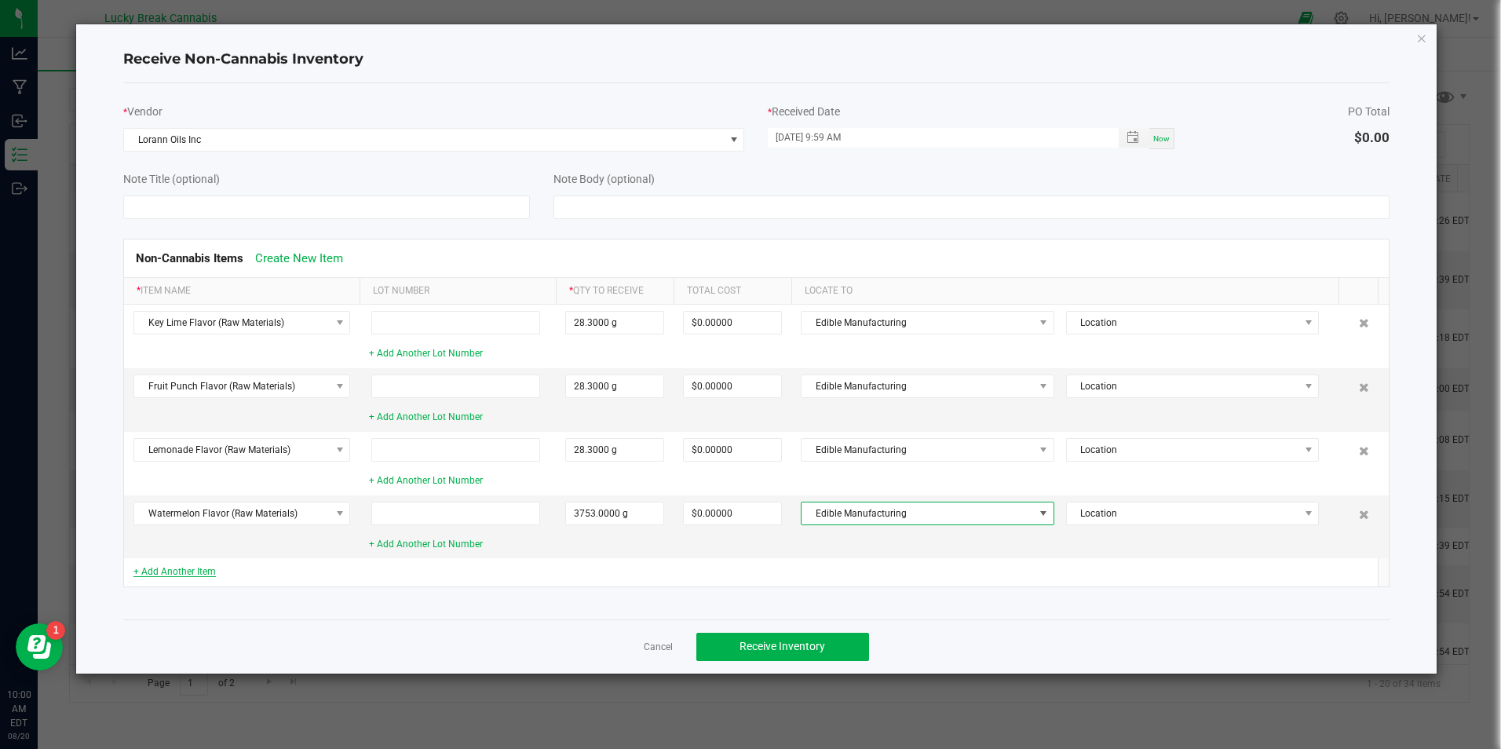
click at [195, 574] on link "+ Add Another Item" at bounding box center [174, 571] width 82 height 11
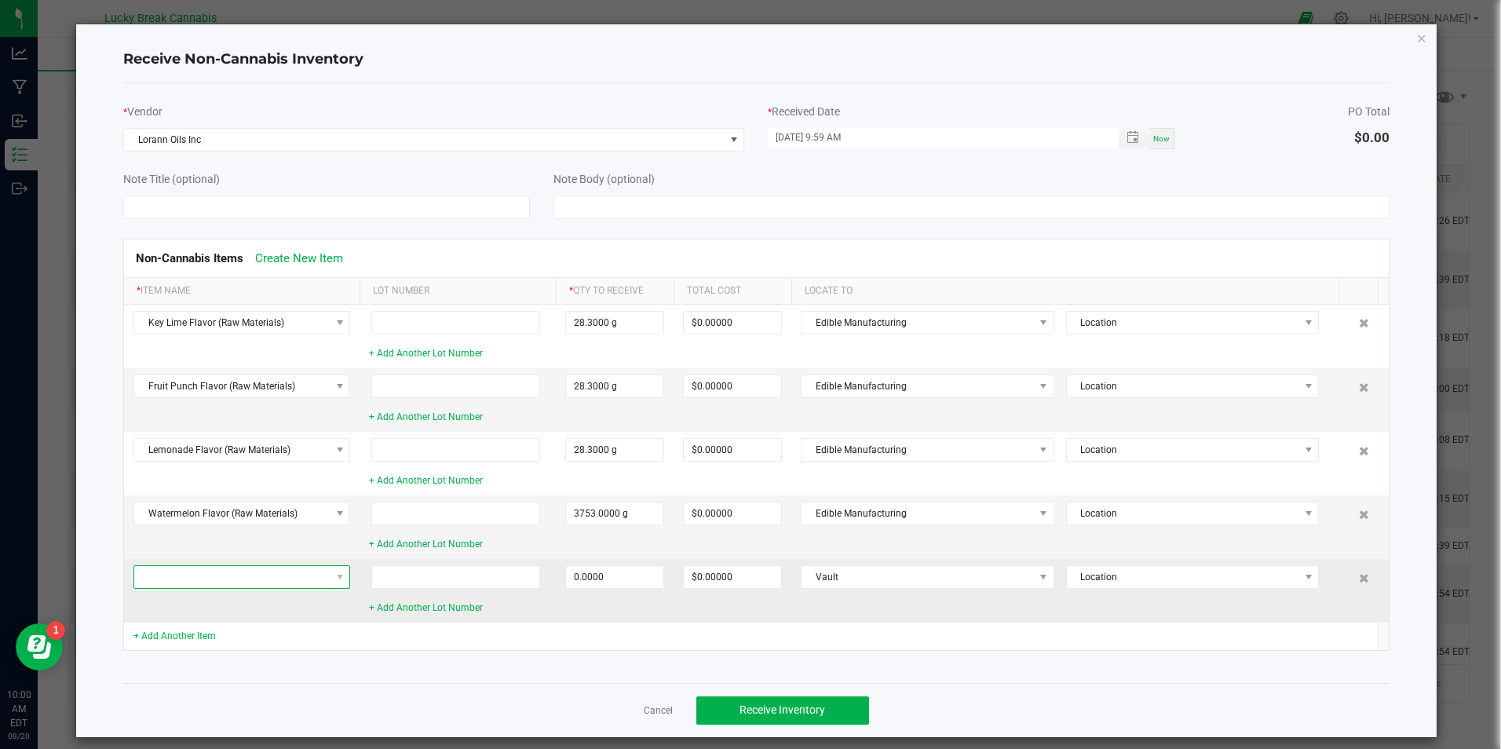
click at [269, 575] on span at bounding box center [231, 577] width 195 height 22
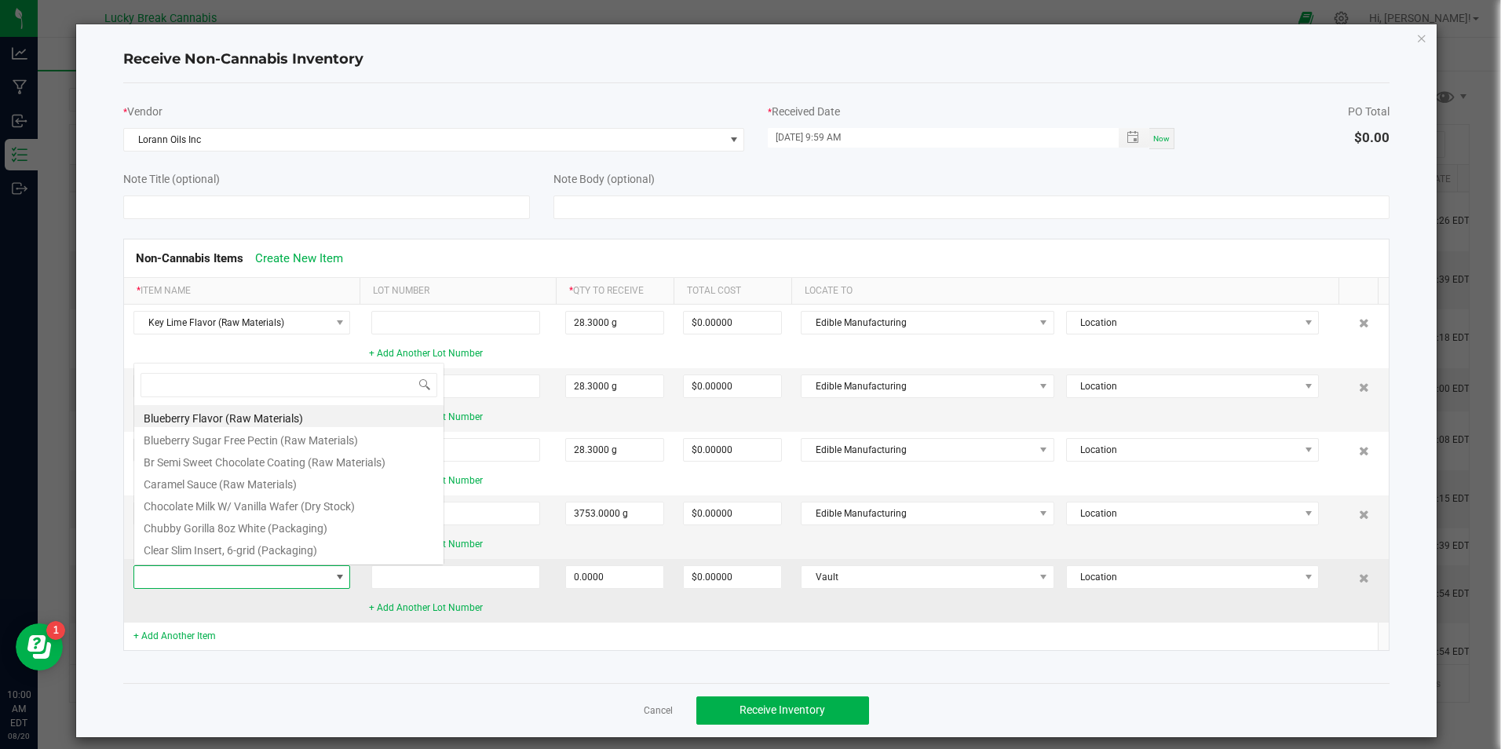
scroll to position [24, 217]
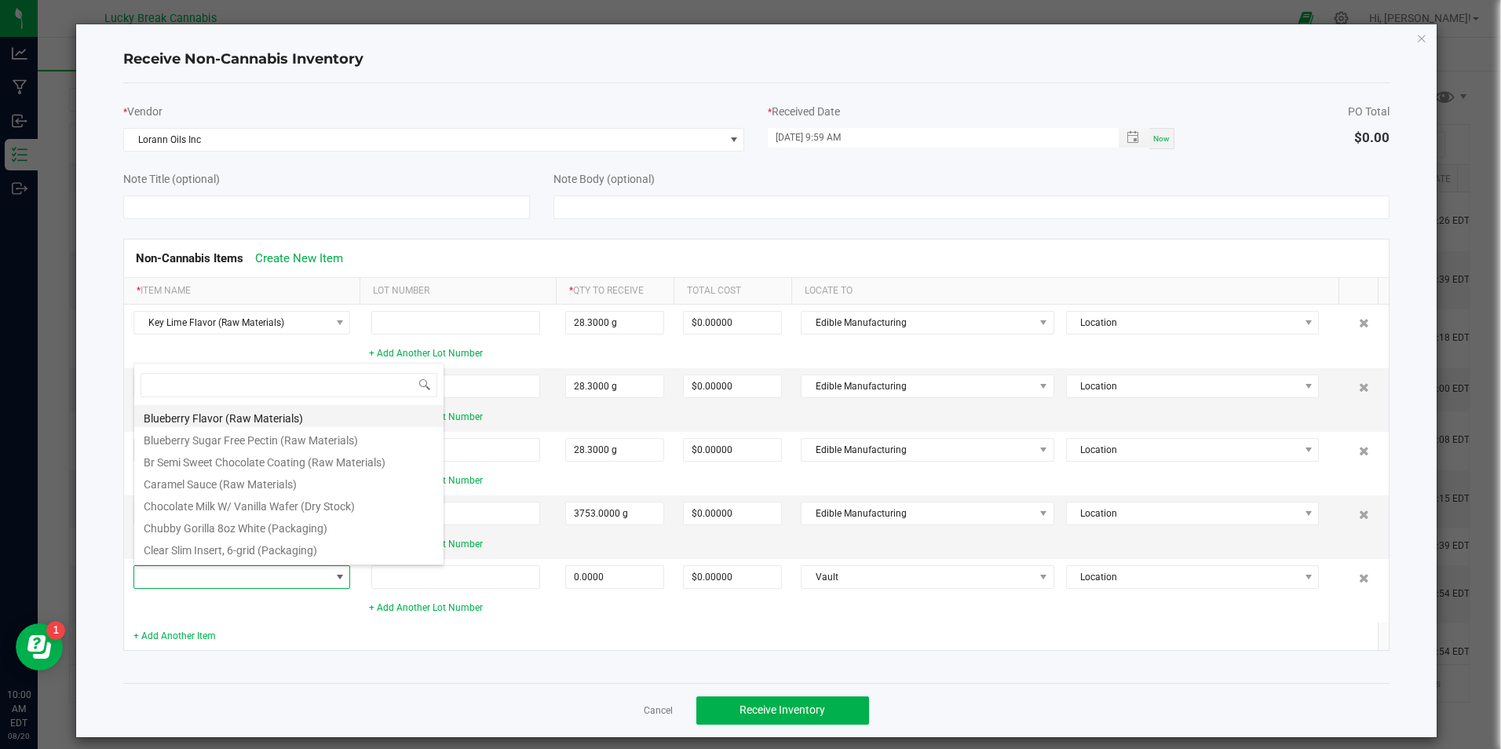
click at [237, 419] on li "Blueberry Flavor (Raw Materials)" at bounding box center [289, 416] width 310 height 22
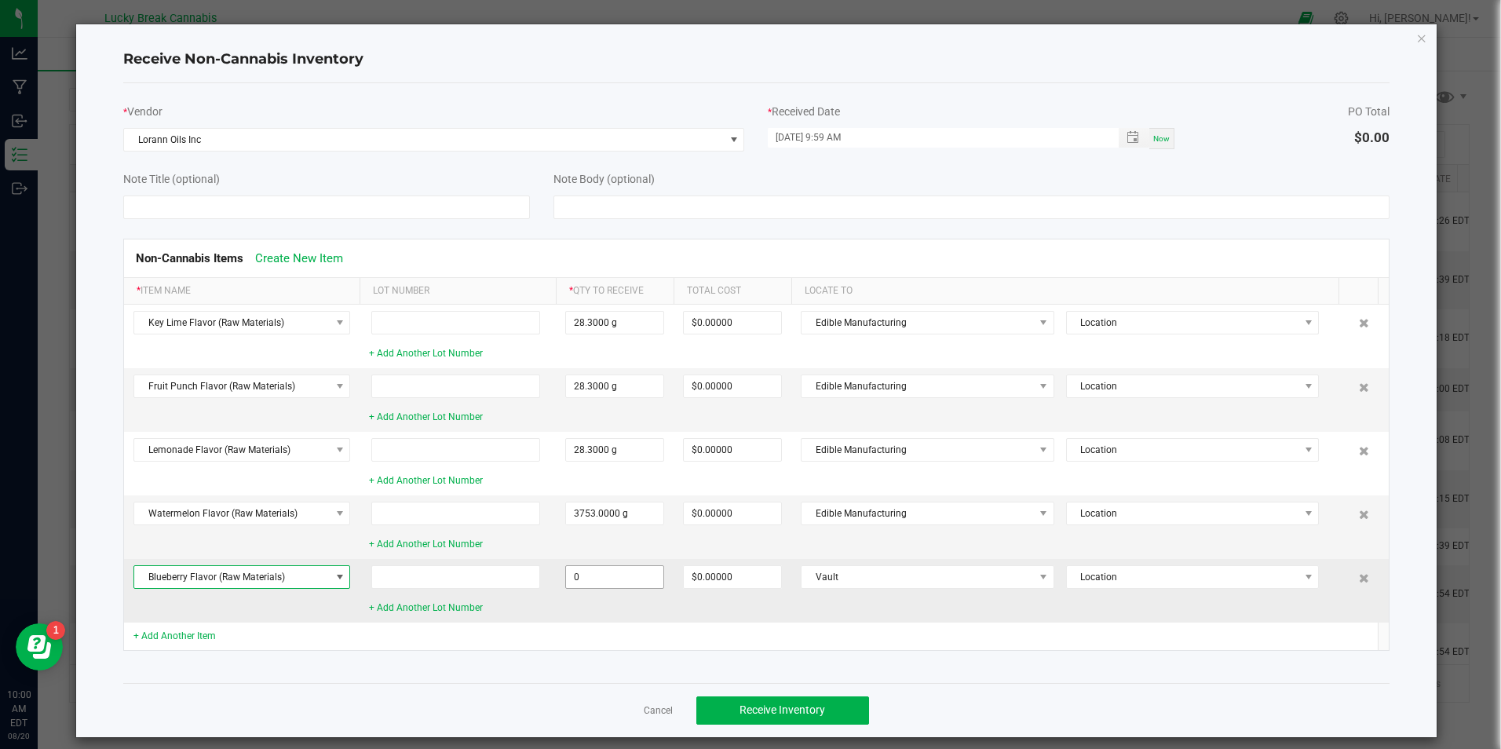
click at [632, 566] on input "0" at bounding box center [614, 577] width 97 height 22
type input "3753.0000 g"
click at [690, 608] on td "$0.00000" at bounding box center [733, 590] width 118 height 63
click at [891, 564] on td "Vault Location" at bounding box center [1069, 590] width 557 height 63
click at [893, 575] on span "Vault" at bounding box center [918, 577] width 232 height 22
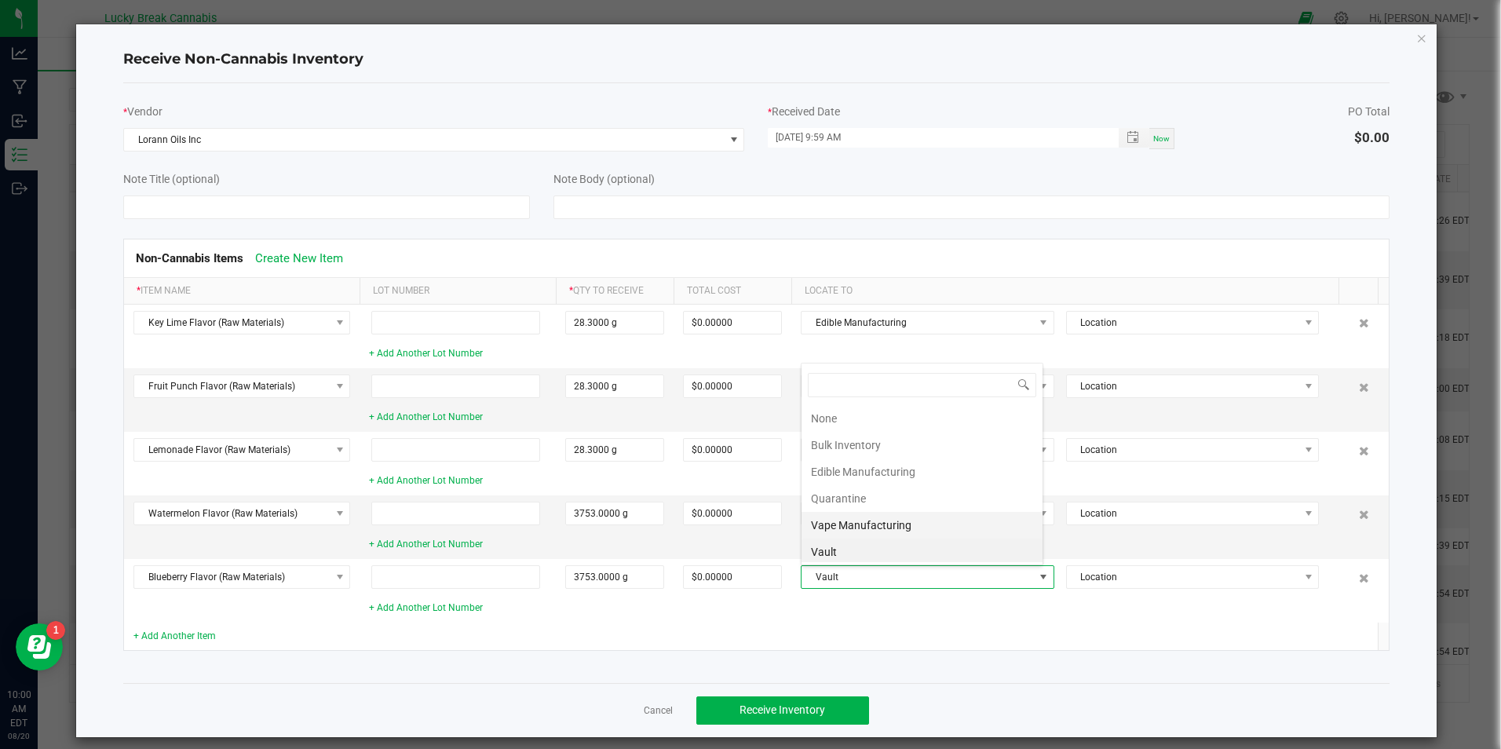
scroll to position [24, 243]
click at [886, 467] on li "Edible Manufacturing" at bounding box center [922, 468] width 241 height 27
click at [855, 623] on td at bounding box center [1064, 636] width 546 height 27
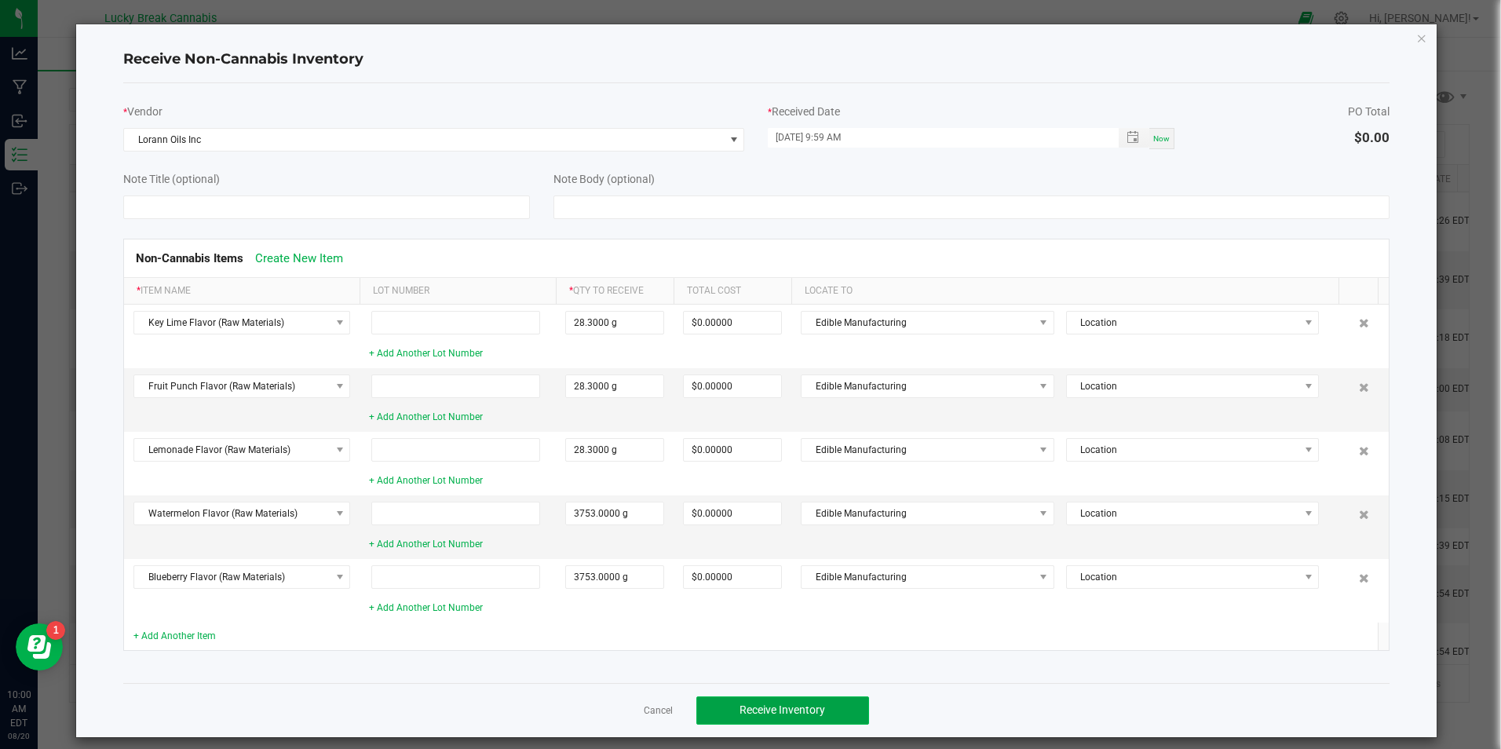
click at [762, 712] on span "Receive Inventory" at bounding box center [783, 709] width 86 height 13
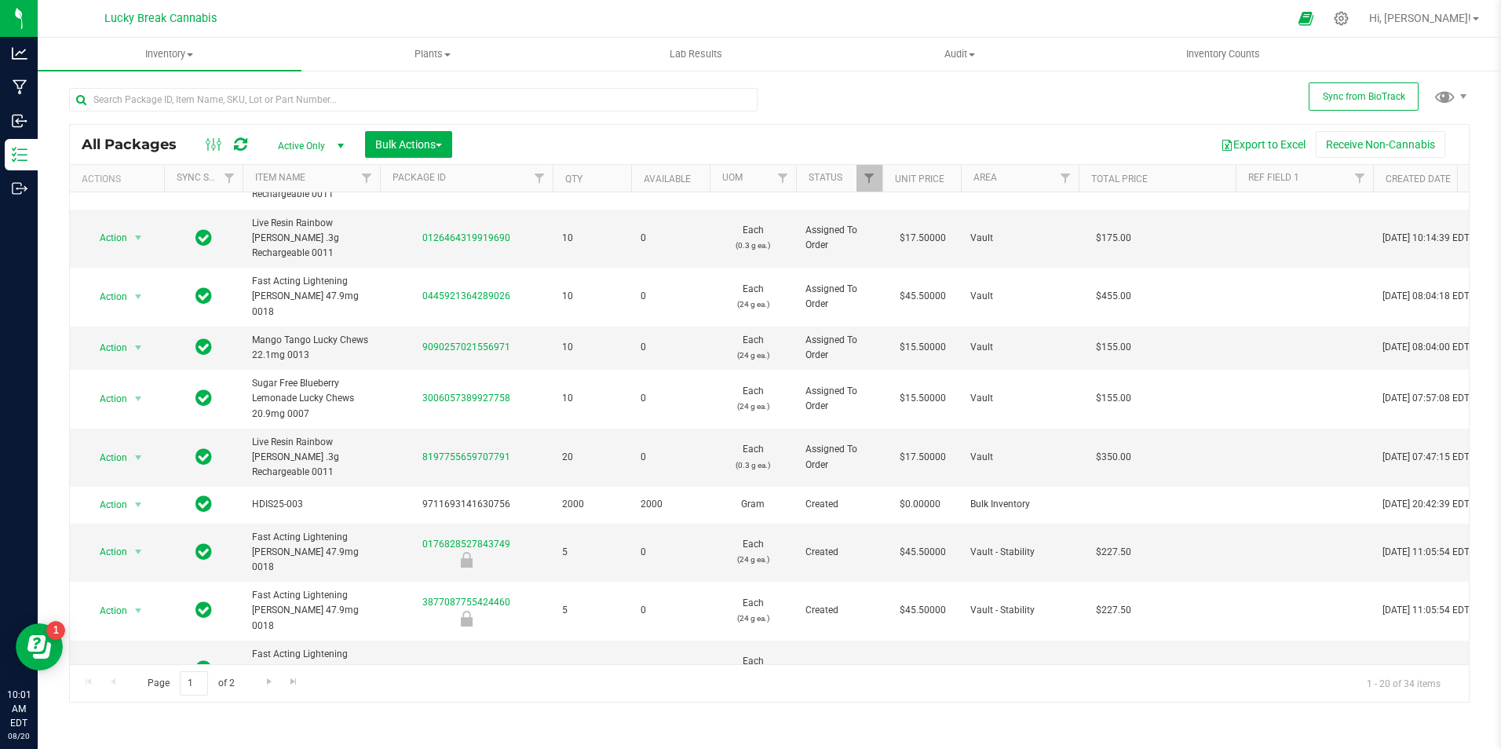
scroll to position [0, 0]
